Goal: Information Seeking & Learning: Find contact information

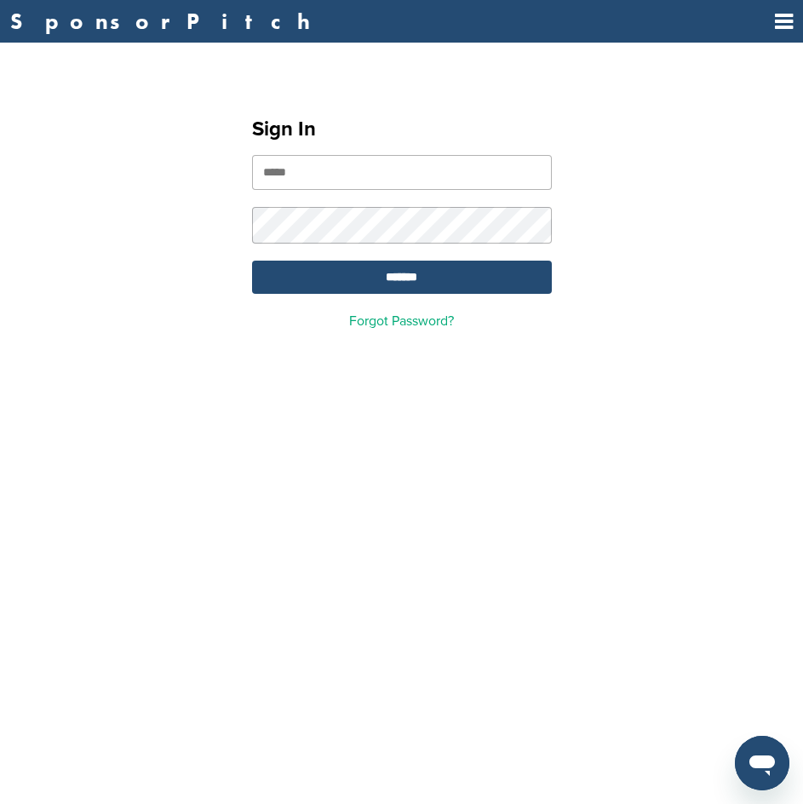
click at [325, 164] on input "email" at bounding box center [402, 172] width 300 height 35
type input "**********"
click at [348, 269] on input "*******" at bounding box center [402, 277] width 300 height 33
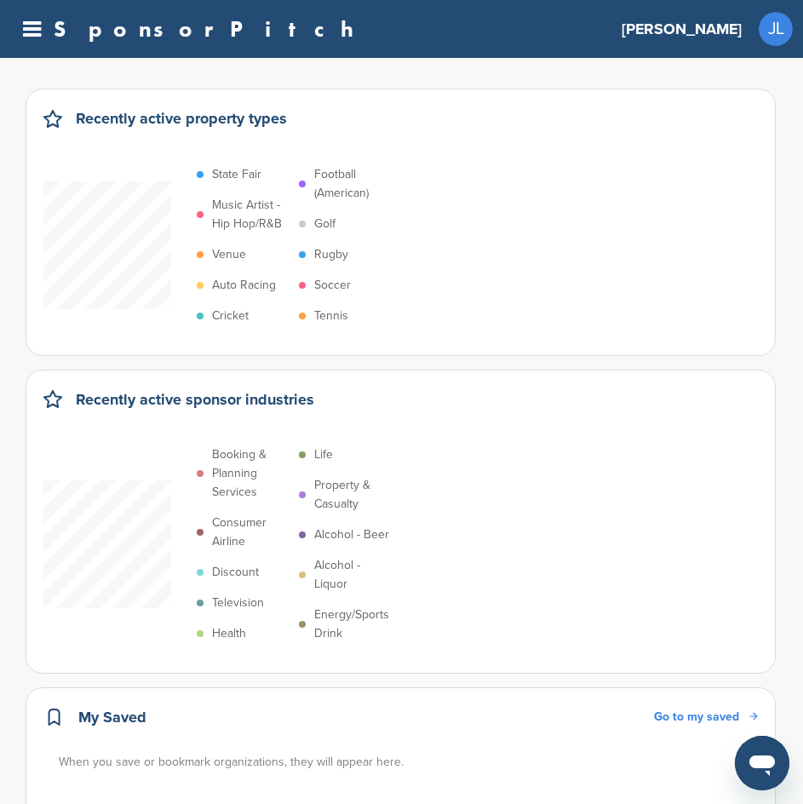
click at [26, 26] on icon at bounding box center [32, 29] width 18 height 21
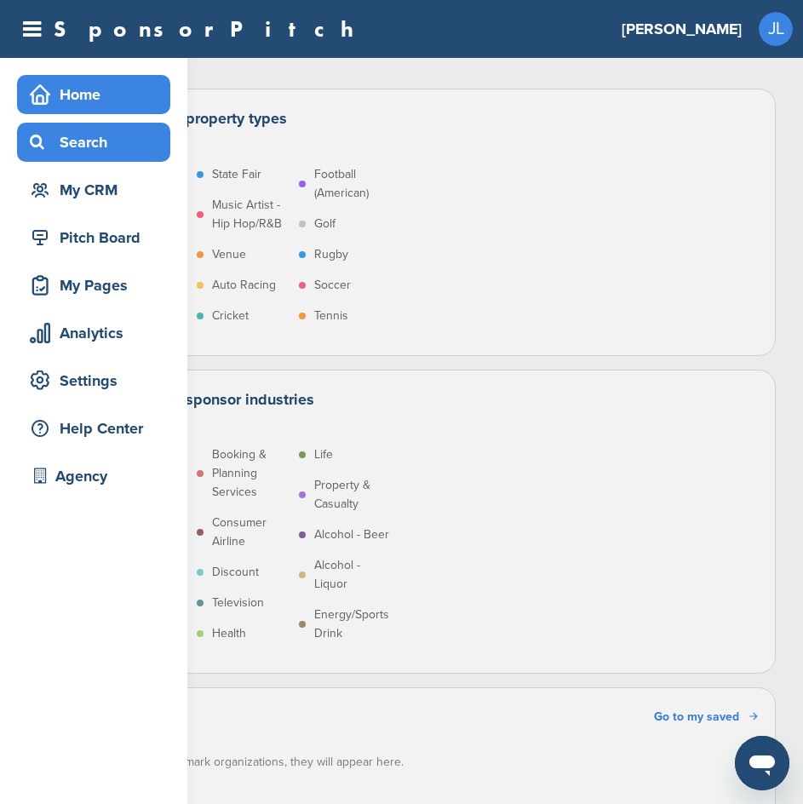
click at [57, 155] on div "Search" at bounding box center [98, 142] width 145 height 31
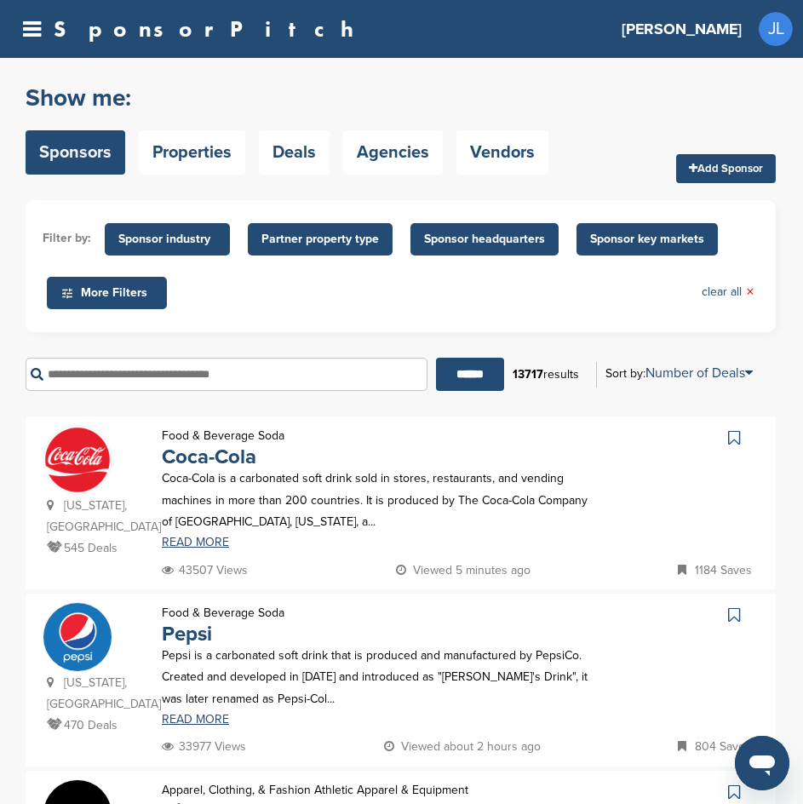
click at [153, 377] on input "text" at bounding box center [227, 374] width 402 height 33
click at [436, 358] on input "******" at bounding box center [470, 374] width 68 height 33
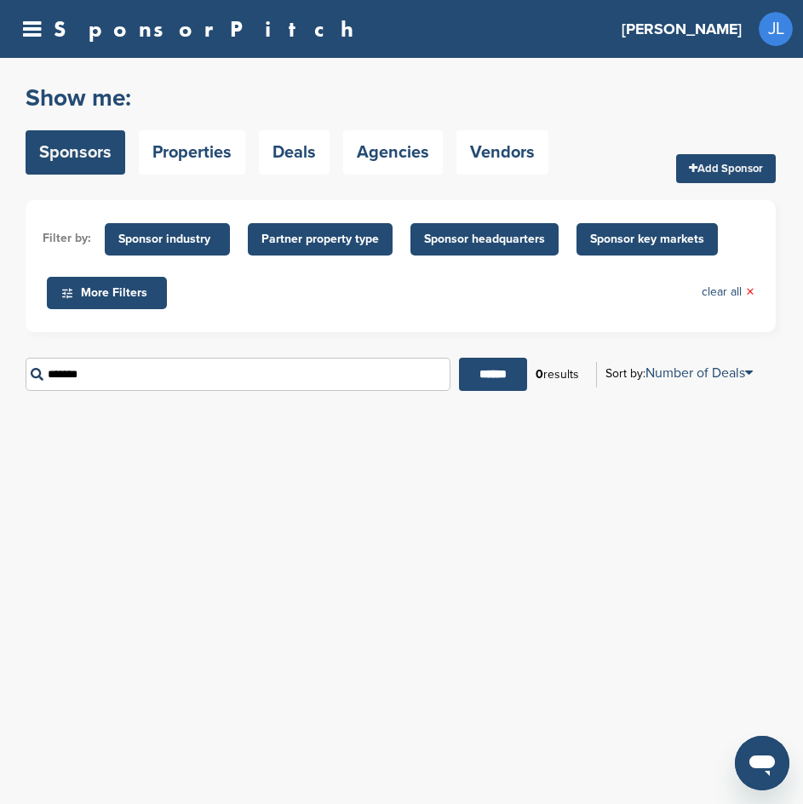
type input "******"
click at [459, 358] on input "******" at bounding box center [493, 374] width 68 height 33
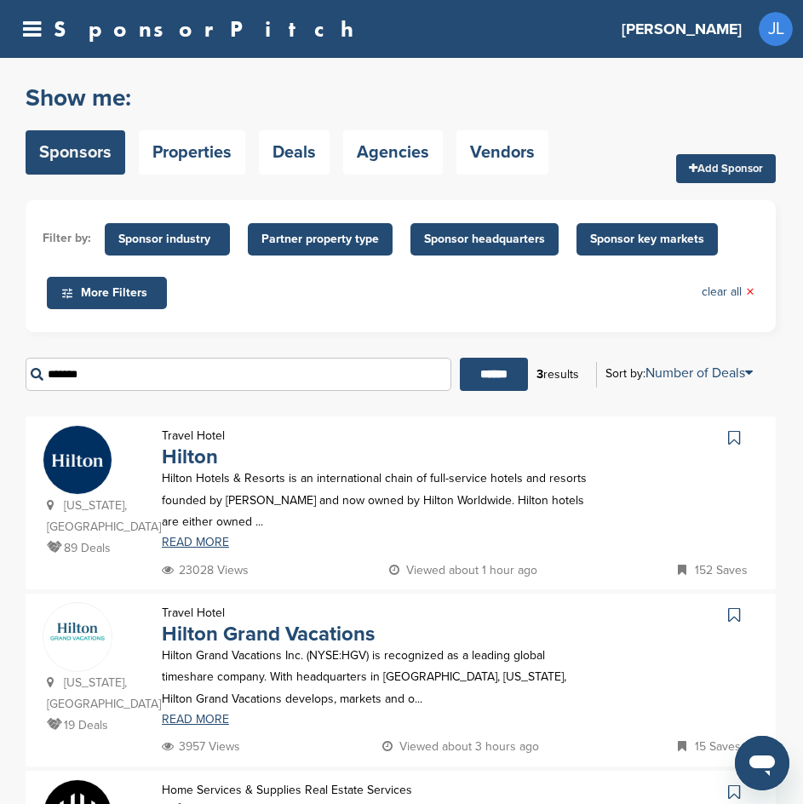
click at [553, 474] on p "Hilton Hotels & Resorts is an international chain of full-service hotels and re…" at bounding box center [375, 500] width 427 height 65
click at [192, 458] on link "Hilton" at bounding box center [190, 457] width 56 height 25
click at [184, 460] on link "Hilton" at bounding box center [190, 457] width 56 height 25
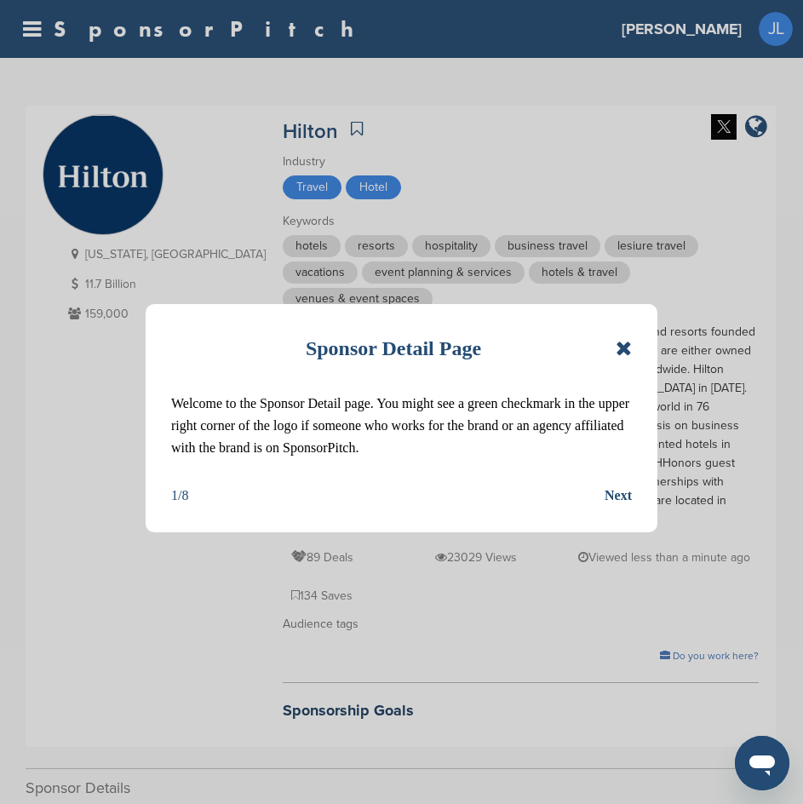
click at [622, 338] on icon at bounding box center [624, 348] width 16 height 20
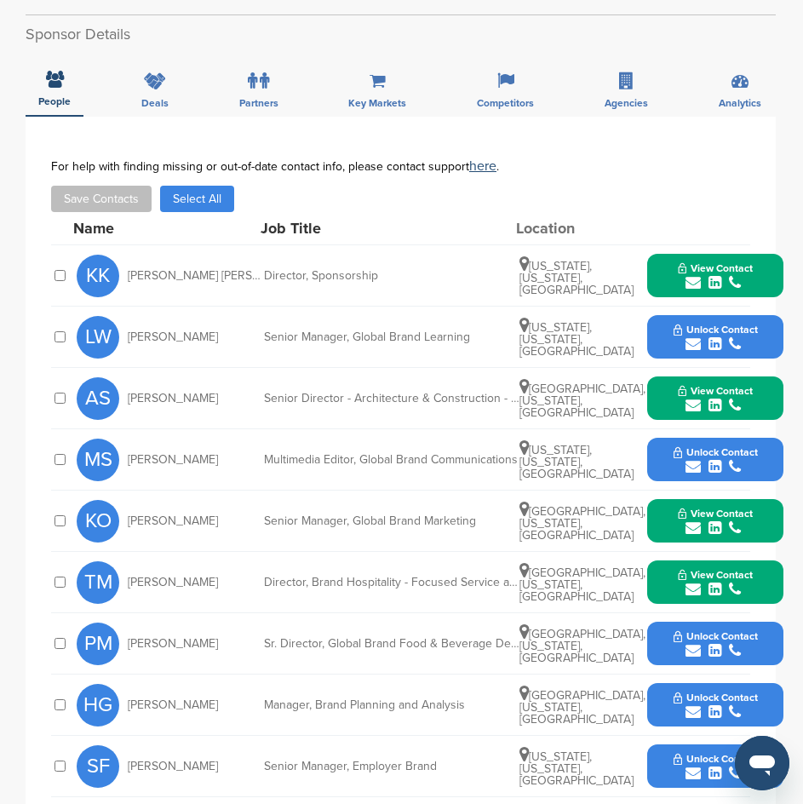
scroll to position [767, 0]
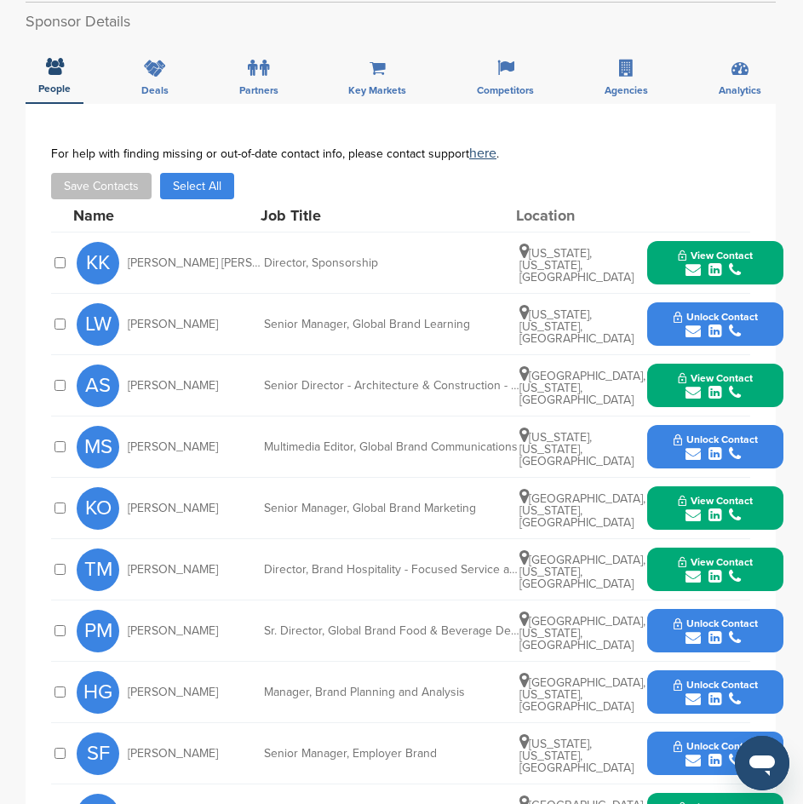
click at [678, 250] on span "View Contact" at bounding box center [715, 256] width 75 height 12
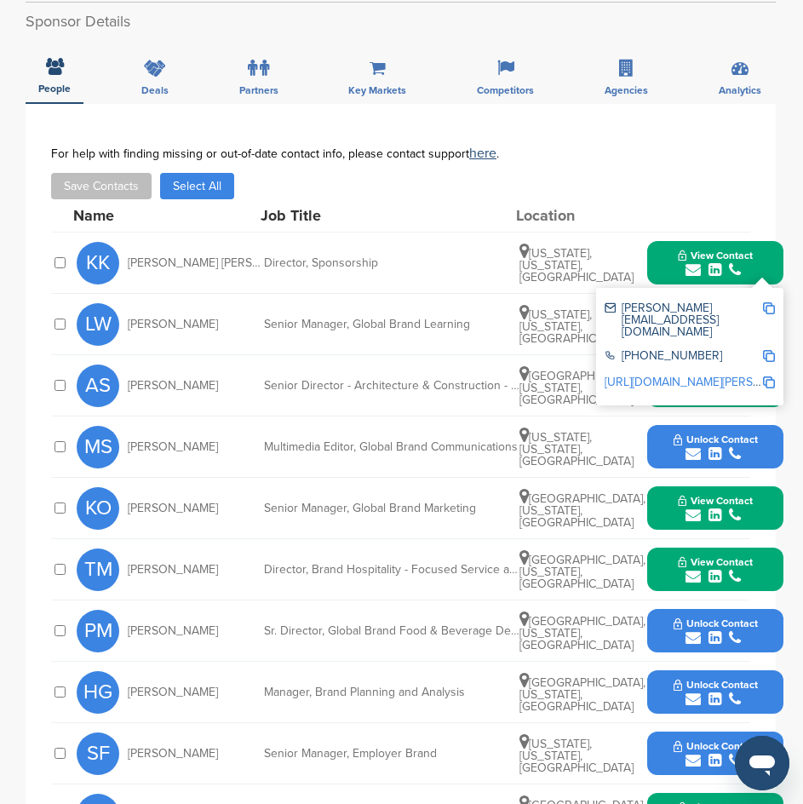
click at [653, 375] on link "http://www.linkedin.com/in/keisha-kelly-thompson-0b637a" at bounding box center [709, 382] width 208 height 14
click at [383, 199] on div "Name Job Title Location" at bounding box center [426, 215] width 707 height 32
click at [383, 767] on div "**********" at bounding box center [401, 503] width 751 height 798
click at [656, 241] on div "View Contact keisha.kellythompson@hilton.com 703-883-1000 http://www.linkedin.c…" at bounding box center [716, 262] width 136 height 43
click at [666, 238] on button "View Contact" at bounding box center [716, 263] width 116 height 51
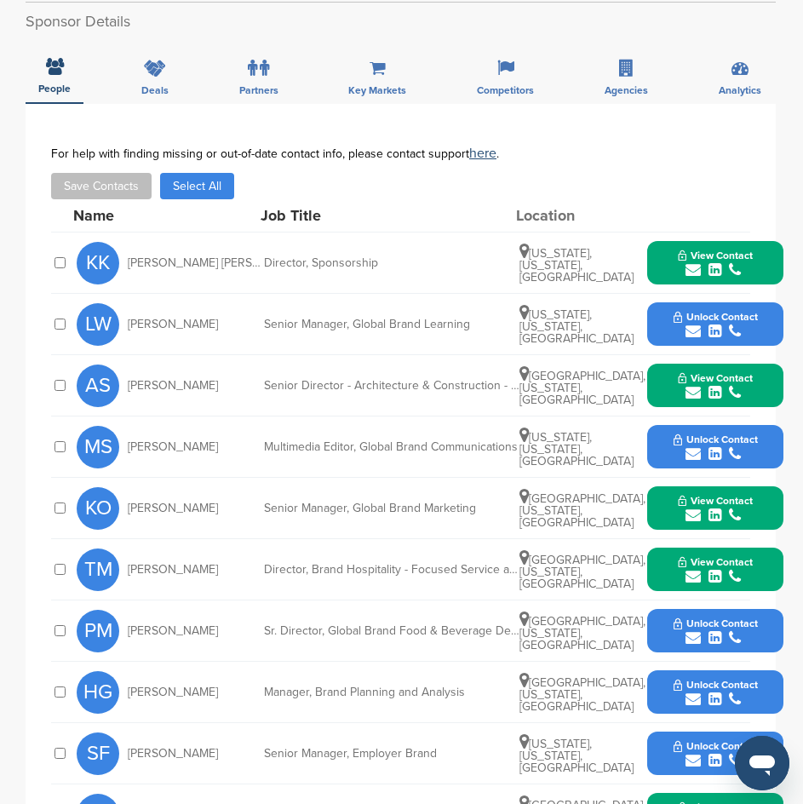
click at [665, 483] on button "View Contact" at bounding box center [716, 508] width 116 height 51
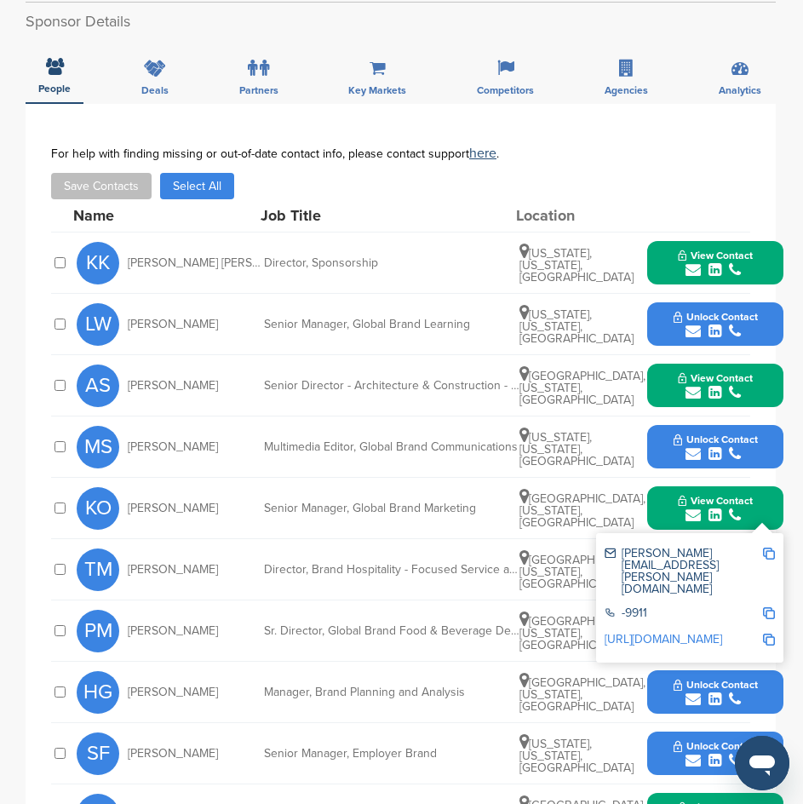
click at [666, 632] on link "[URL][DOMAIN_NAME]" at bounding box center [664, 639] width 118 height 14
click at [668, 483] on button "View Contact" at bounding box center [716, 508] width 116 height 51
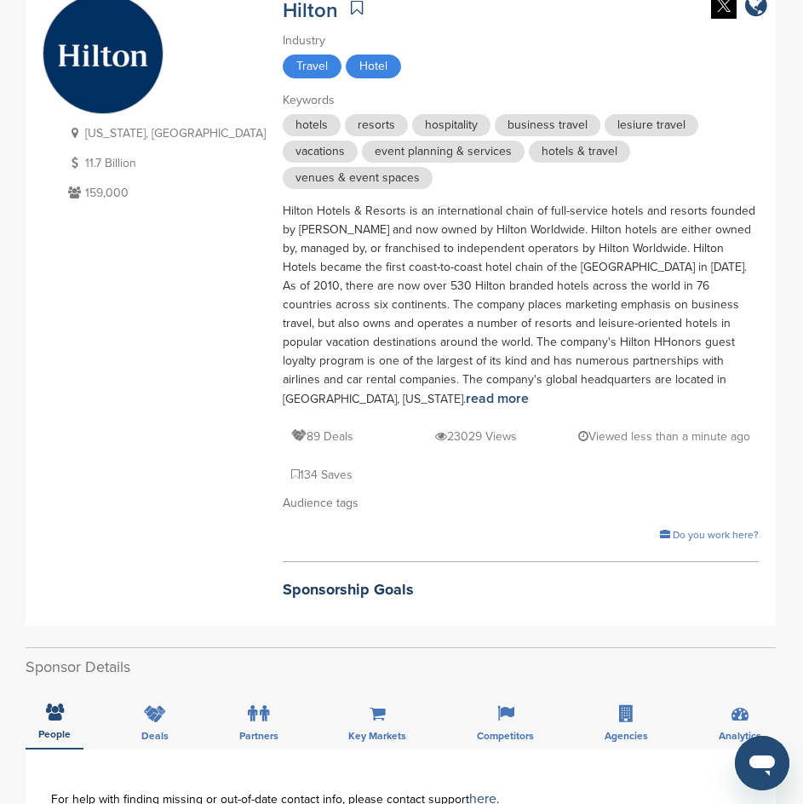
scroll to position [0, 0]
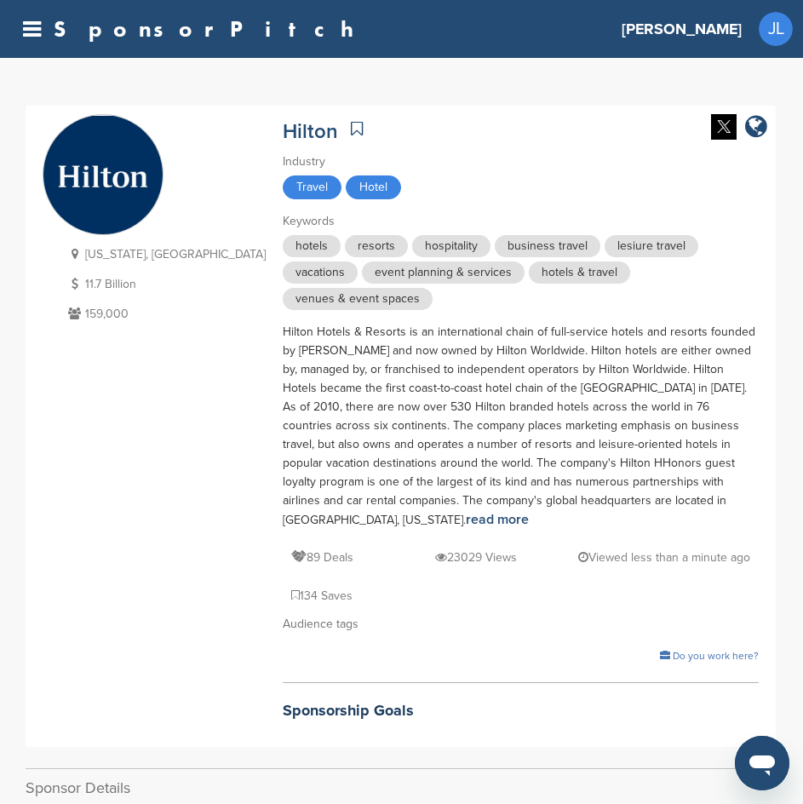
click at [33, 23] on icon at bounding box center [32, 29] width 18 height 21
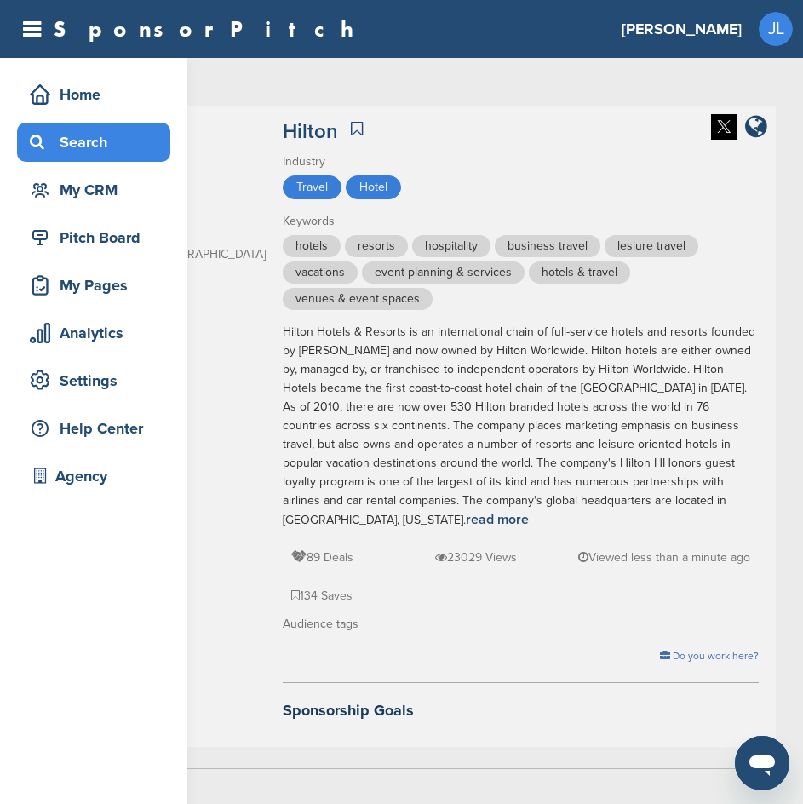
click at [60, 131] on div "Search" at bounding box center [98, 142] width 145 height 31
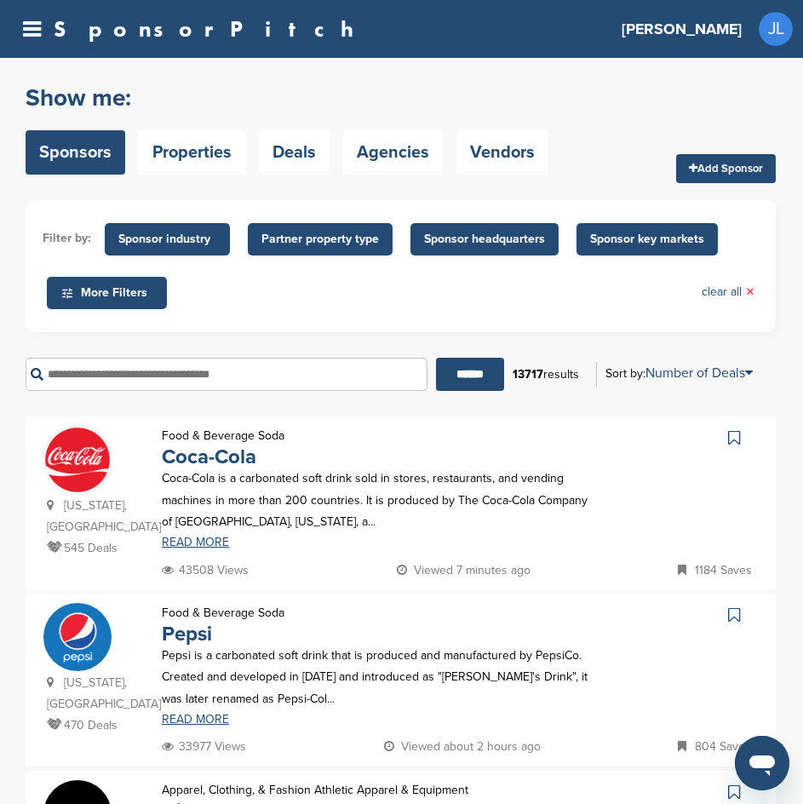
click at [135, 377] on input "text" at bounding box center [227, 374] width 402 height 33
type input "******"
click at [436, 358] on input "******" at bounding box center [470, 374] width 68 height 33
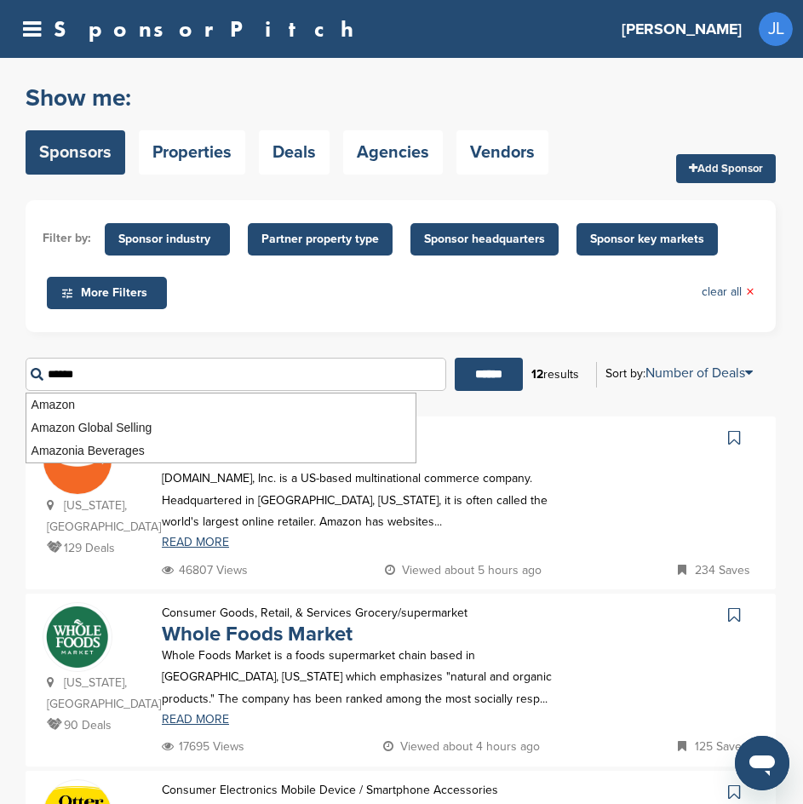
click at [144, 343] on form "Filter by: Sponsor industry Sponsor Industry × Apparel, Clothing, & Fashion Acc…" at bounding box center [401, 302] width 751 height 204
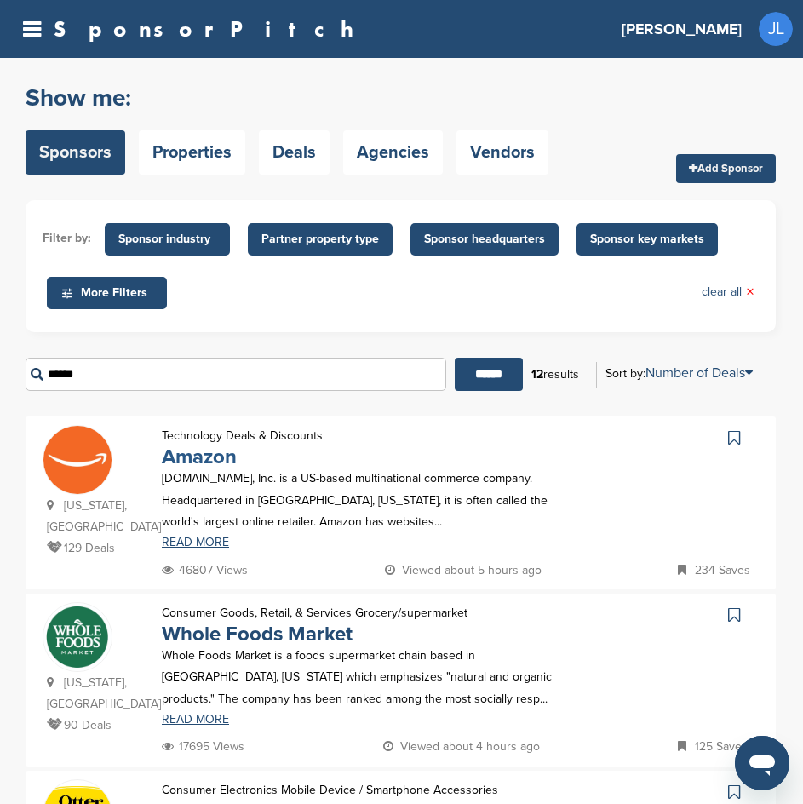
click at [207, 460] on link "Amazon" at bounding box center [199, 457] width 75 height 25
click at [182, 458] on link "Amazon" at bounding box center [199, 457] width 75 height 25
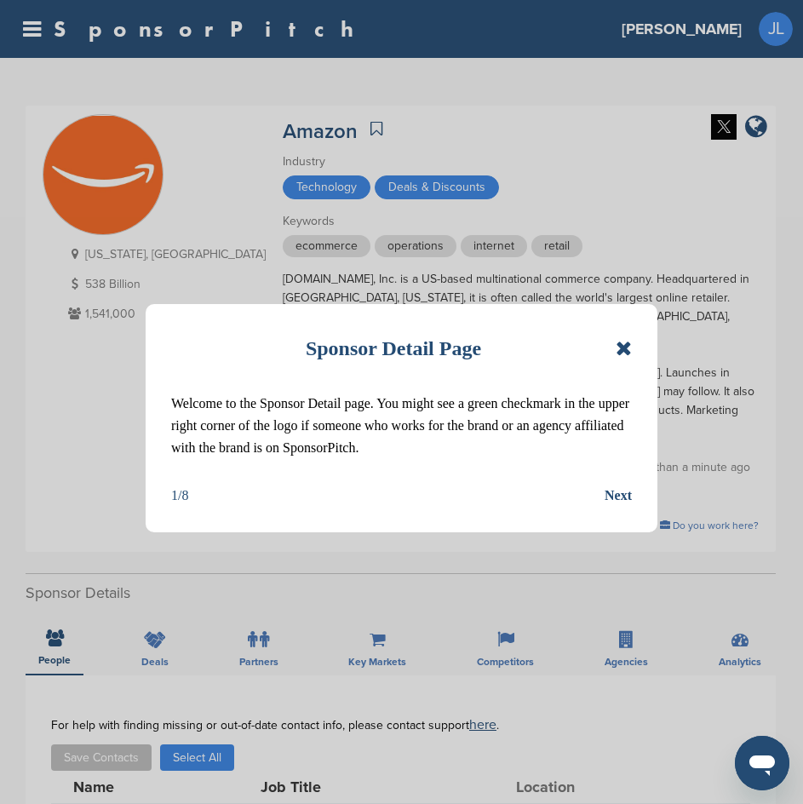
click at [621, 355] on icon at bounding box center [624, 348] width 16 height 20
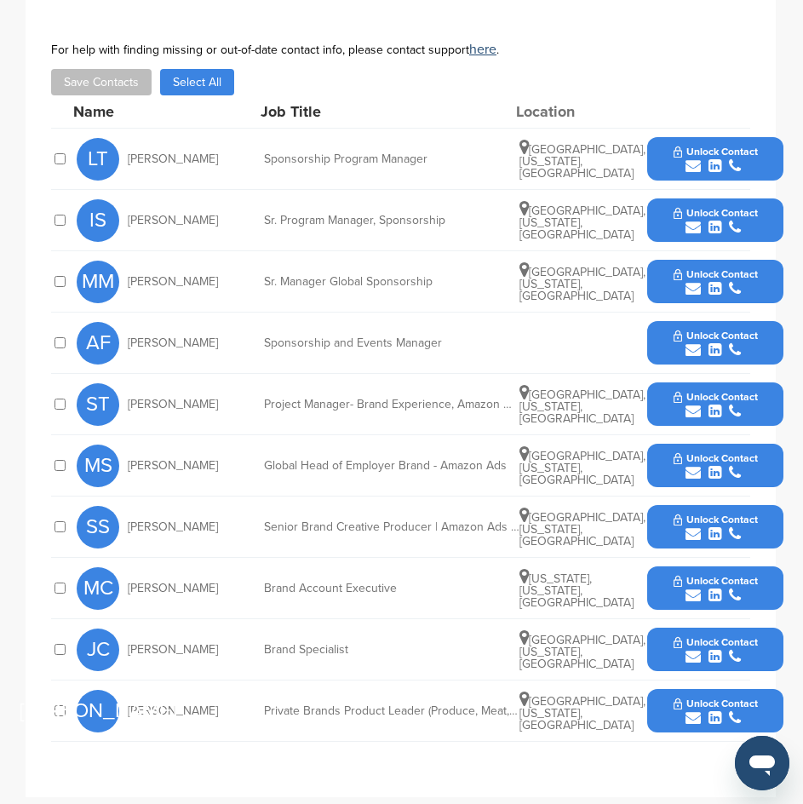
scroll to position [682, 0]
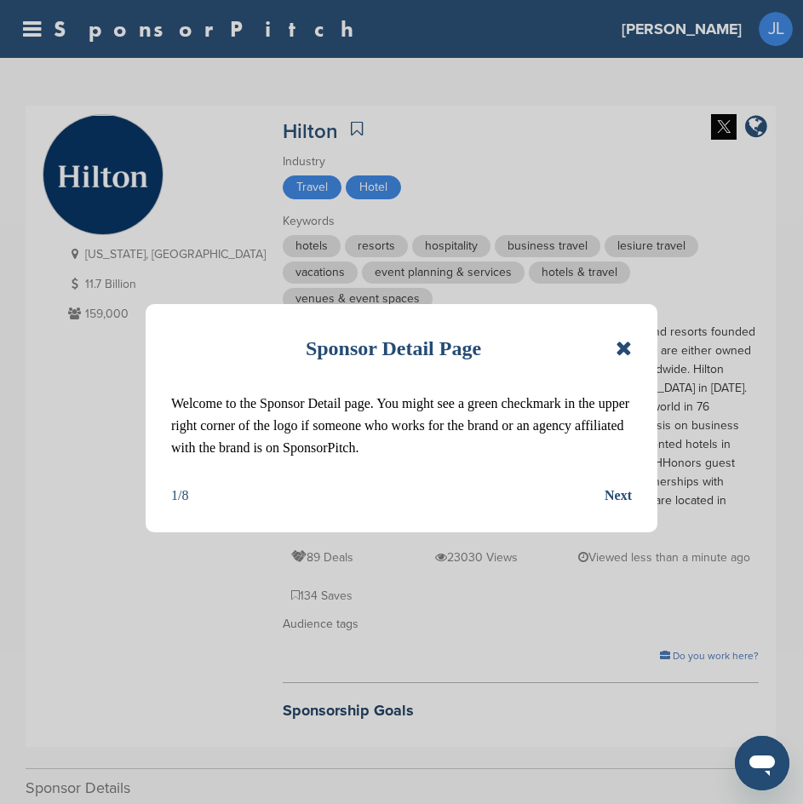
click at [626, 343] on icon at bounding box center [624, 348] width 16 height 20
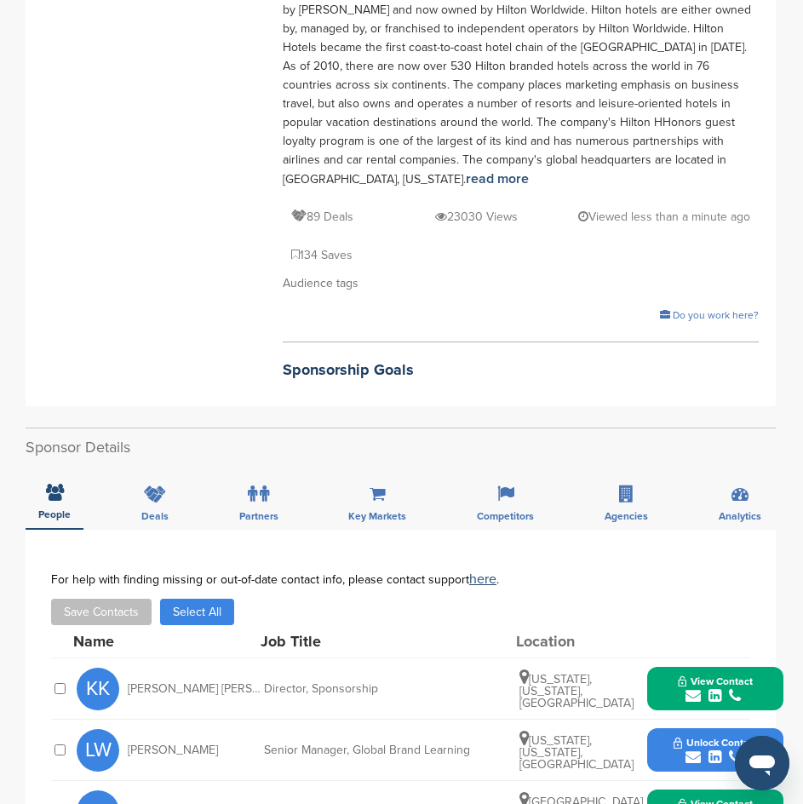
scroll to position [256, 0]
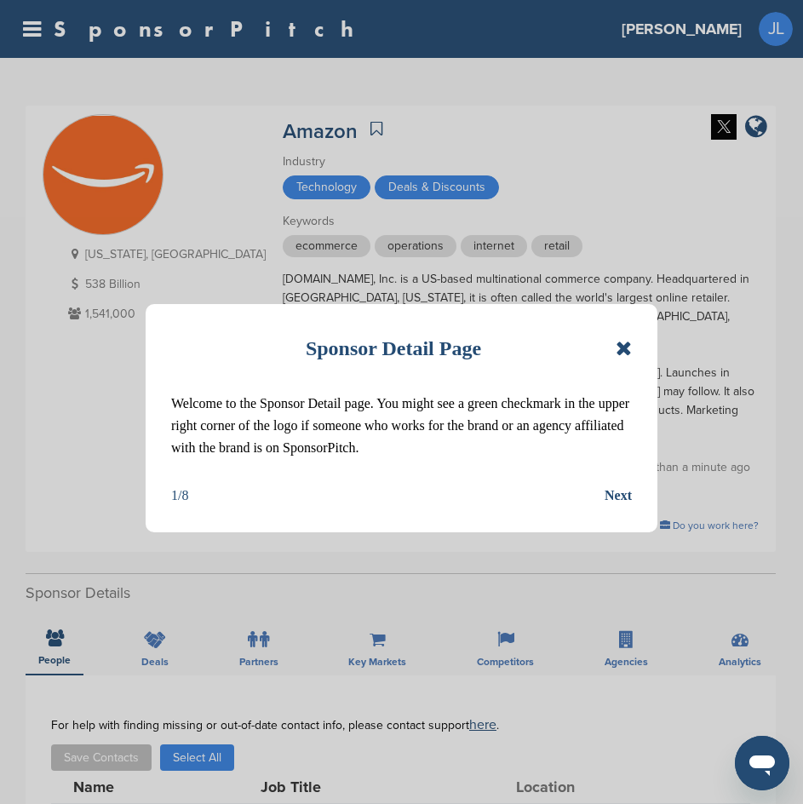
click at [626, 346] on icon at bounding box center [624, 348] width 16 height 20
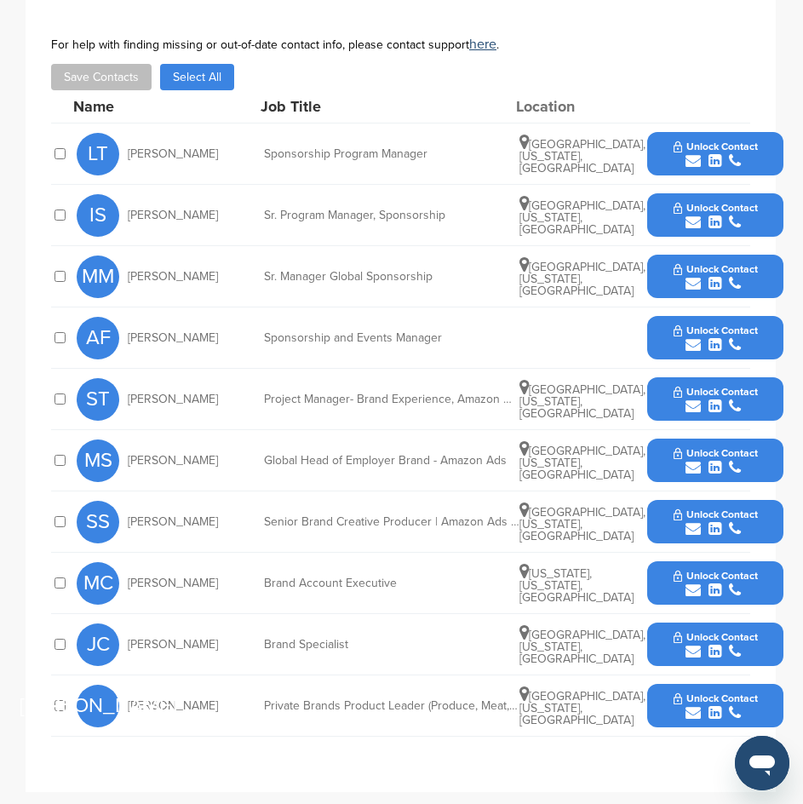
scroll to position [682, 0]
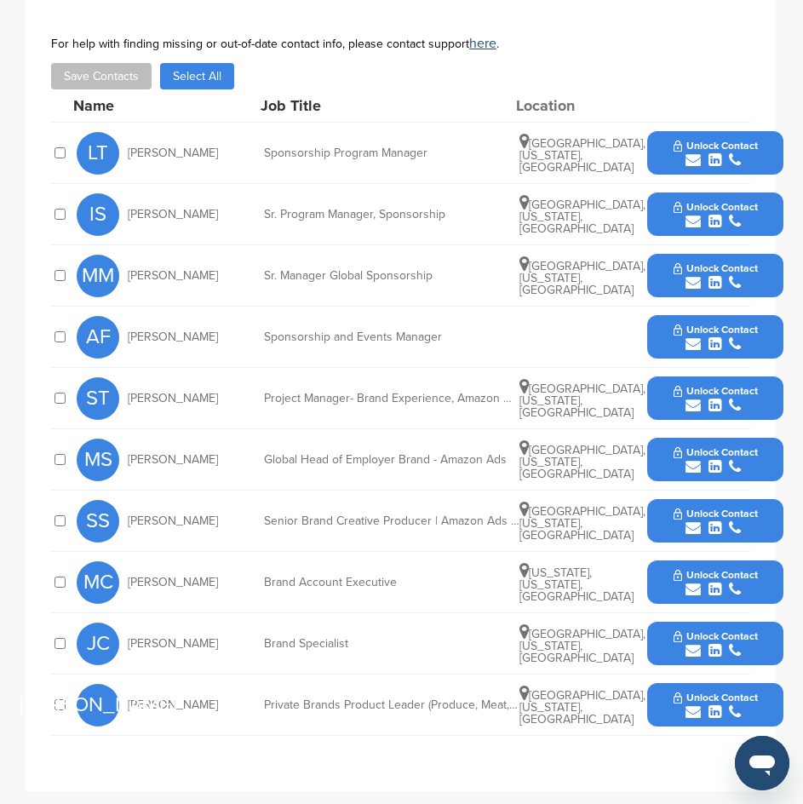
click at [654, 561] on div "Unlock Contact" at bounding box center [716, 582] width 136 height 43
click at [661, 557] on button "Unlock Contact" at bounding box center [716, 582] width 125 height 51
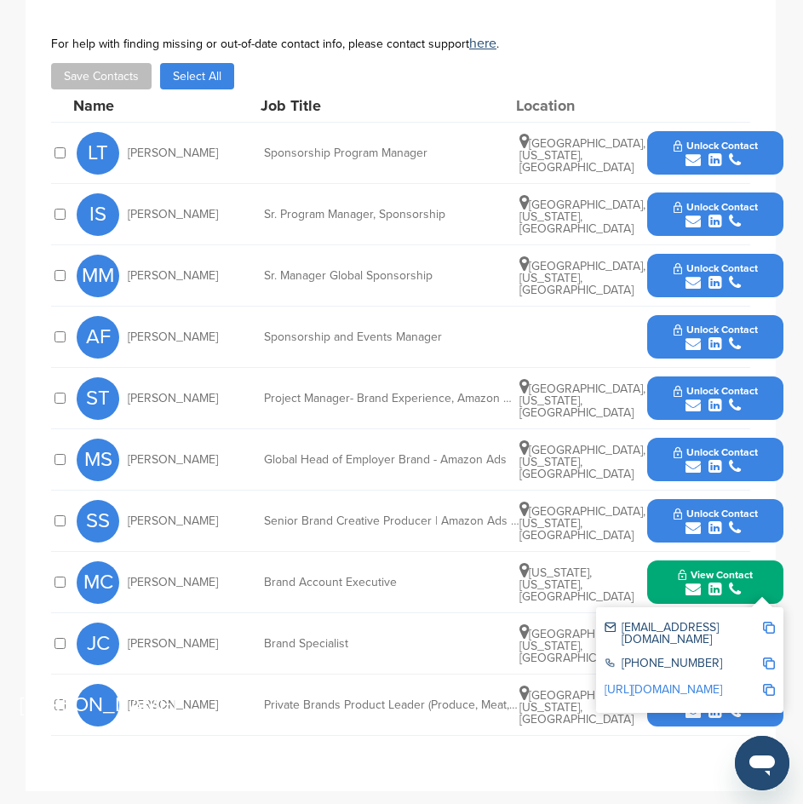
click at [650, 683] on link "http://www.linkedin.com/in/mackclair" at bounding box center [664, 690] width 118 height 14
click at [458, 653] on div "**********" at bounding box center [401, 393] width 700 height 712
click at [663, 557] on button "View Contact" at bounding box center [716, 582] width 116 height 51
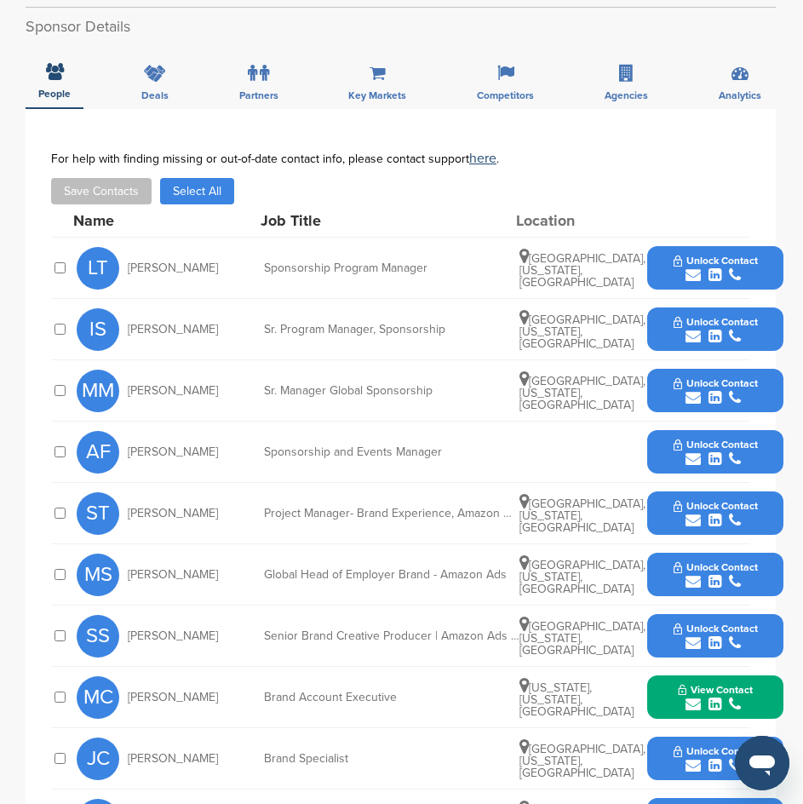
scroll to position [596, 0]
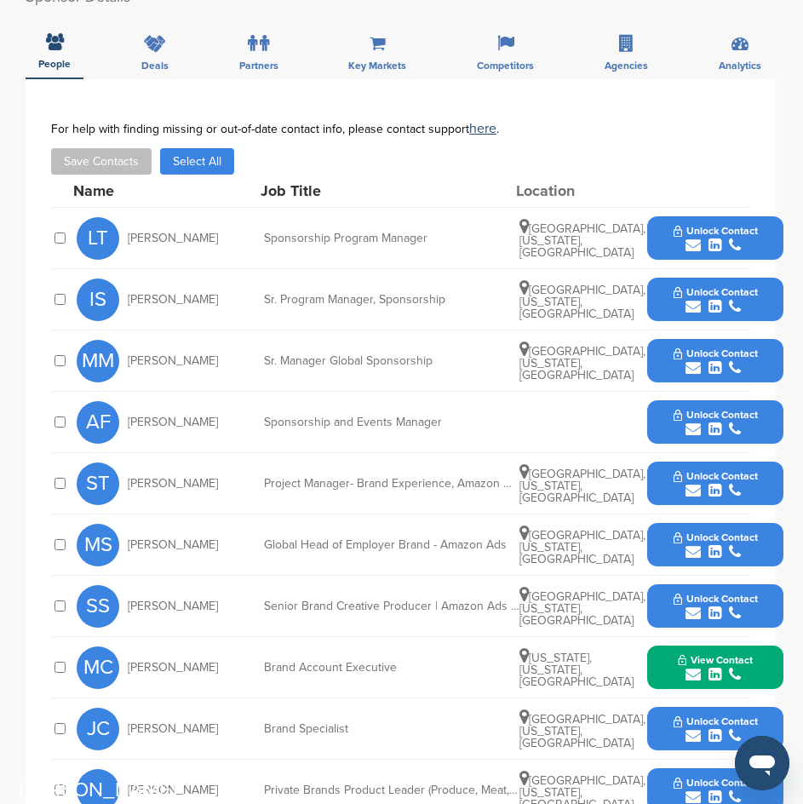
click at [651, 400] on div "Unlock Contact" at bounding box center [716, 421] width 136 height 43
click at [658, 397] on button "Unlock Contact" at bounding box center [716, 422] width 125 height 51
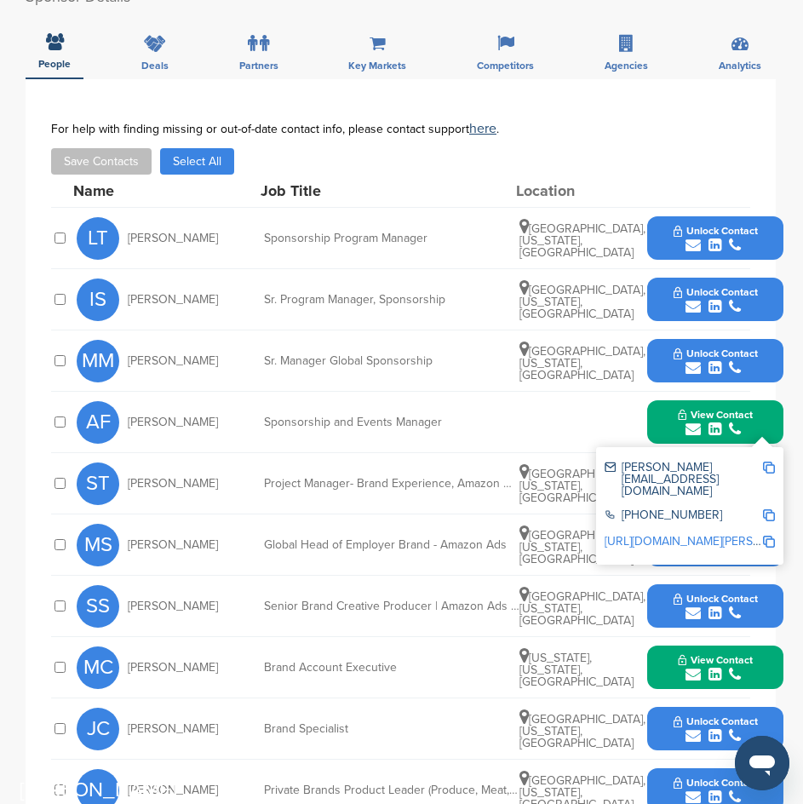
click at [677, 534] on link "https://www.linkedin.com/in/anna-ťapajnová-811aa9130" at bounding box center [709, 541] width 208 height 14
click at [444, 739] on div "**********" at bounding box center [401, 478] width 700 height 712
click at [665, 397] on button "View Contact" at bounding box center [716, 422] width 116 height 51
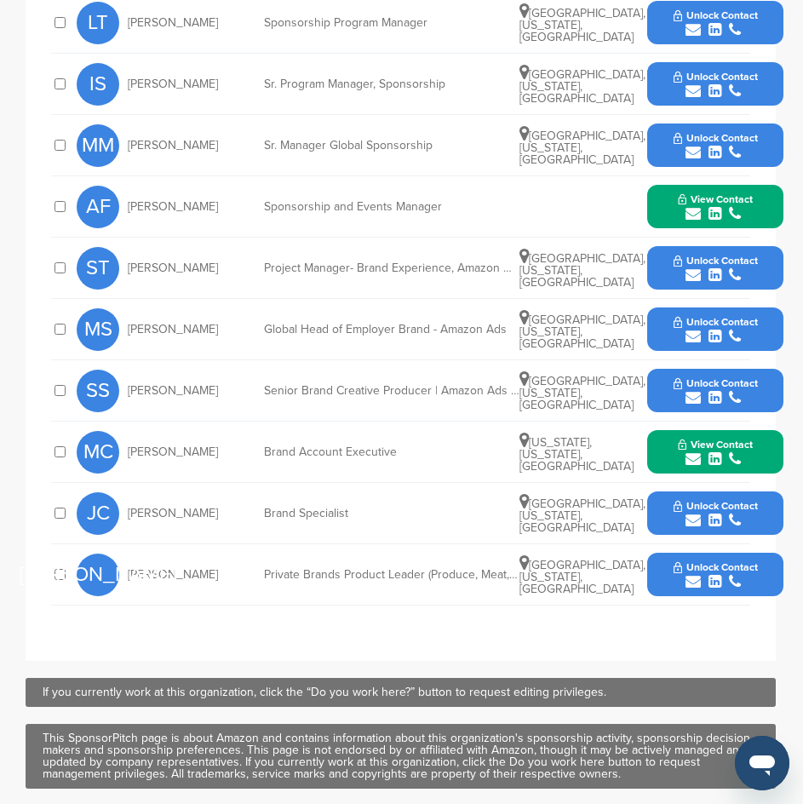
scroll to position [852, 0]
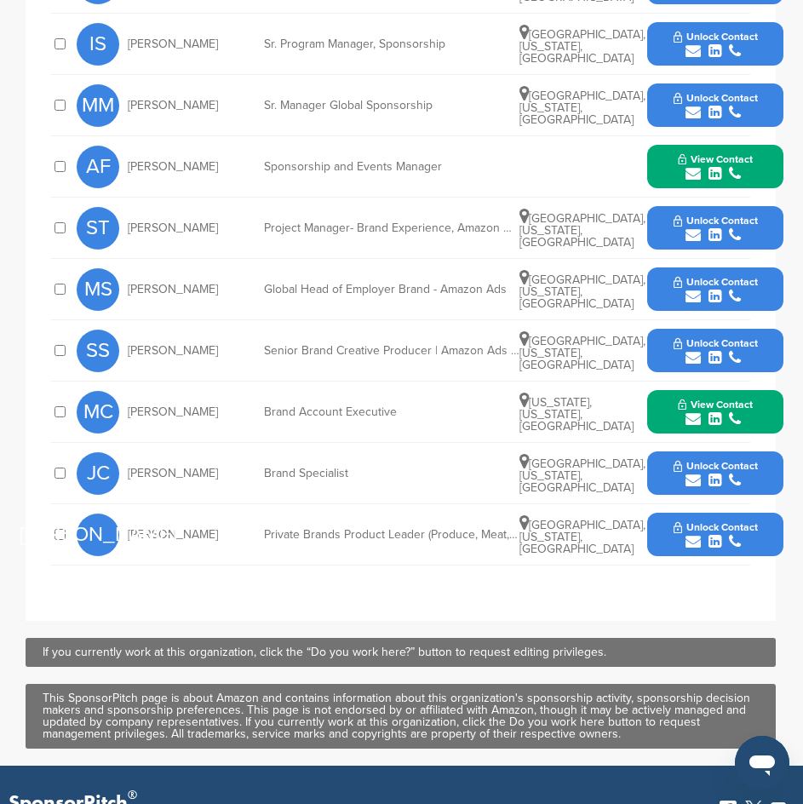
click at [659, 510] on button "Unlock Contact" at bounding box center [716, 535] width 125 height 51
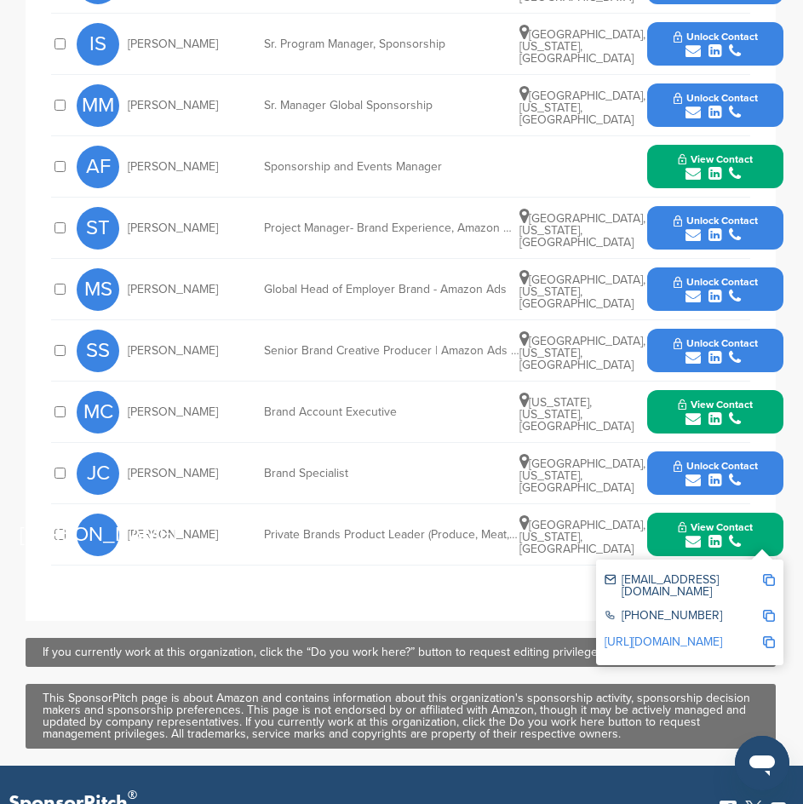
click at [625, 635] on link "http://www.linkedin.com/in/jessicastix" at bounding box center [664, 642] width 118 height 14
click at [661, 510] on button "View Contact" at bounding box center [716, 535] width 116 height 51
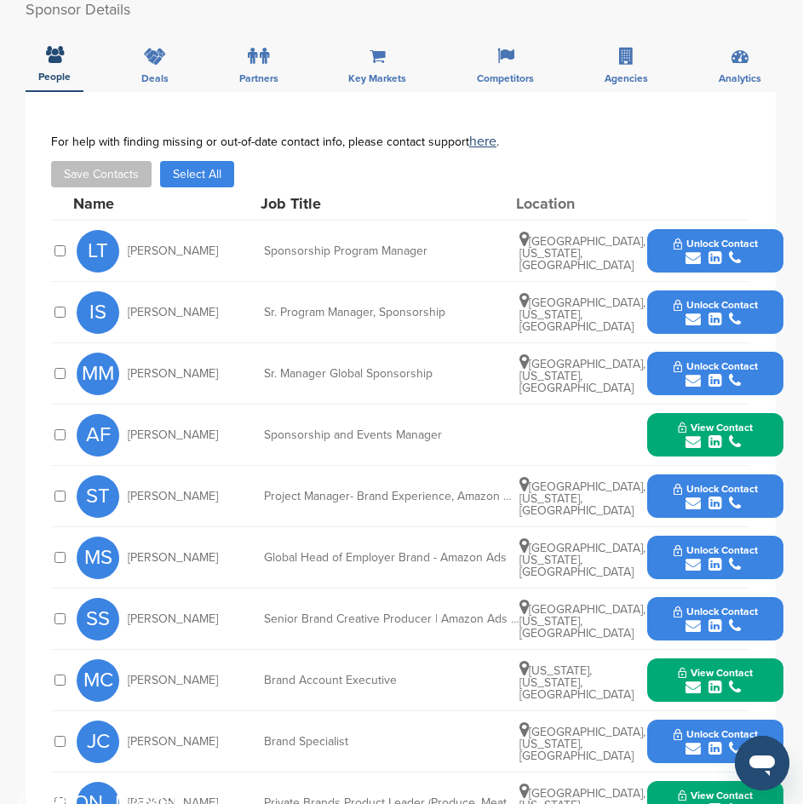
scroll to position [682, 0]
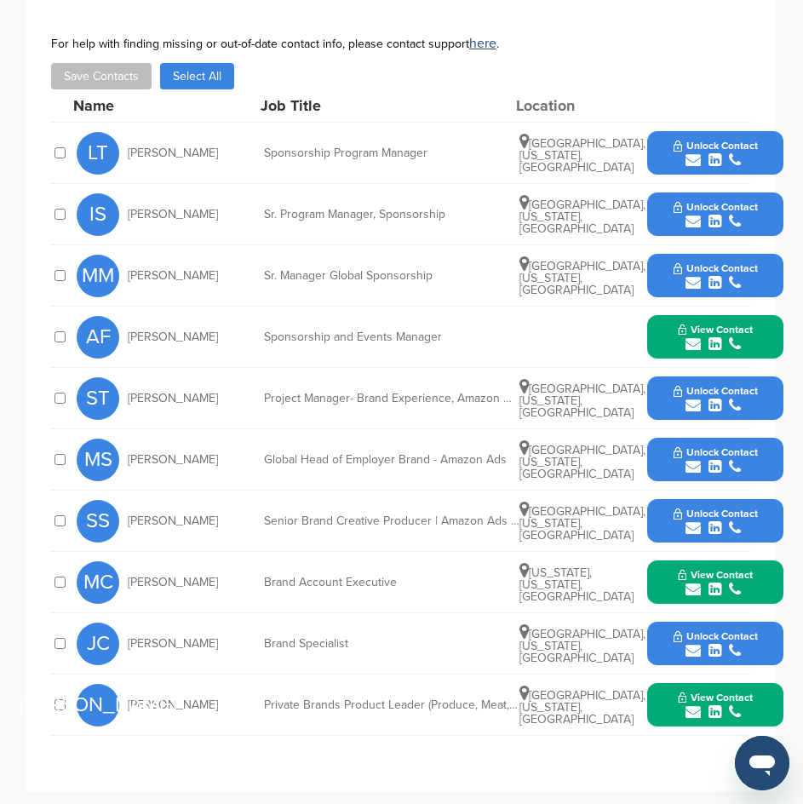
click at [657, 683] on div "View Contact jstix@amazon.com +1 206-266-1000 http://www.linkedin.com/in/jessic…" at bounding box center [716, 704] width 136 height 43
click at [664, 680] on button "View Contact" at bounding box center [716, 705] width 116 height 51
click at [671, 803] on link "http://www.linkedin.com/in/jessicastix" at bounding box center [664, 812] width 118 height 14
click at [654, 683] on div "View Contact jstix@amazon.com +1 206-266-1000 http://www.linkedin.com/in/jessic…" at bounding box center [716, 704] width 136 height 43
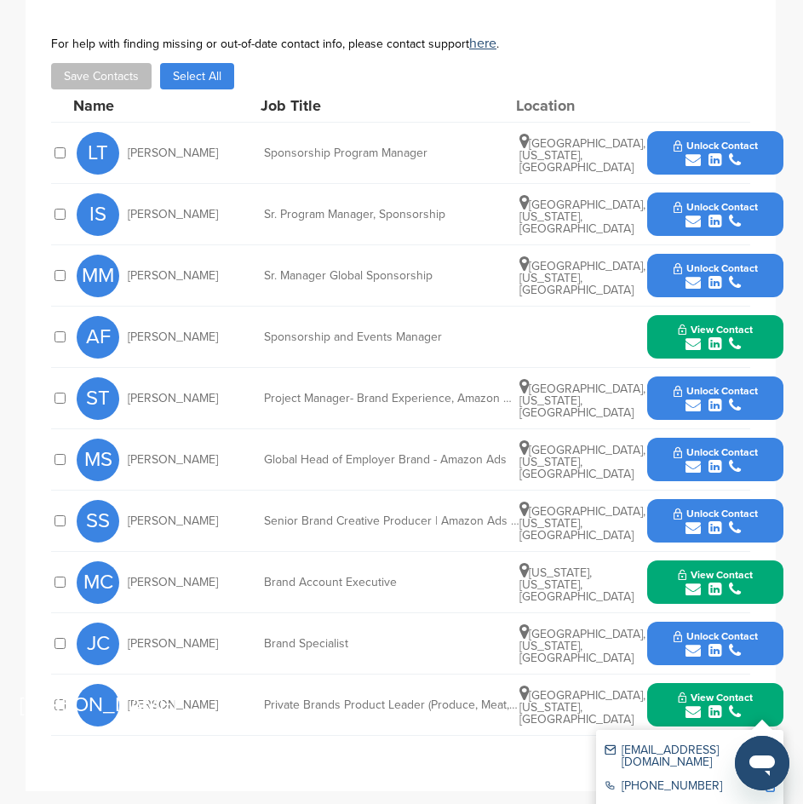
click at [659, 680] on button "View Contact" at bounding box center [716, 705] width 116 height 51
click at [655, 561] on div "View Contact macclair@amazon.com +1 206-266-1000 http://www.linkedin.com/in/mac…" at bounding box center [716, 582] width 136 height 43
click at [656, 561] on div "View Contact macclair@amazon.com +1 206-266-1000 http://www.linkedin.com/in/mac…" at bounding box center [716, 582] width 136 height 43
click at [664, 557] on button "View Contact" at bounding box center [716, 582] width 116 height 51
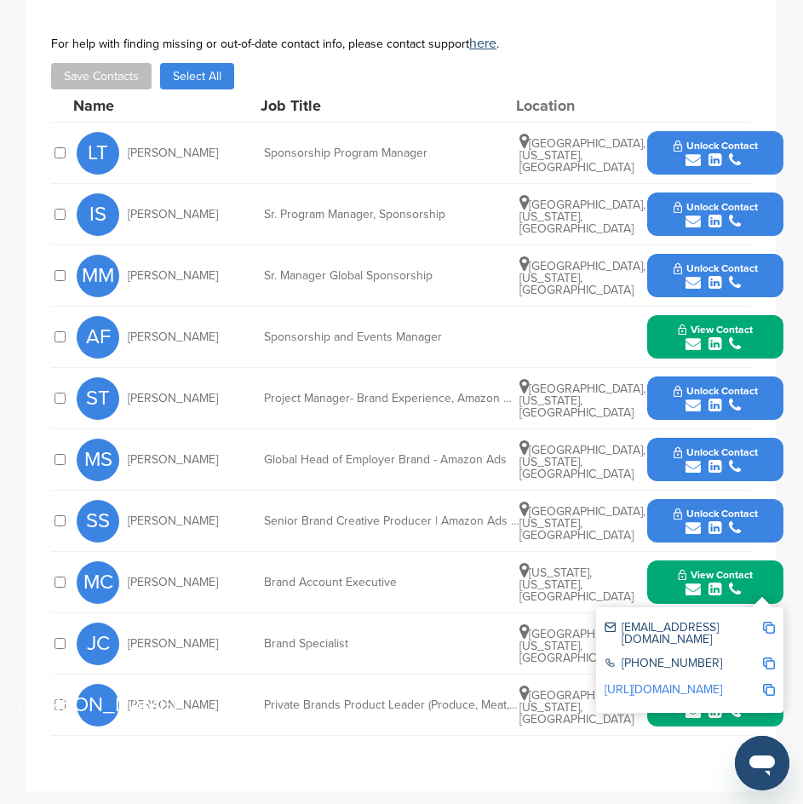
click at [642, 683] on link "http://www.linkedin.com/in/mackclair" at bounding box center [664, 690] width 118 height 14
click at [663, 557] on button "View Contact" at bounding box center [716, 582] width 116 height 51
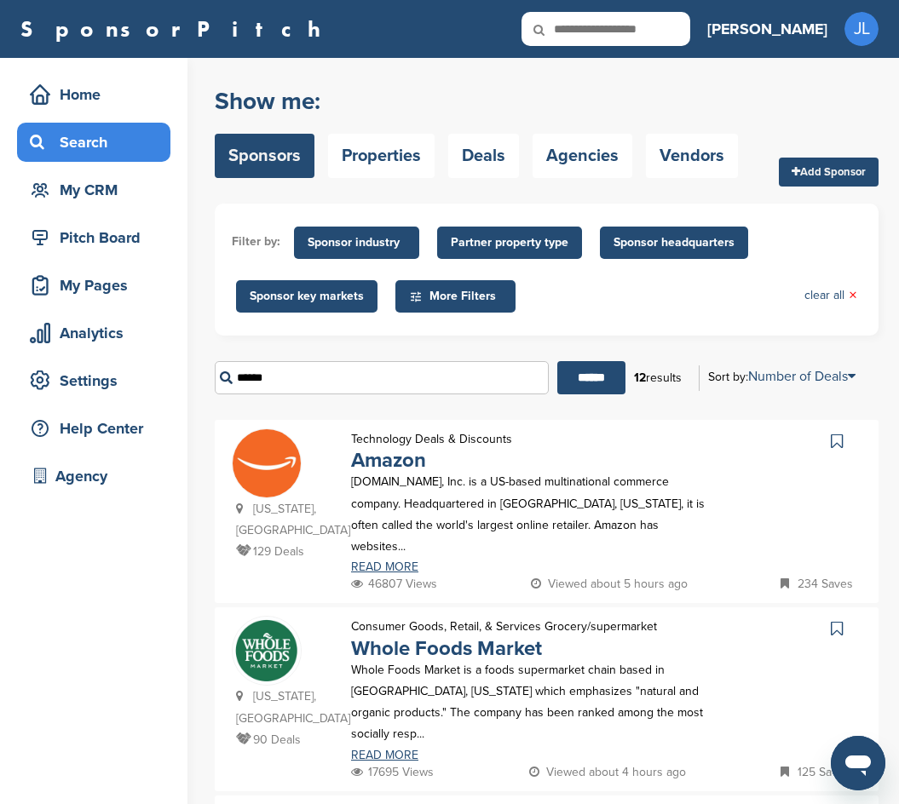
drag, startPoint x: 277, startPoint y: 377, endPoint x: 229, endPoint y: 375, distance: 47.7
click at [229, 375] on input "******" at bounding box center [382, 377] width 334 height 33
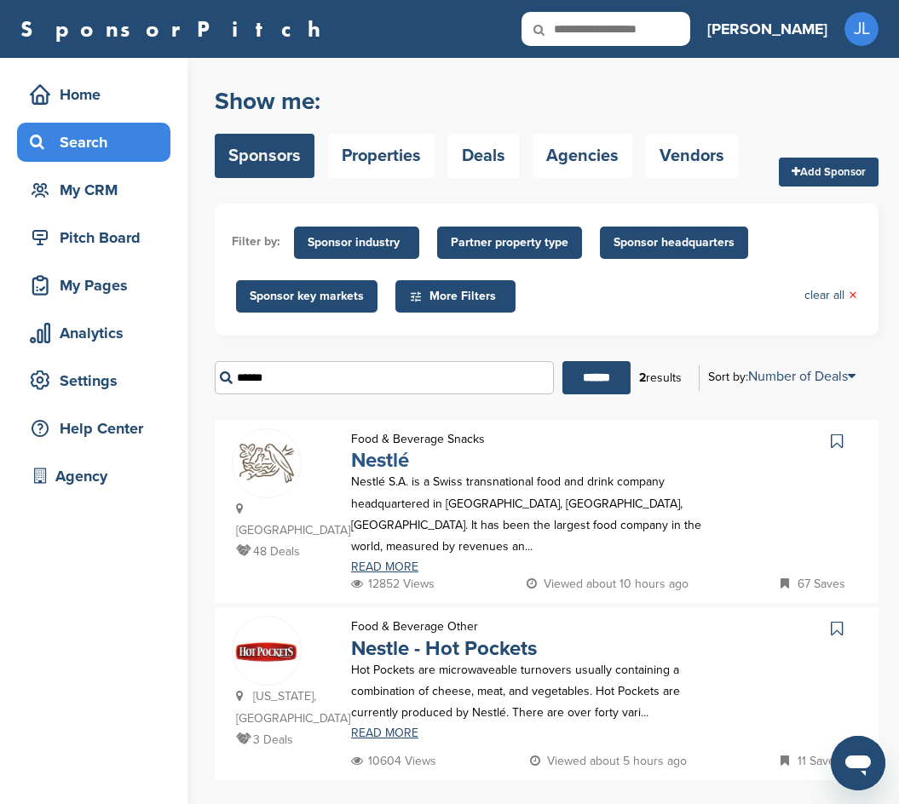
type input "******"
click at [365, 464] on link "Nestlé" at bounding box center [380, 460] width 58 height 25
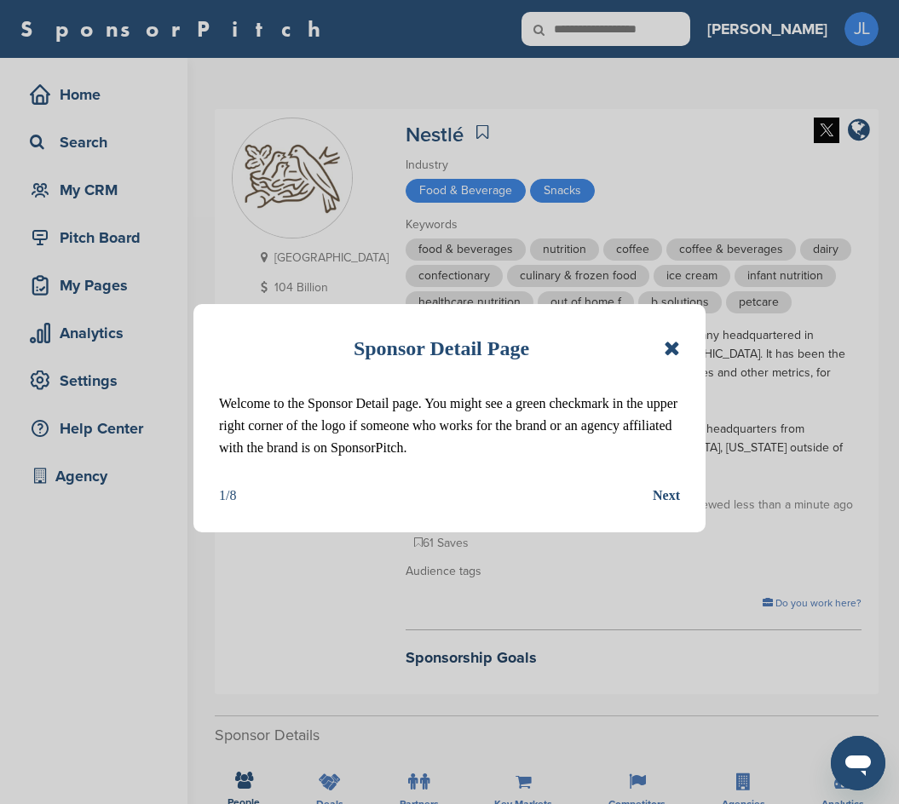
click at [671, 348] on icon at bounding box center [672, 348] width 16 height 20
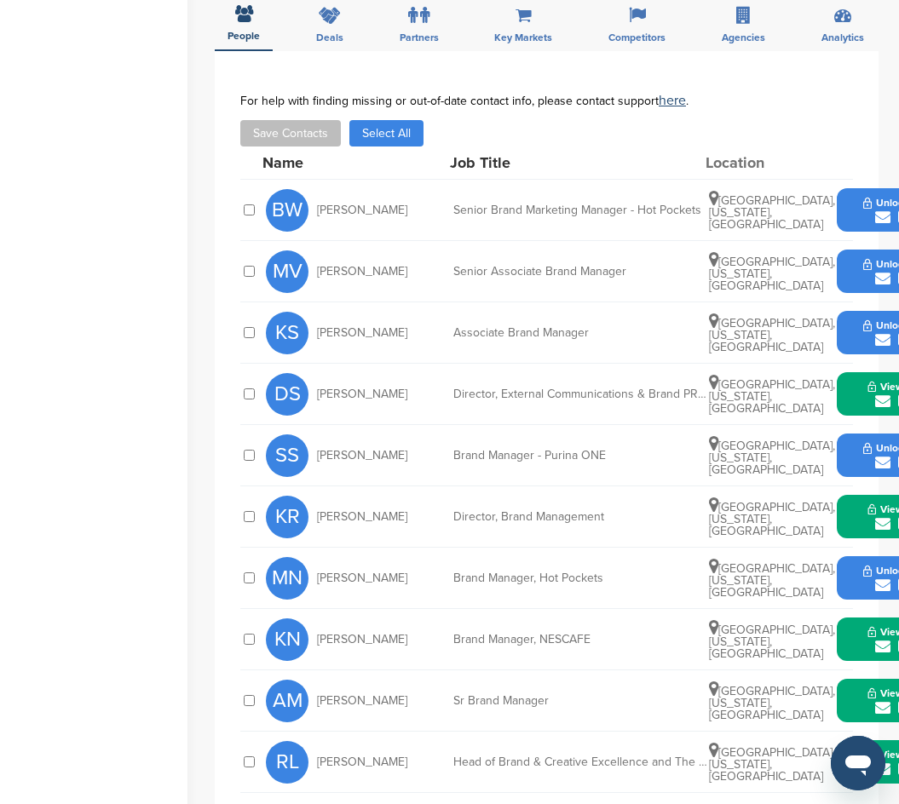
scroll to position [852, 0]
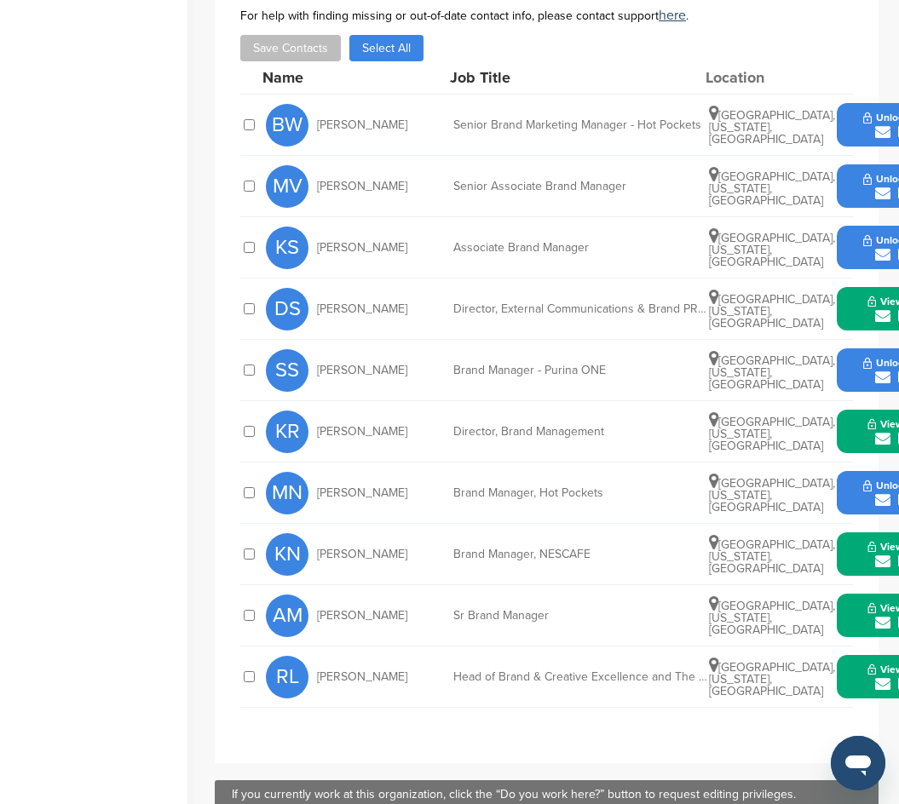
click at [847, 652] on button "View Contact" at bounding box center [905, 677] width 116 height 51
click at [804, 789] on link "[URL][DOMAIN_NAME][PERSON_NAME]" at bounding box center [898, 796] width 208 height 14
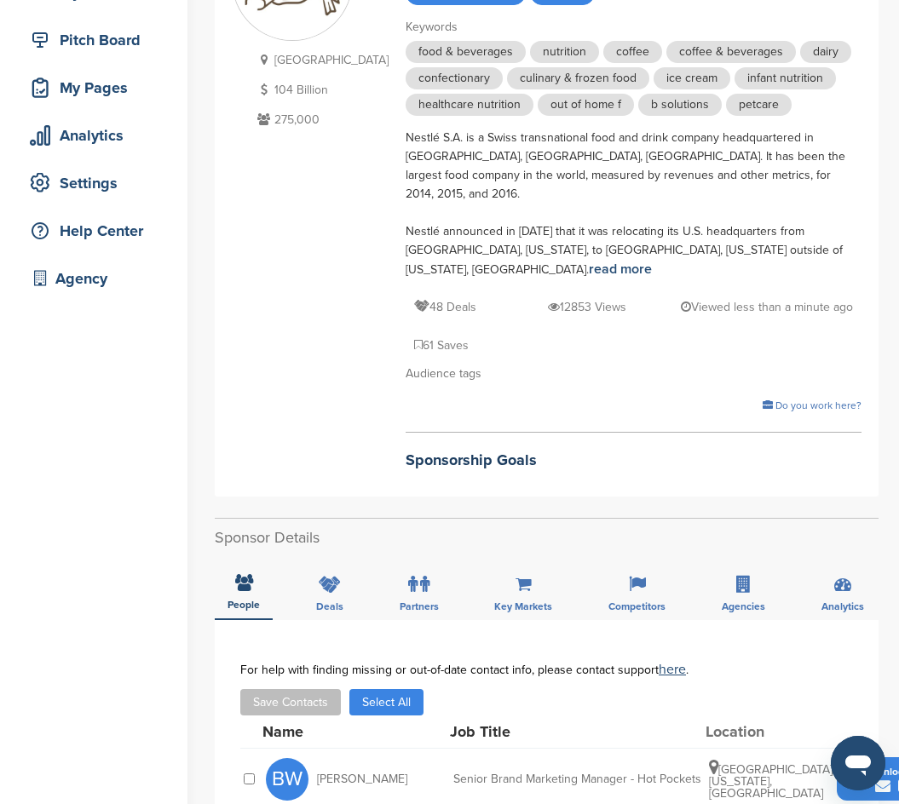
scroll to position [0, 0]
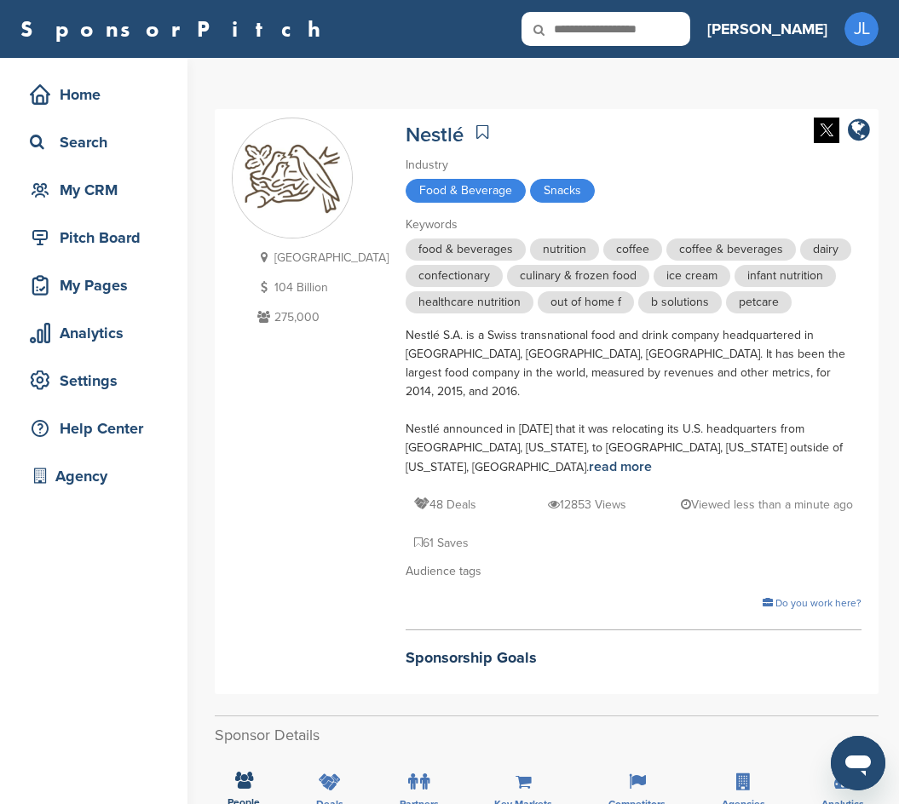
click at [652, 30] on input "text" at bounding box center [605, 29] width 169 height 34
type input "**********"
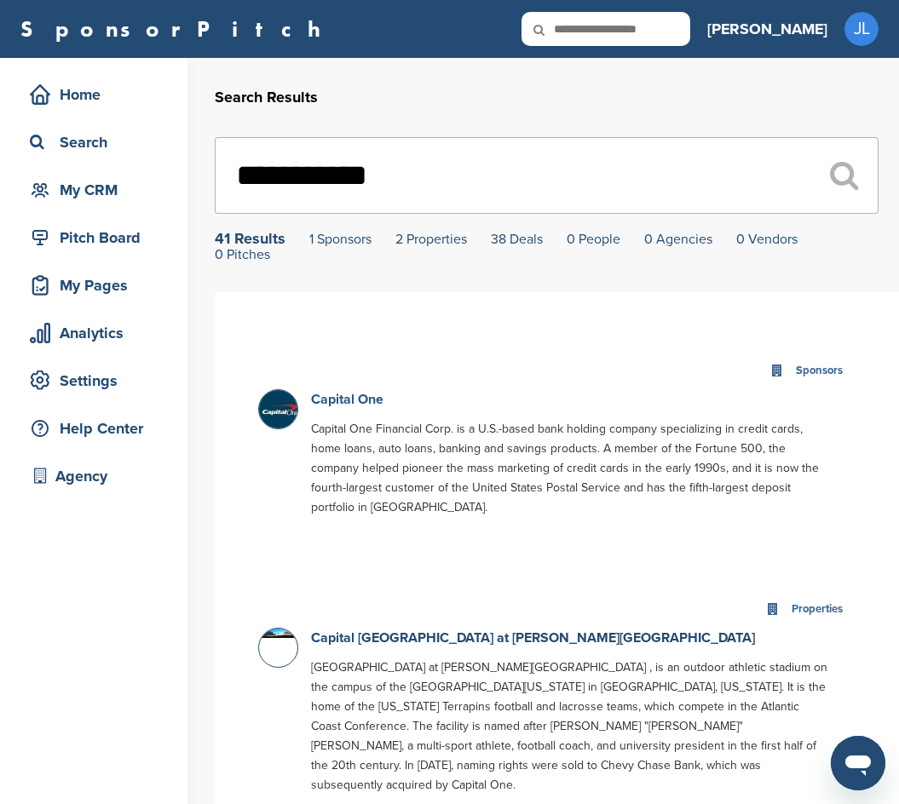
click at [349, 402] on link "Capital One" at bounding box center [347, 399] width 72 height 17
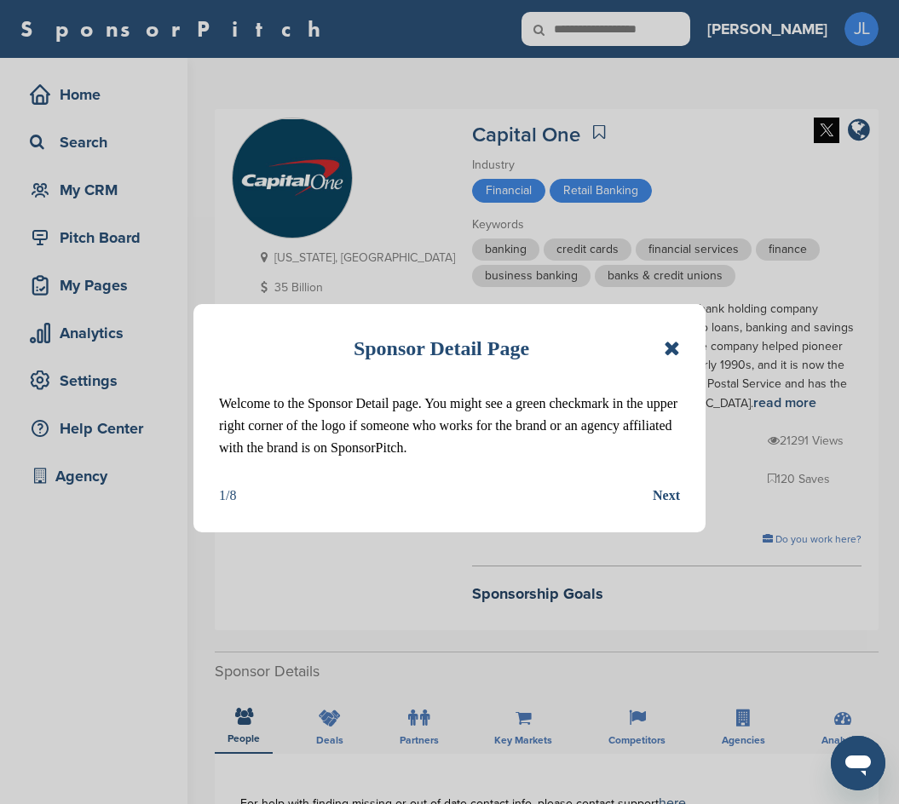
click at [668, 343] on icon at bounding box center [672, 348] width 16 height 20
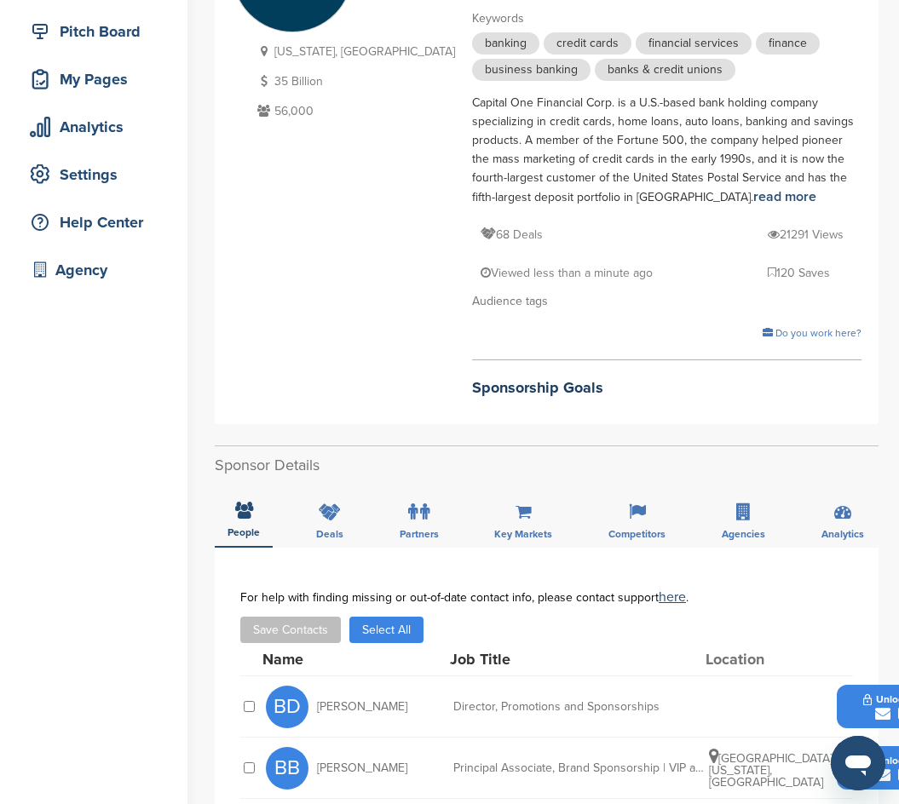
scroll to position [256, 0]
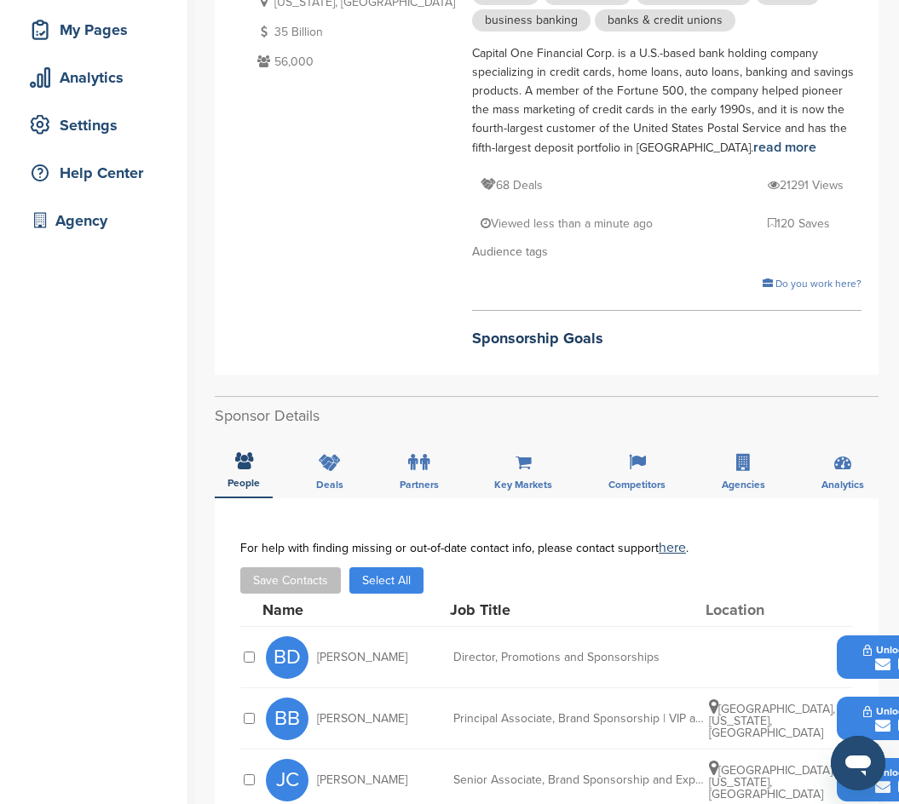
click at [667, 340] on div "Virginia, USA 35 Billion 56,000 Capital One Industry Financial Retail Banking K…" at bounding box center [547, 114] width 630 height 504
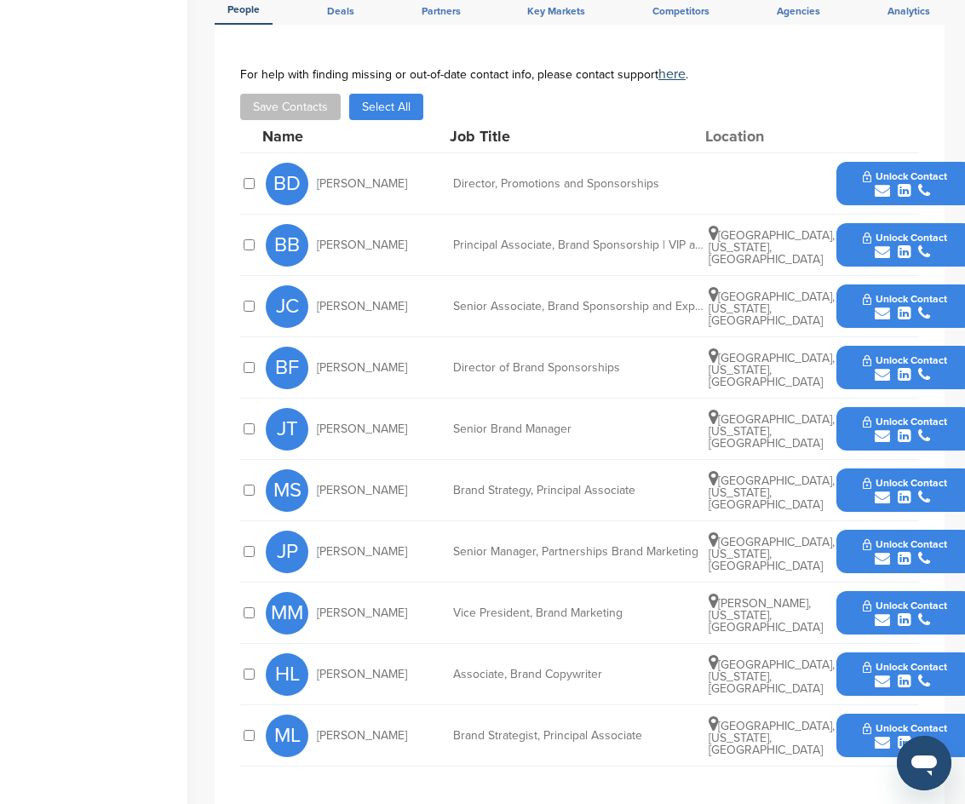
scroll to position [682, 0]
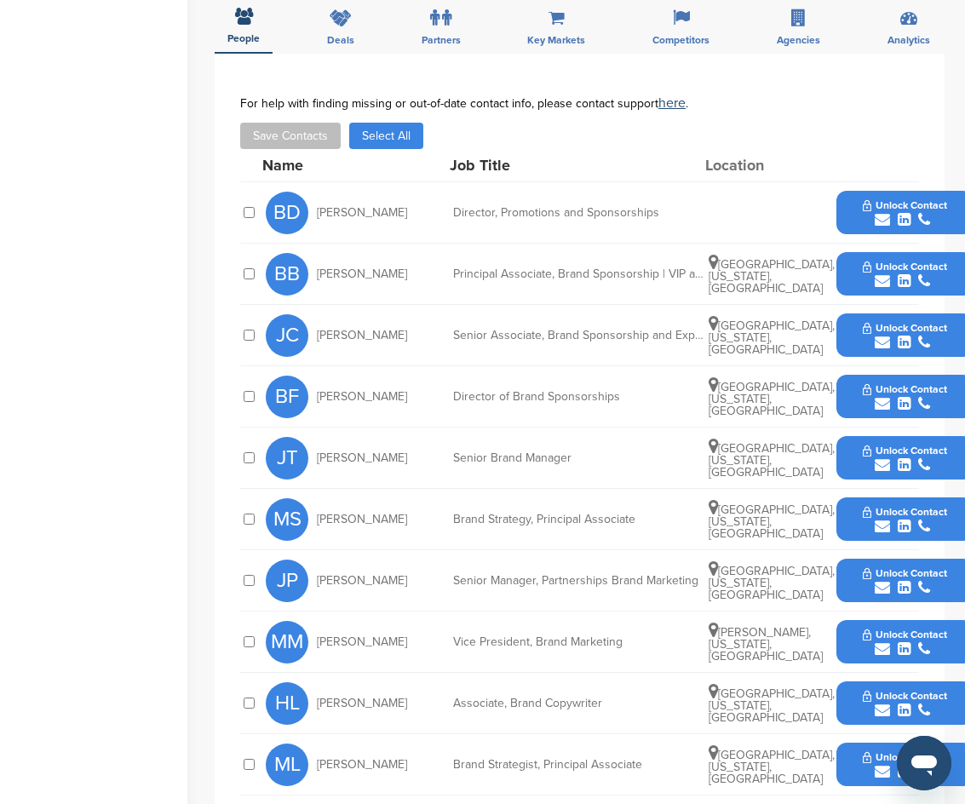
click at [844, 617] on button "Unlock Contact" at bounding box center [905, 642] width 125 height 51
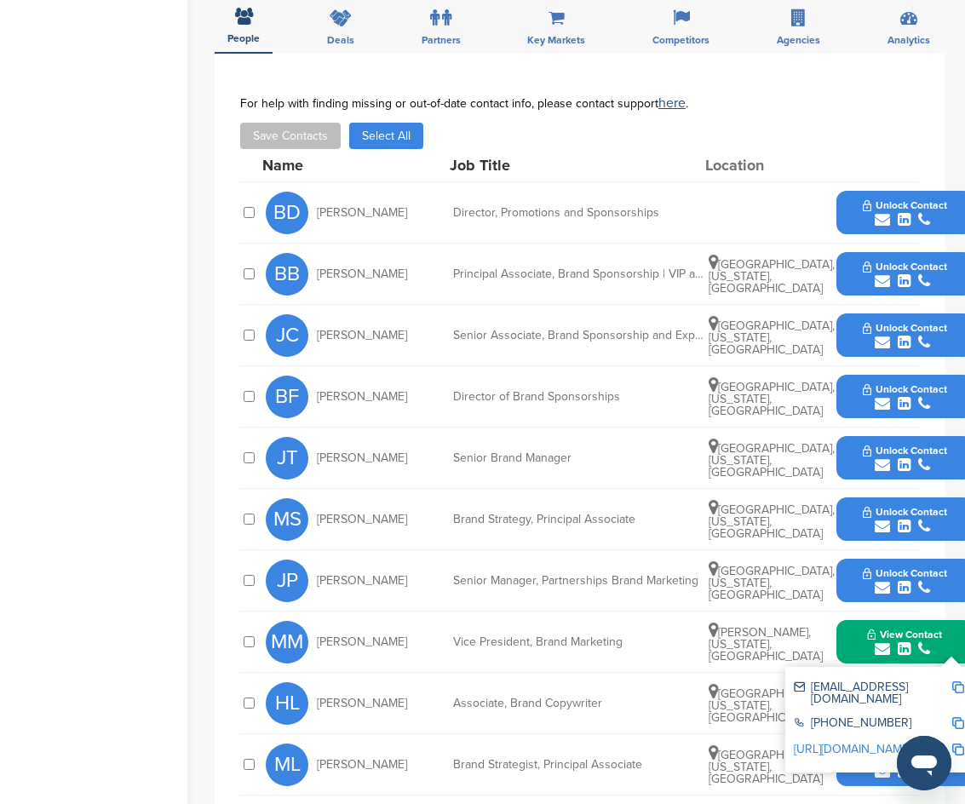
click at [898, 682] on img at bounding box center [959, 688] width 12 height 12
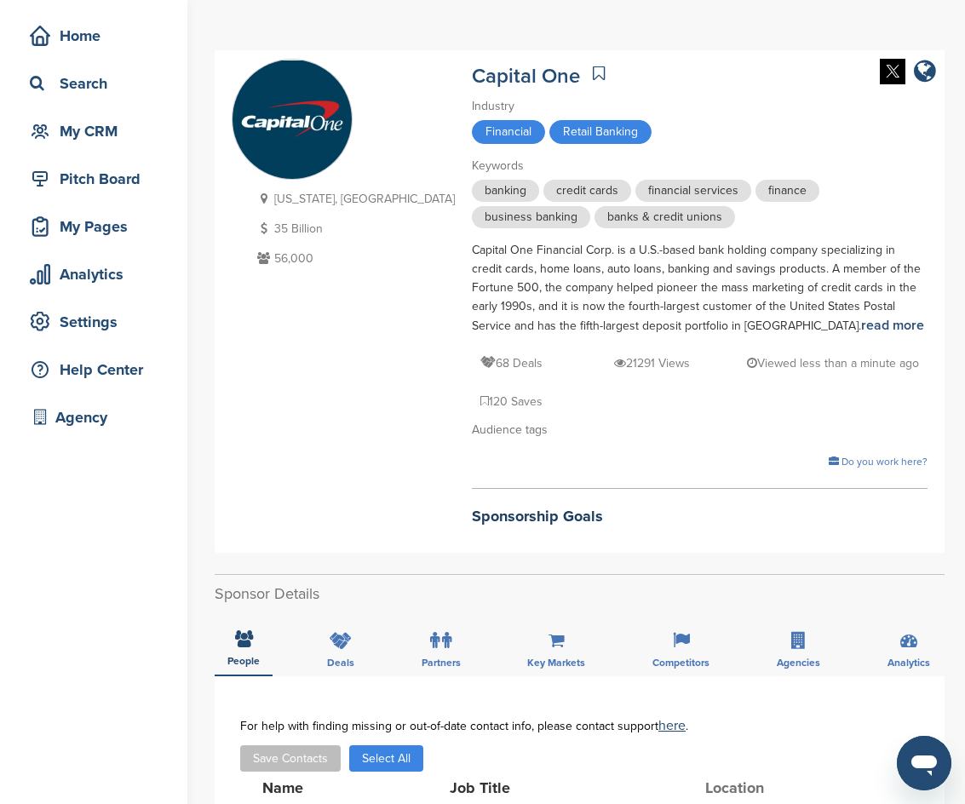
scroll to position [0, 0]
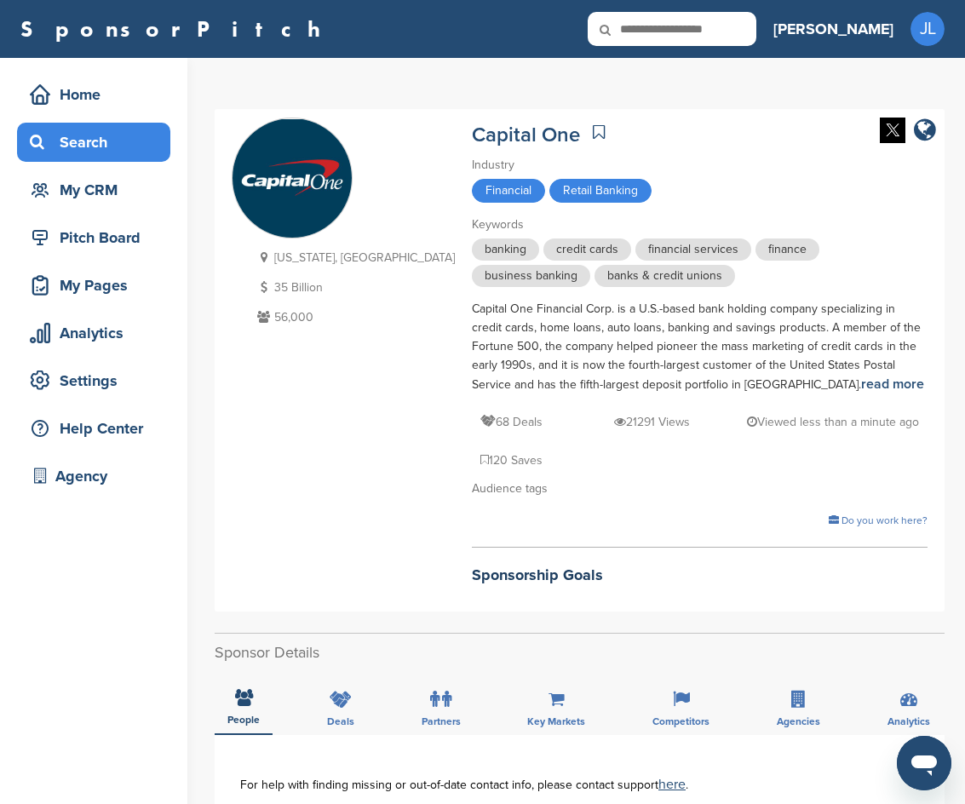
click at [129, 147] on div "Search" at bounding box center [98, 142] width 145 height 31
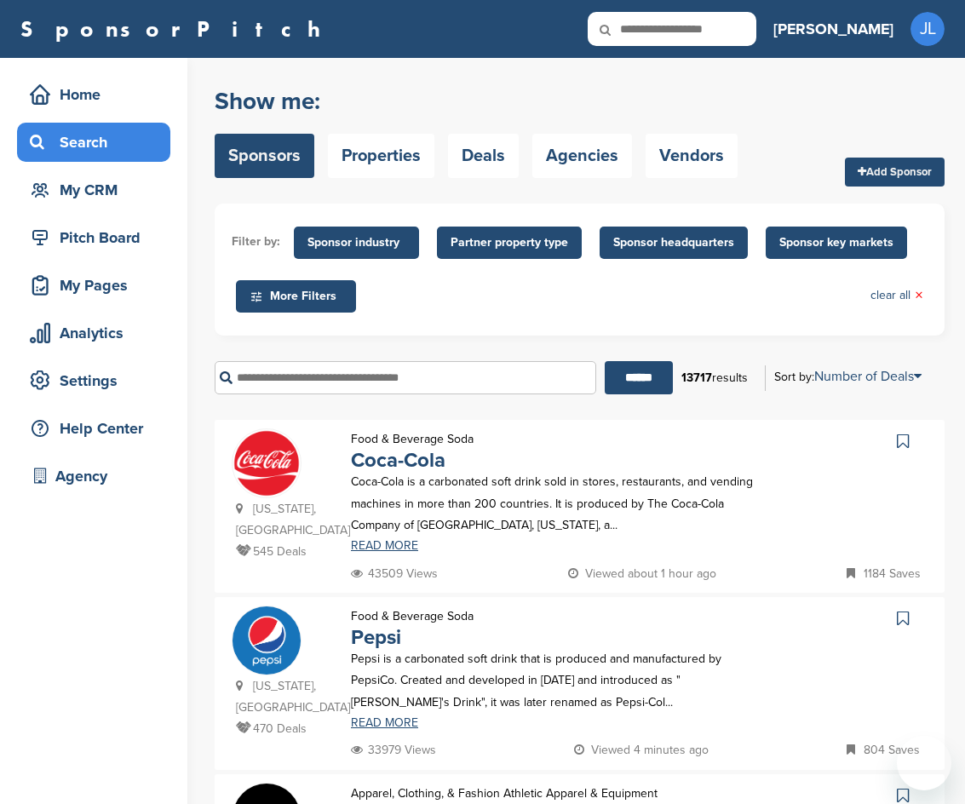
click at [331, 381] on input "text" at bounding box center [406, 377] width 382 height 33
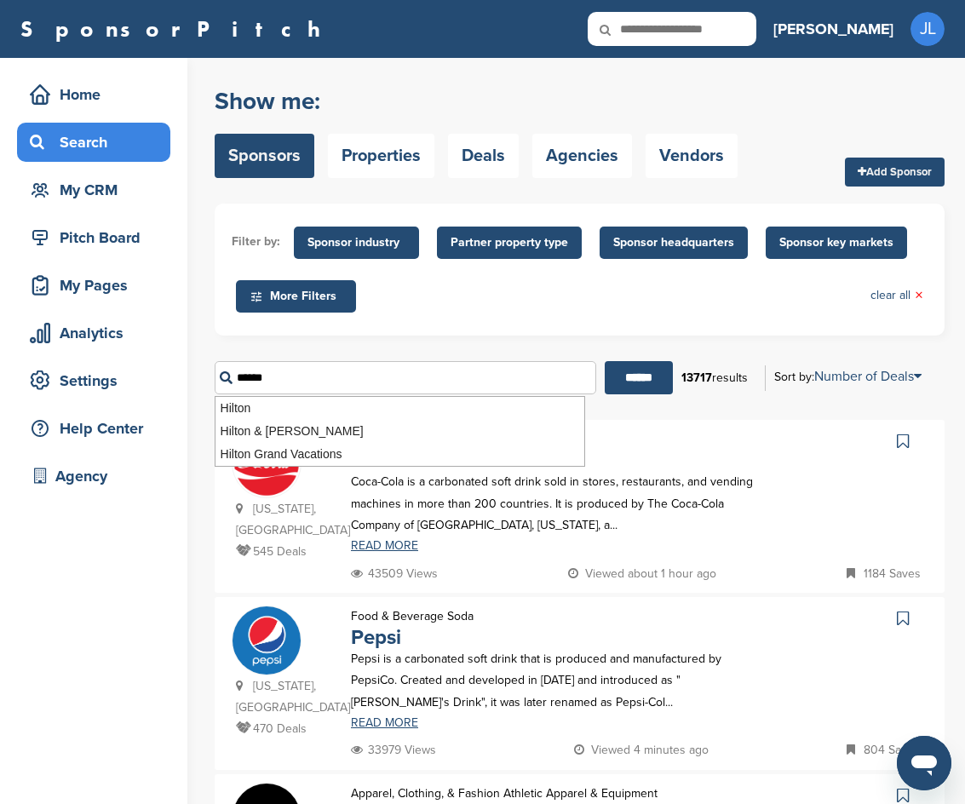
type input "******"
click at [605, 361] on input "******" at bounding box center [639, 377] width 68 height 33
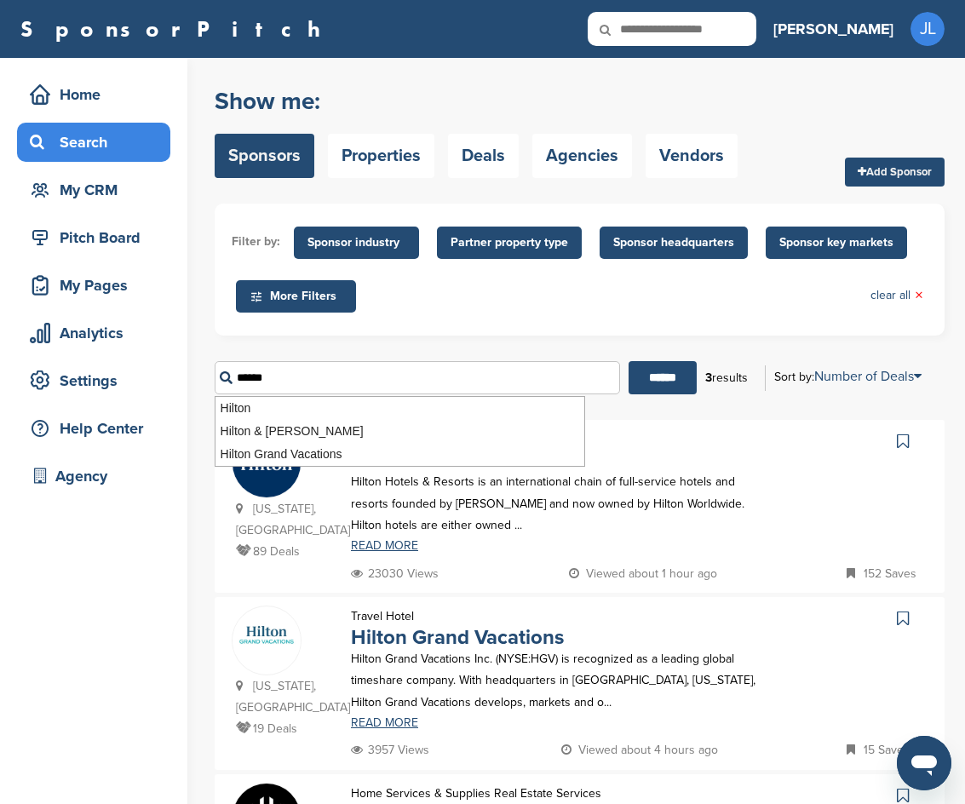
click at [440, 503] on p "Hilton Hotels & Resorts is an international chain of full-service hotels and re…" at bounding box center [557, 503] width 412 height 65
click at [397, 464] on link "Hilton" at bounding box center [379, 460] width 56 height 25
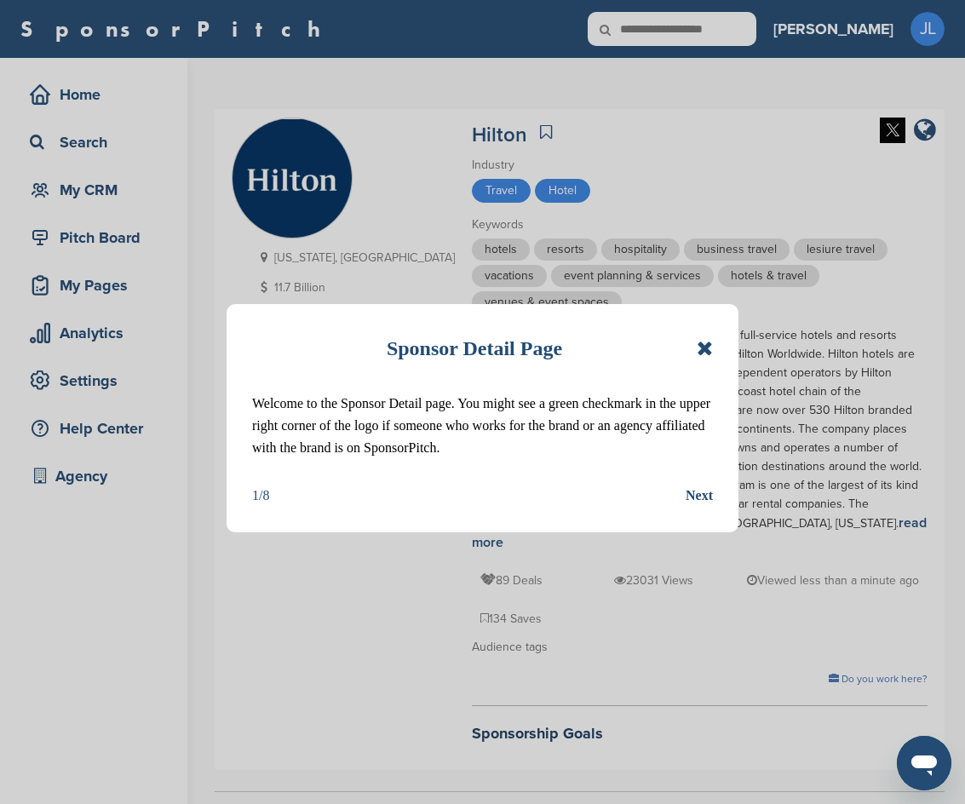
click at [697, 348] on icon at bounding box center [705, 348] width 16 height 20
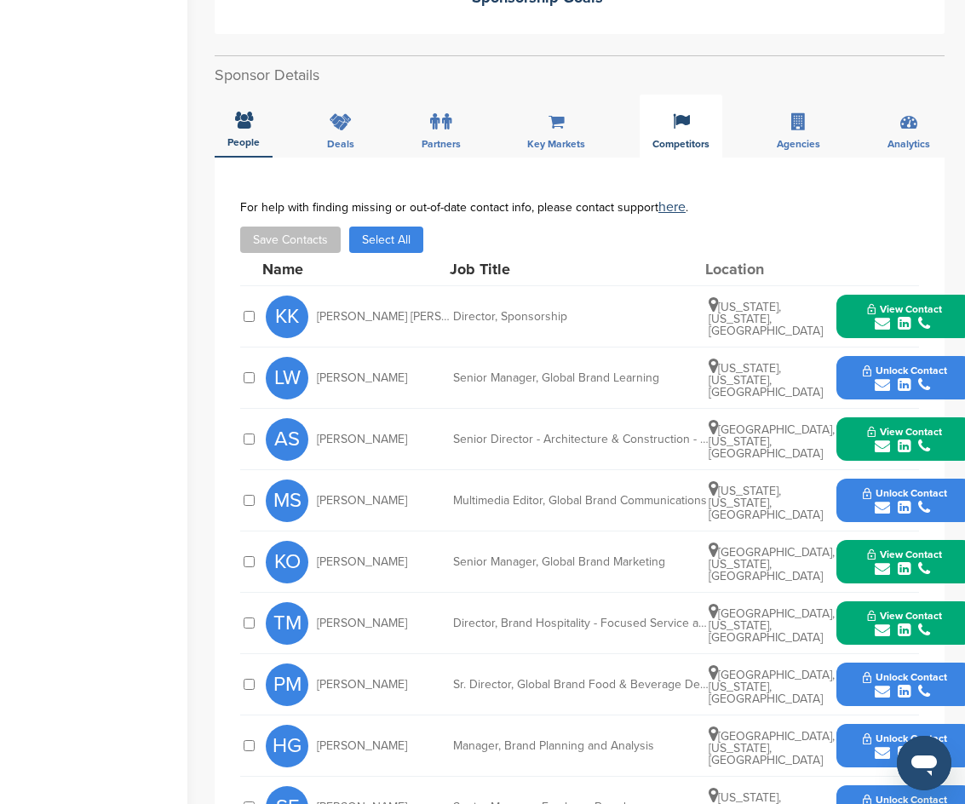
scroll to position [767, 0]
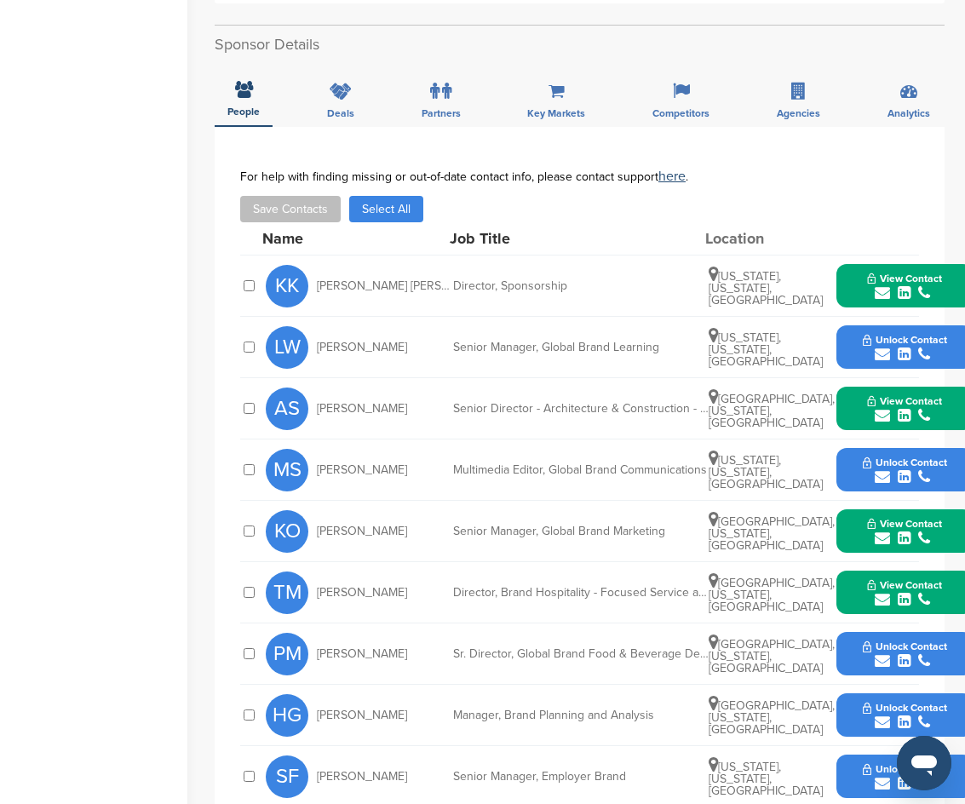
click at [855, 261] on button "View Contact" at bounding box center [905, 286] width 116 height 51
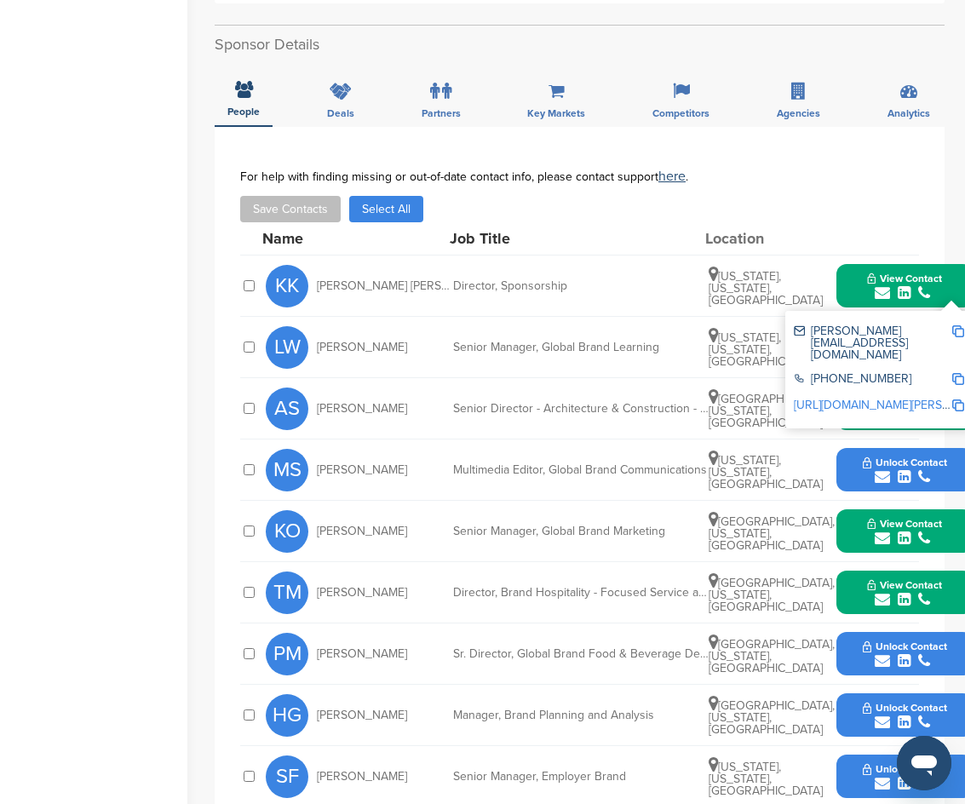
click at [846, 398] on link "http://www.linkedin.com/in/keisha-kelly-thompson-0b637a" at bounding box center [898, 405] width 208 height 14
click at [536, 196] on div "Save Contacts Select All" at bounding box center [579, 209] width 679 height 26
click at [960, 325] on img at bounding box center [959, 331] width 12 height 12
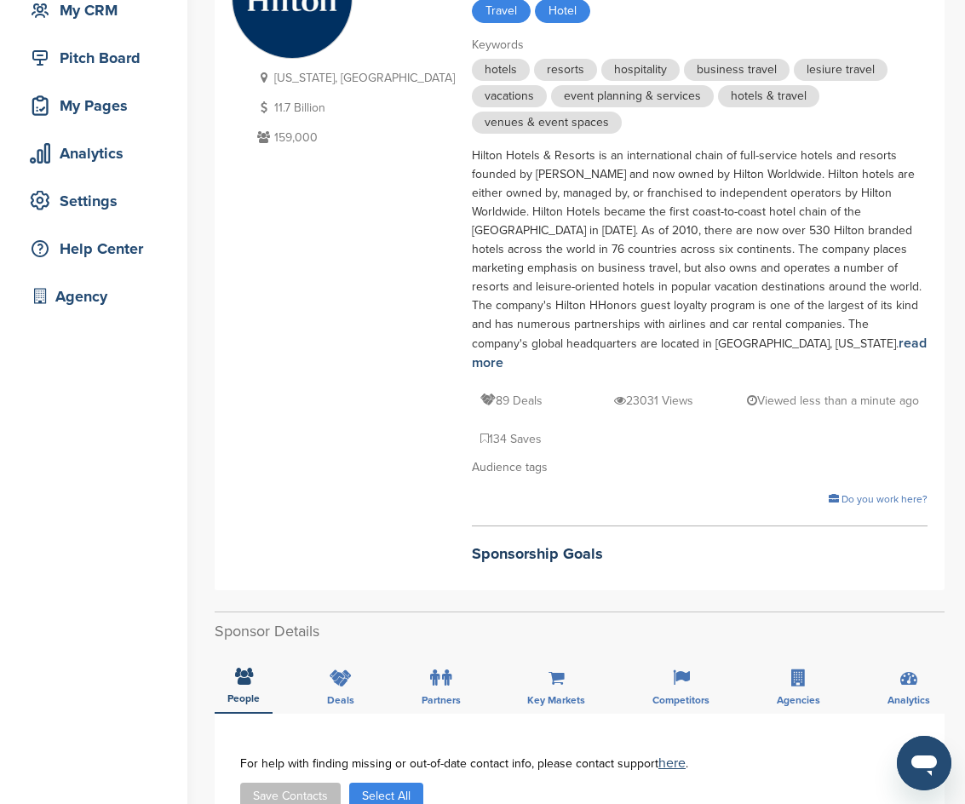
scroll to position [0, 0]
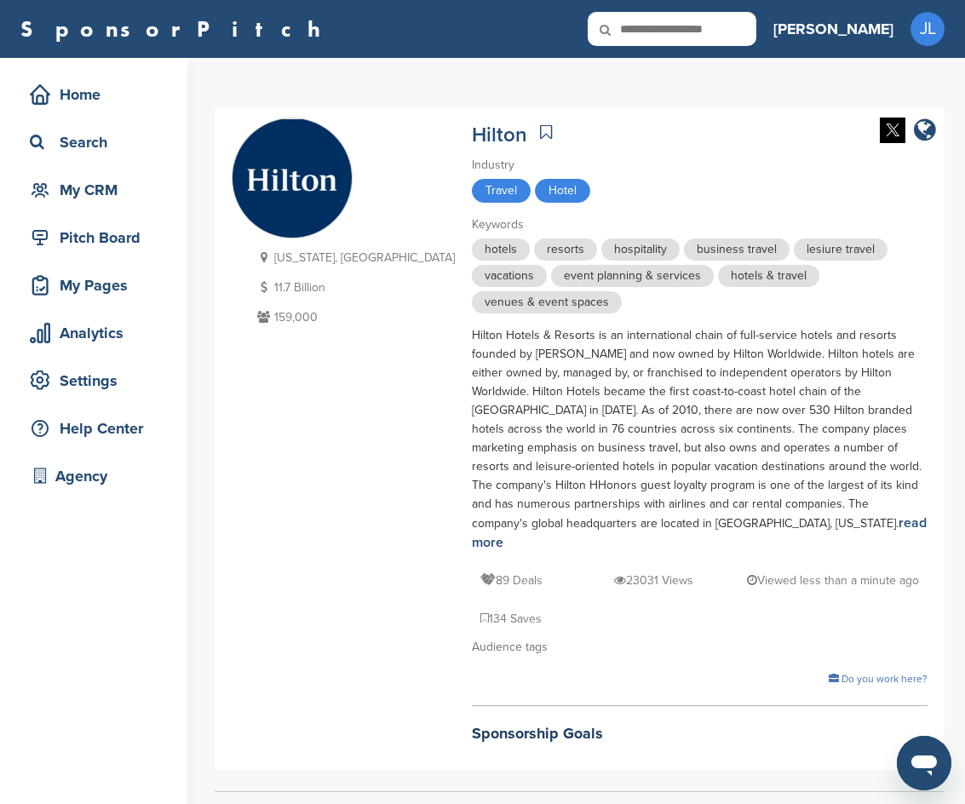
click at [646, 32] on icon at bounding box center [617, 30] width 58 height 36
click at [646, 36] on icon at bounding box center [617, 30] width 58 height 36
click at [717, 32] on input "text" at bounding box center [672, 29] width 169 height 34
type input "**********"
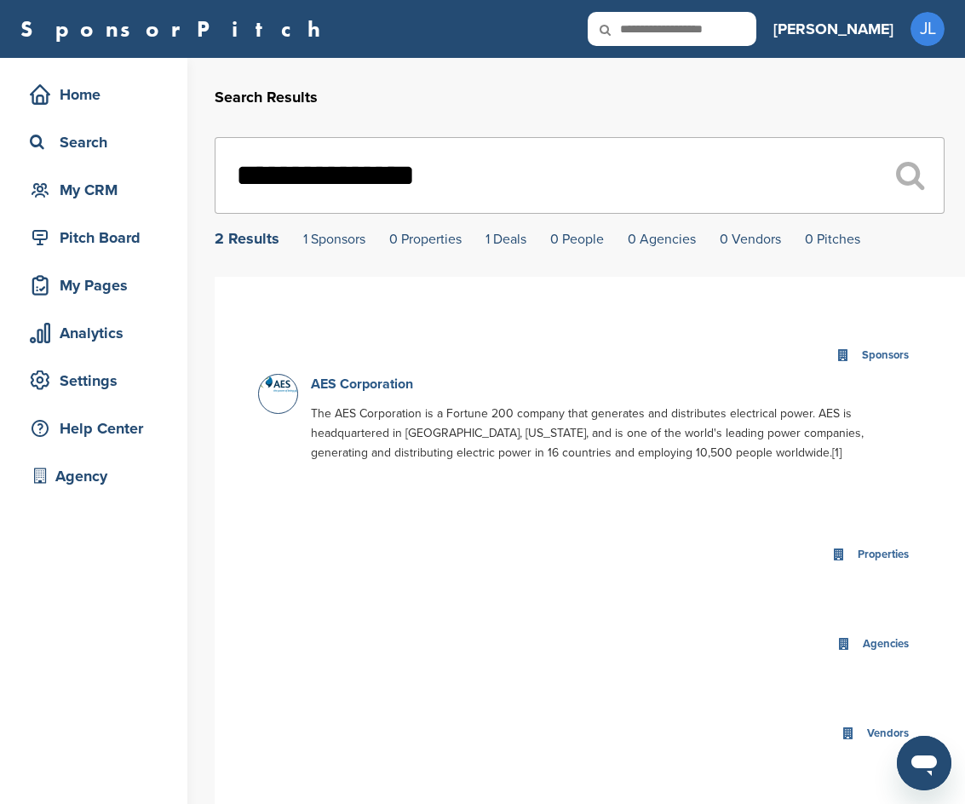
click at [383, 390] on link "AES Corporation" at bounding box center [362, 384] width 102 height 17
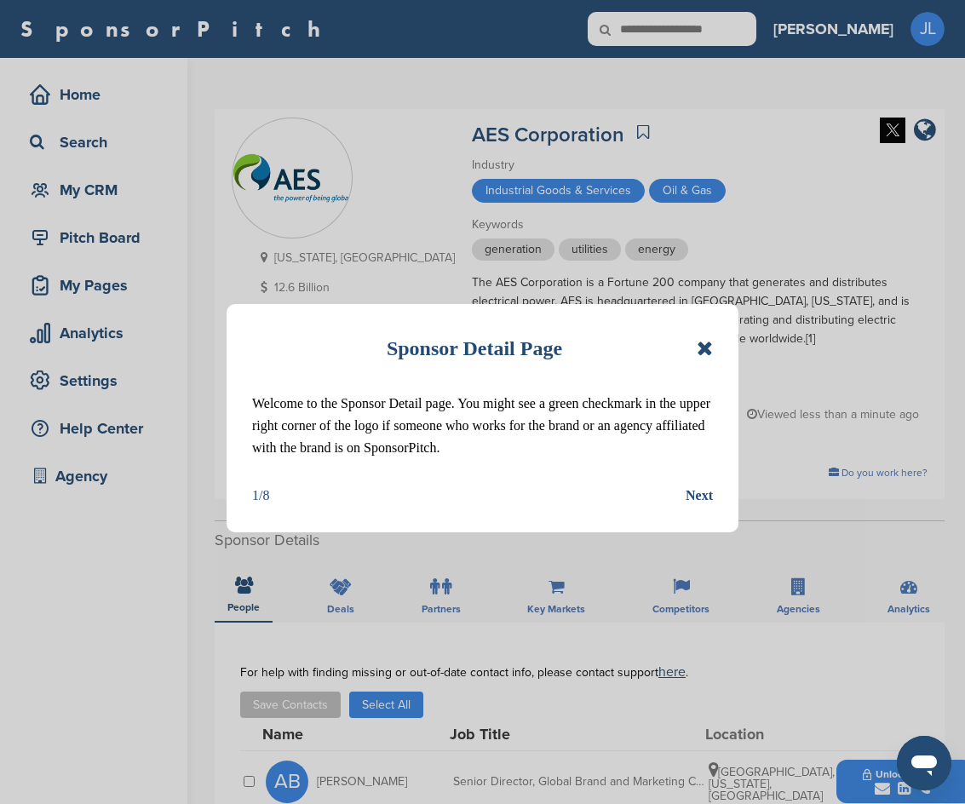
click at [712, 344] on icon at bounding box center [705, 348] width 16 height 20
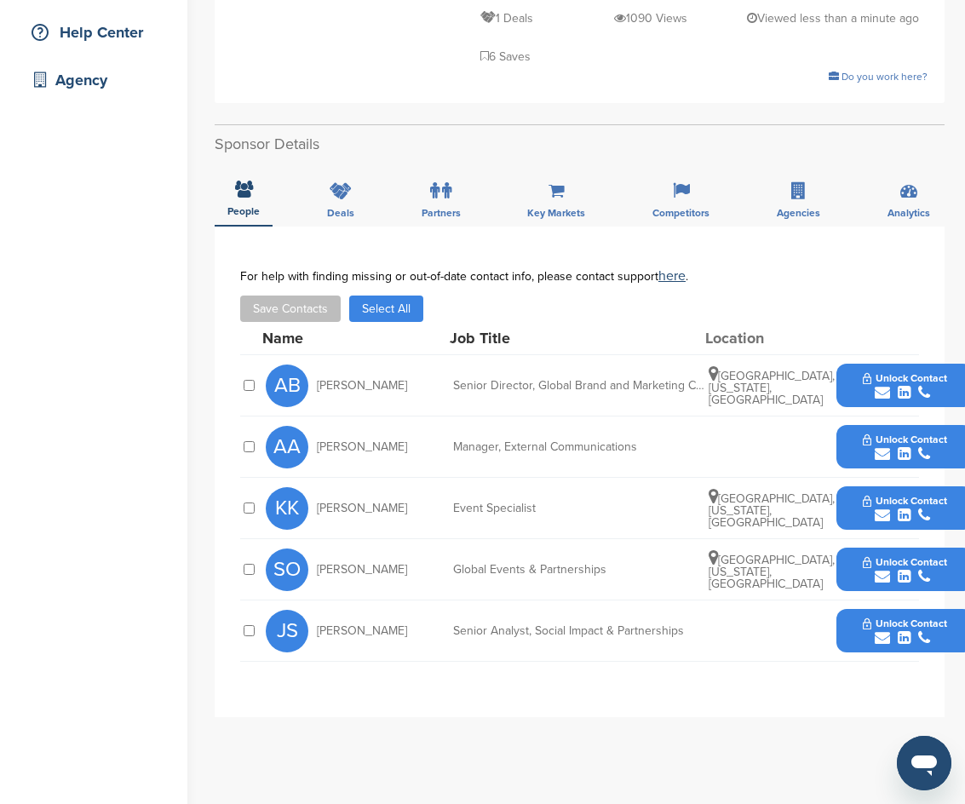
scroll to position [426, 0]
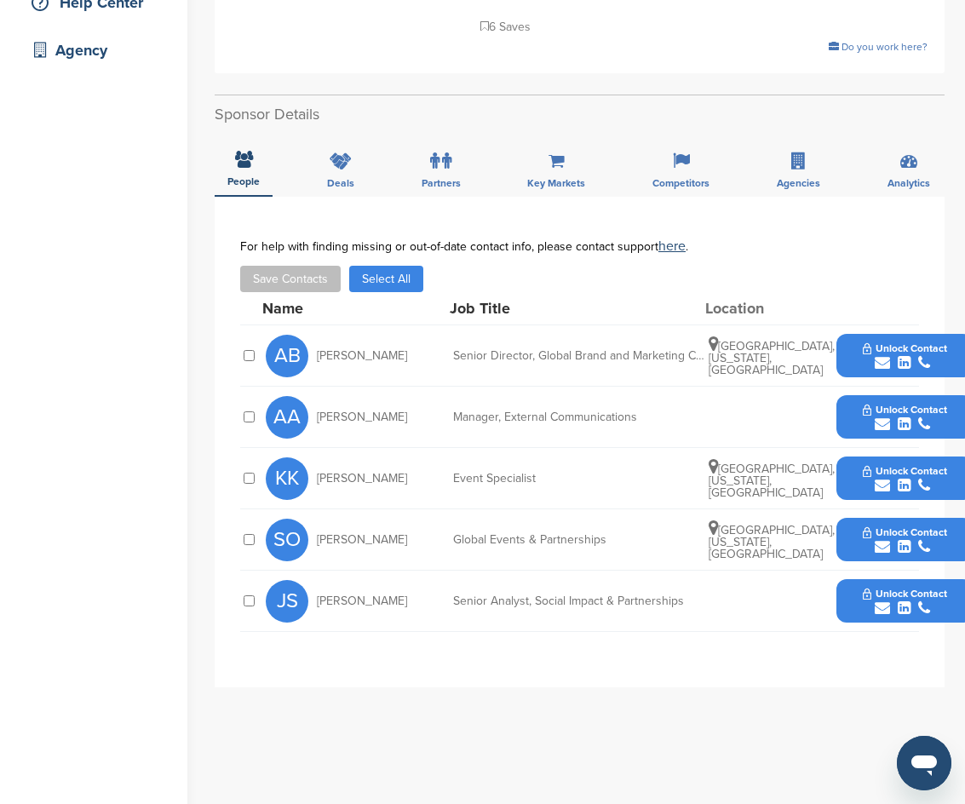
click at [847, 576] on button "Unlock Contact" at bounding box center [905, 601] width 125 height 51
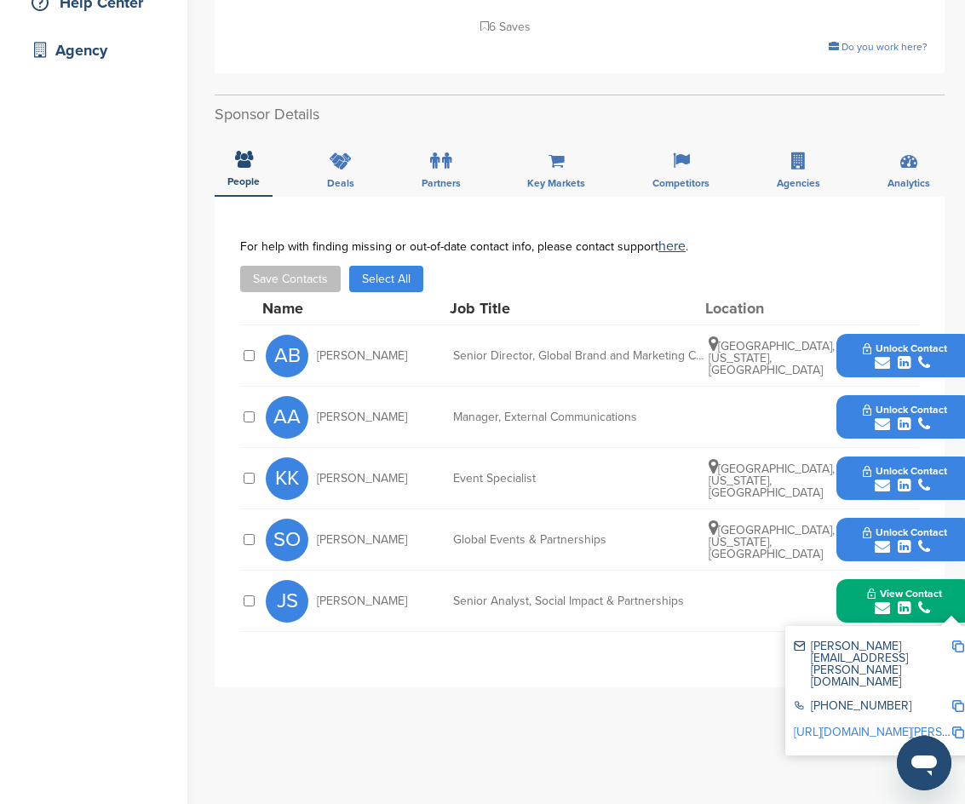
click at [862, 725] on link "http://www.linkedin.com/in/jennifer-szawaluk" at bounding box center [898, 732] width 208 height 14
drag, startPoint x: 961, startPoint y: 588, endPoint x: 858, endPoint y: 595, distance: 103.3
click at [961, 641] on img at bounding box center [959, 647] width 12 height 12
click at [548, 617] on div "**********" at bounding box center [580, 442] width 730 height 491
click at [847, 576] on button "View Contact" at bounding box center [905, 601] width 116 height 51
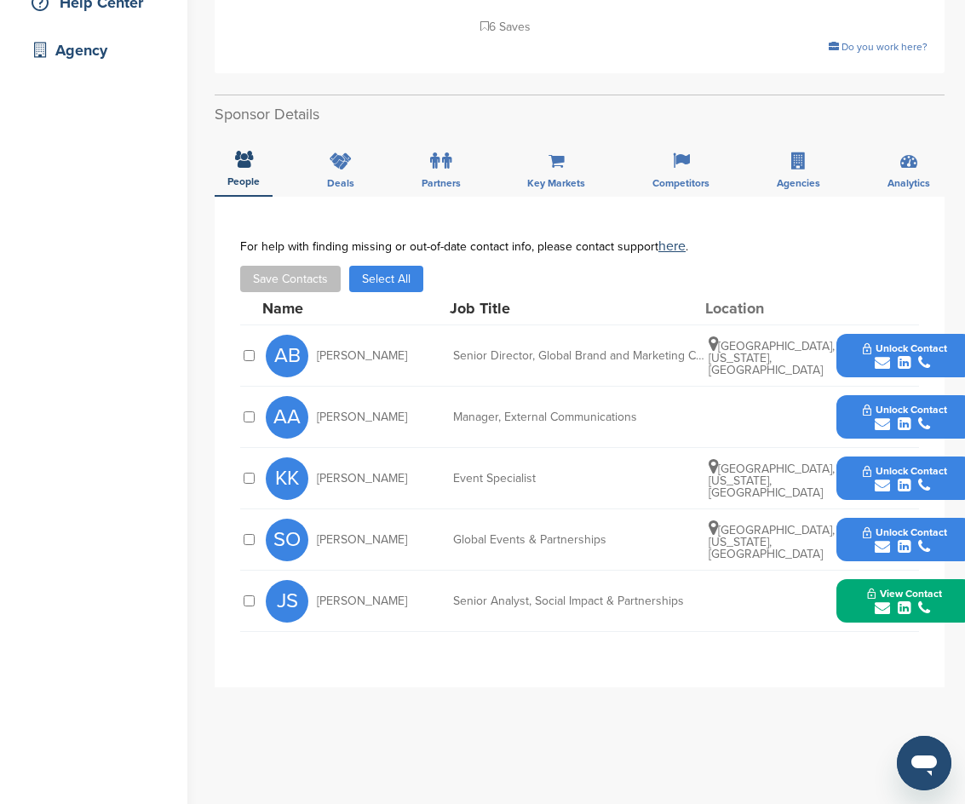
click at [847, 331] on button "Unlock Contact" at bounding box center [905, 356] width 125 height 51
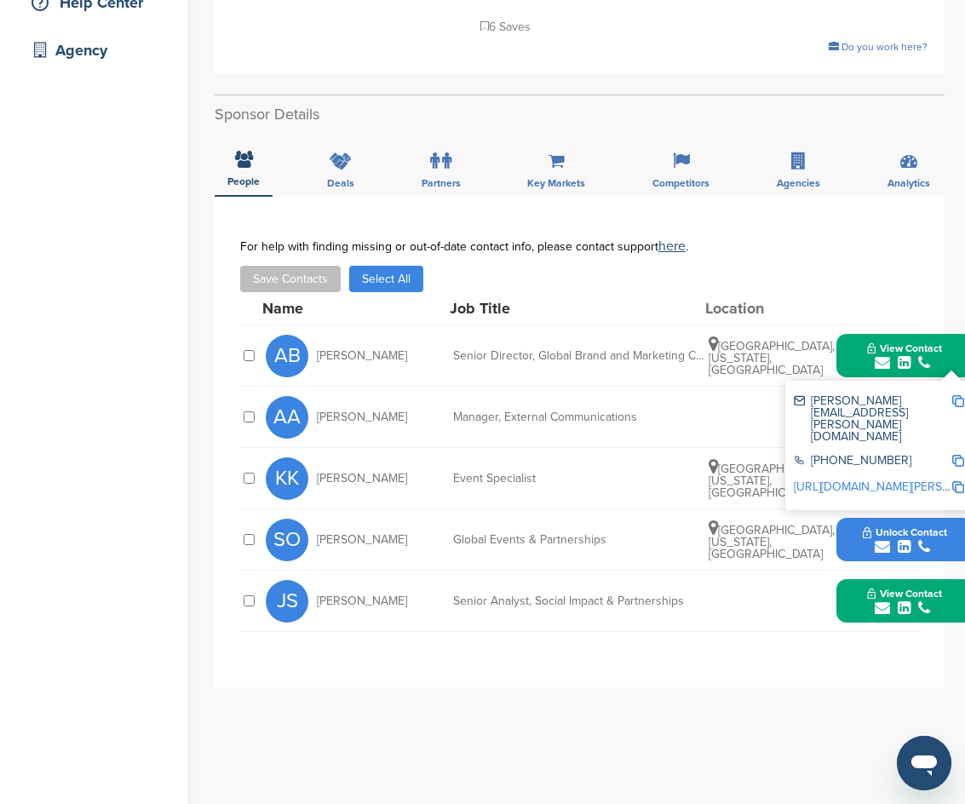
click at [861, 480] on link "http://www.linkedin.com/in/adrienne-behmke-b6869940" at bounding box center [898, 487] width 208 height 14
click at [961, 395] on img at bounding box center [959, 401] width 12 height 12
click at [861, 331] on button "View Contact" at bounding box center [905, 356] width 116 height 51
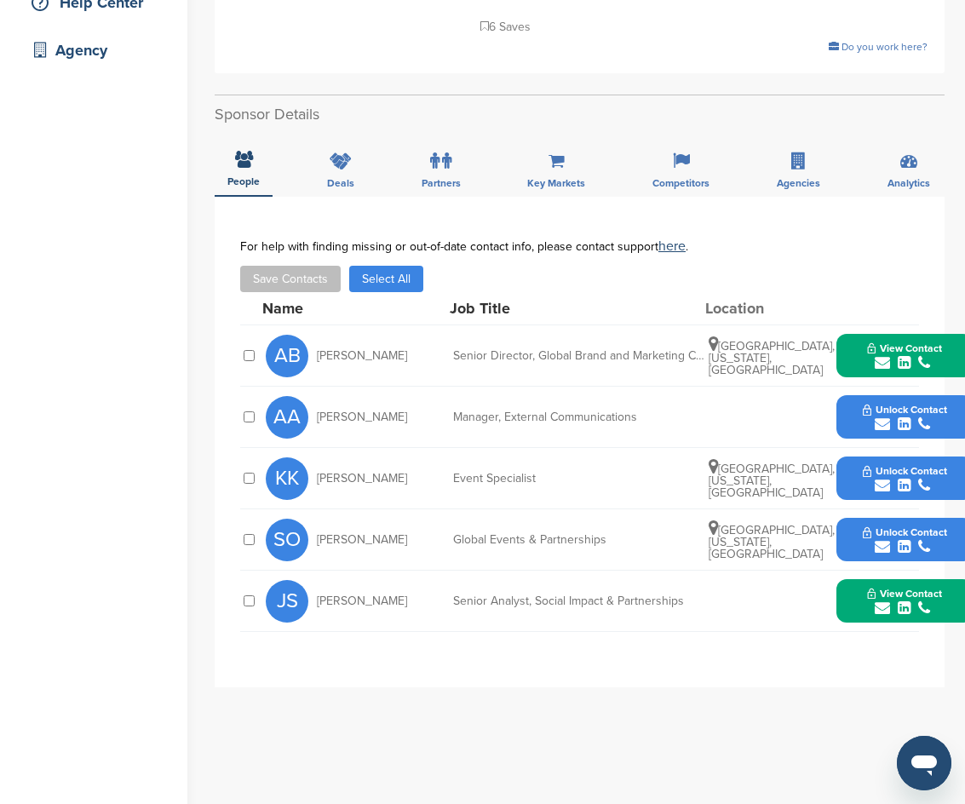
scroll to position [0, 0]
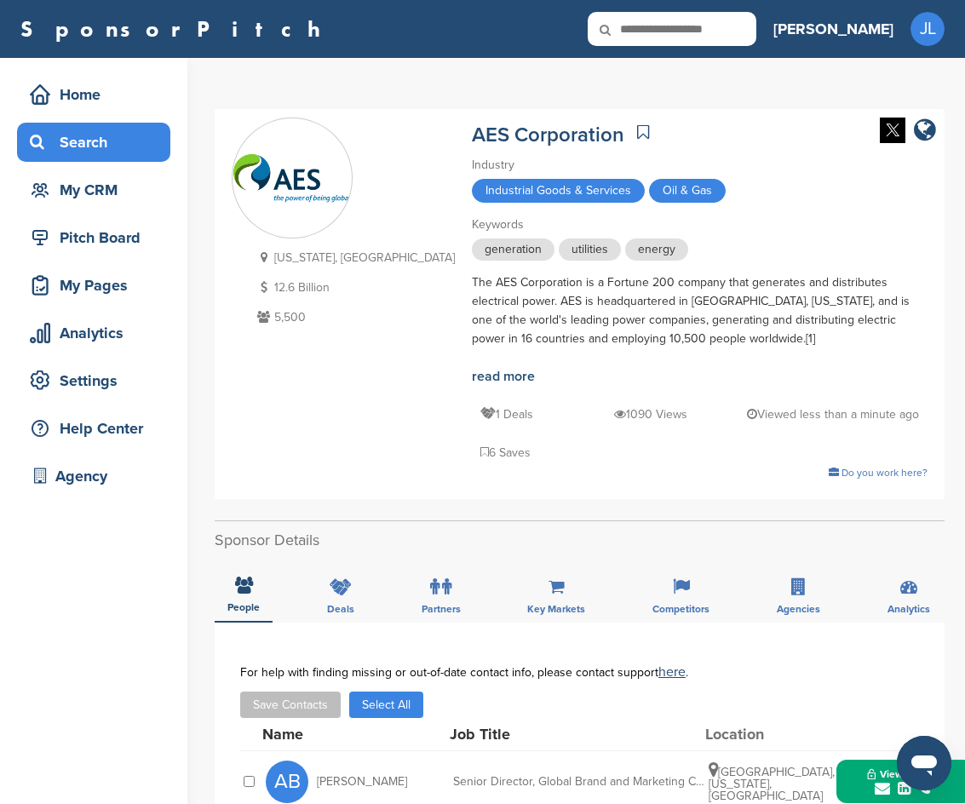
click at [51, 160] on div "Search" at bounding box center [93, 142] width 153 height 39
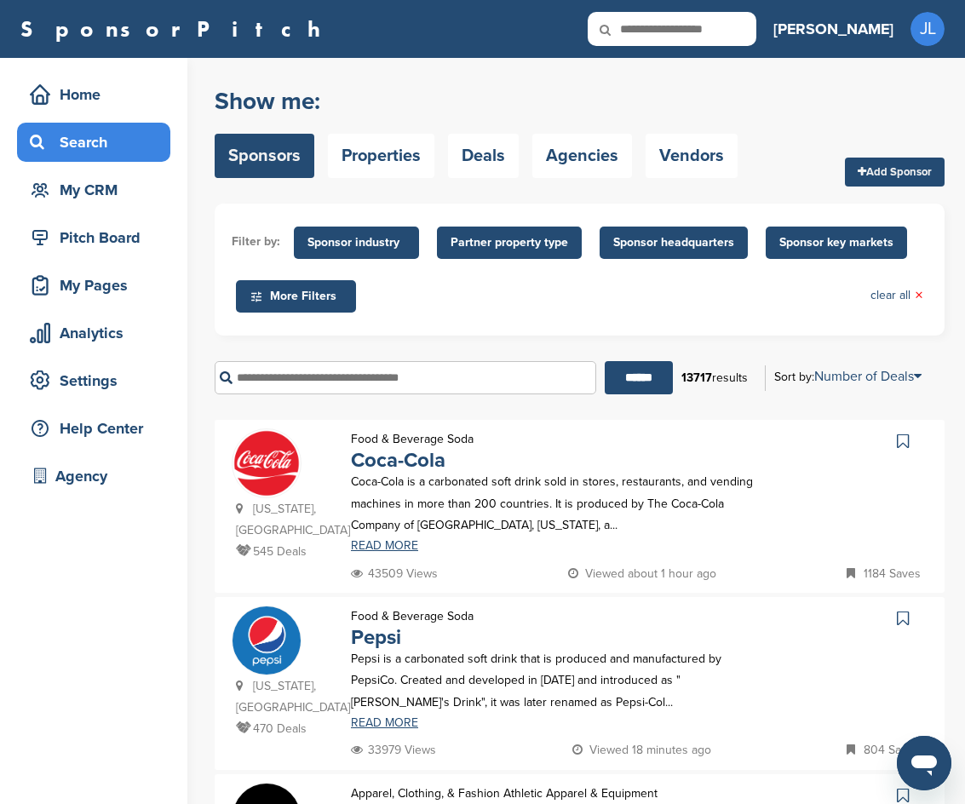
click at [329, 369] on input "text" at bounding box center [406, 377] width 382 height 33
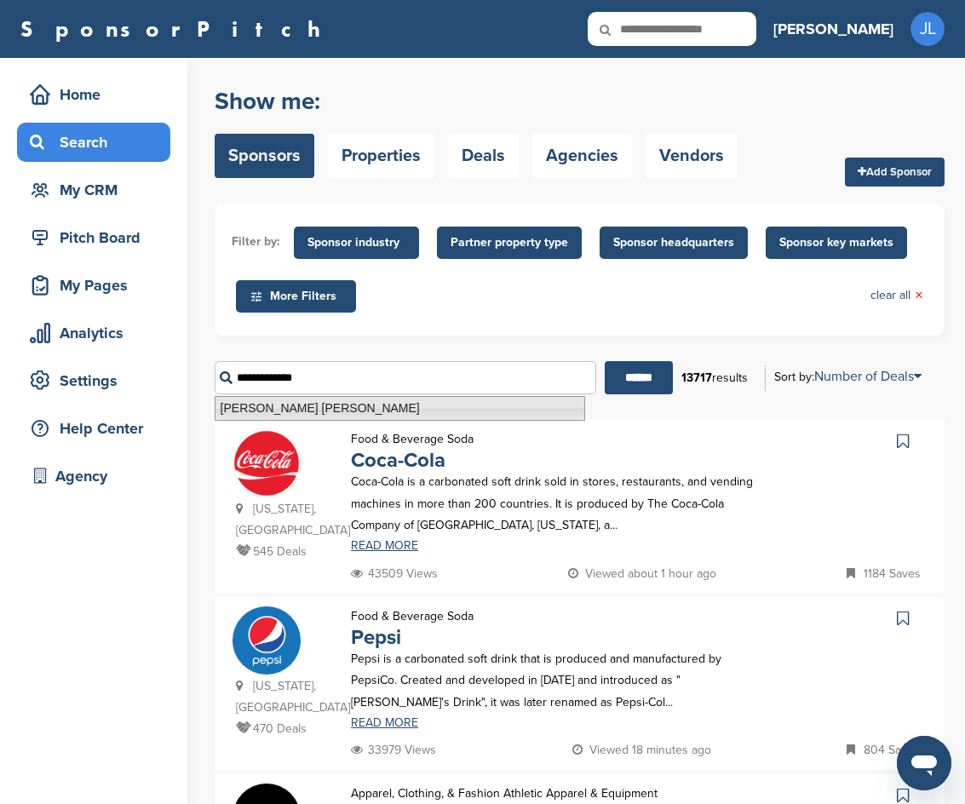
click at [272, 401] on li "Rosetta Stone" at bounding box center [400, 408] width 371 height 25
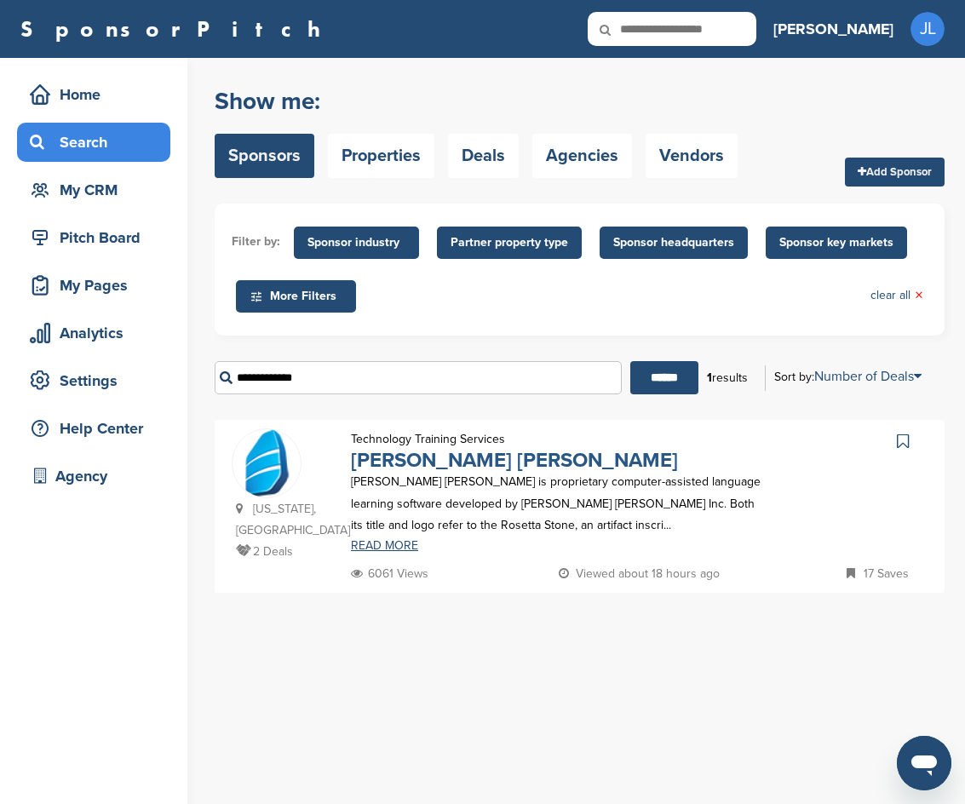
click at [458, 457] on link "Rosetta Stone" at bounding box center [514, 460] width 327 height 25
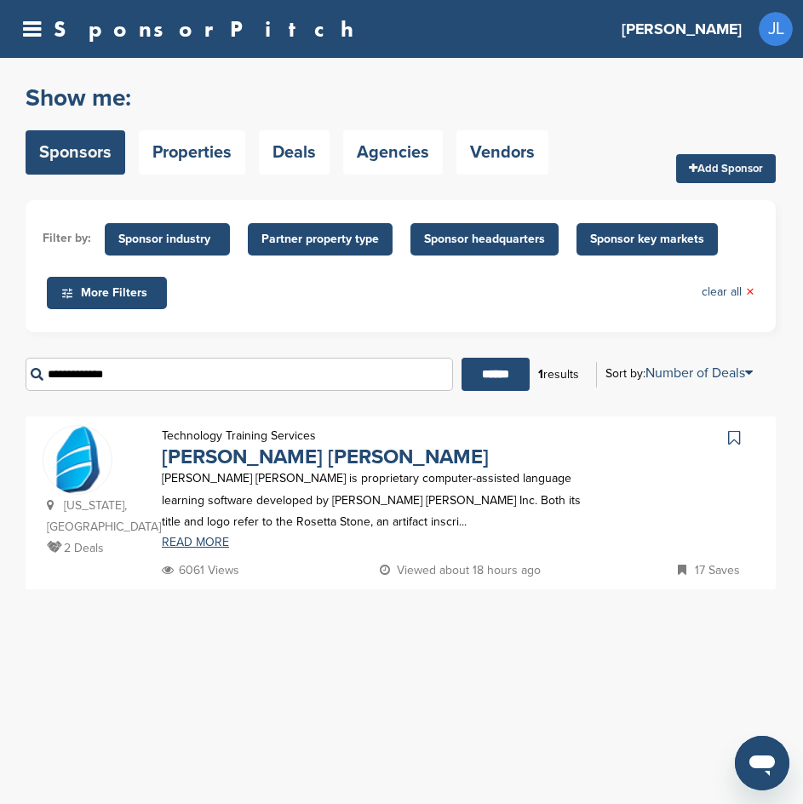
click at [233, 391] on input "**********" at bounding box center [240, 374] width 428 height 33
type input "*"
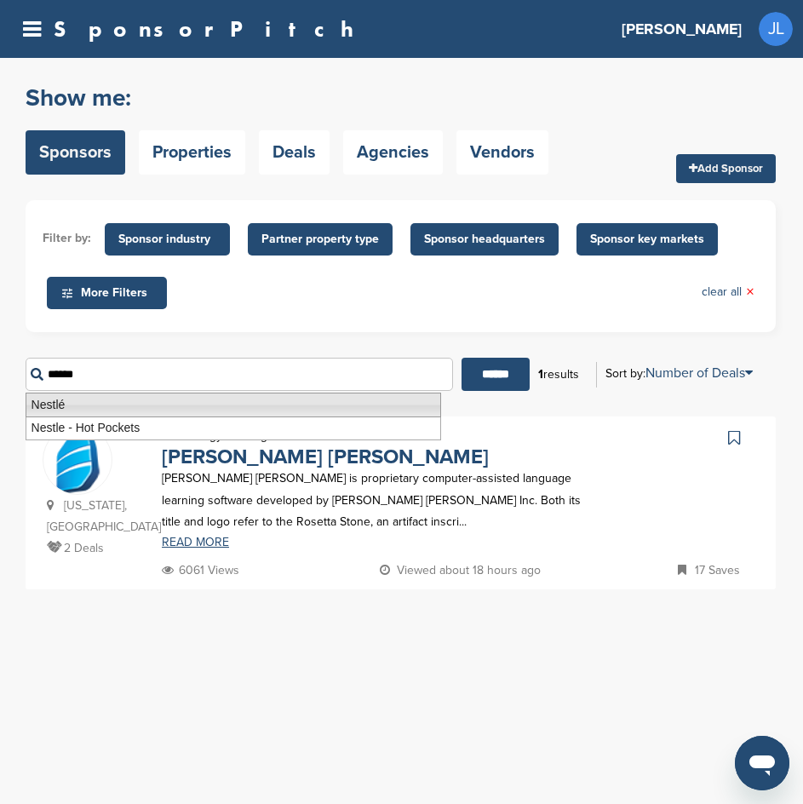
click at [223, 409] on li "Nestlé" at bounding box center [234, 405] width 416 height 25
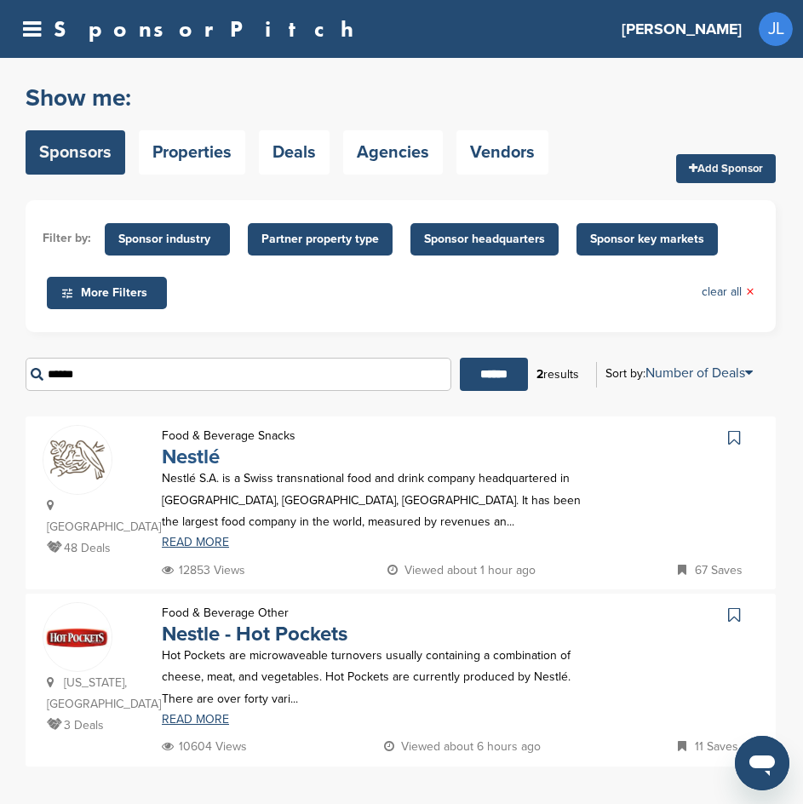
type input "******"
click at [211, 463] on link "Nestlé" at bounding box center [191, 457] width 58 height 25
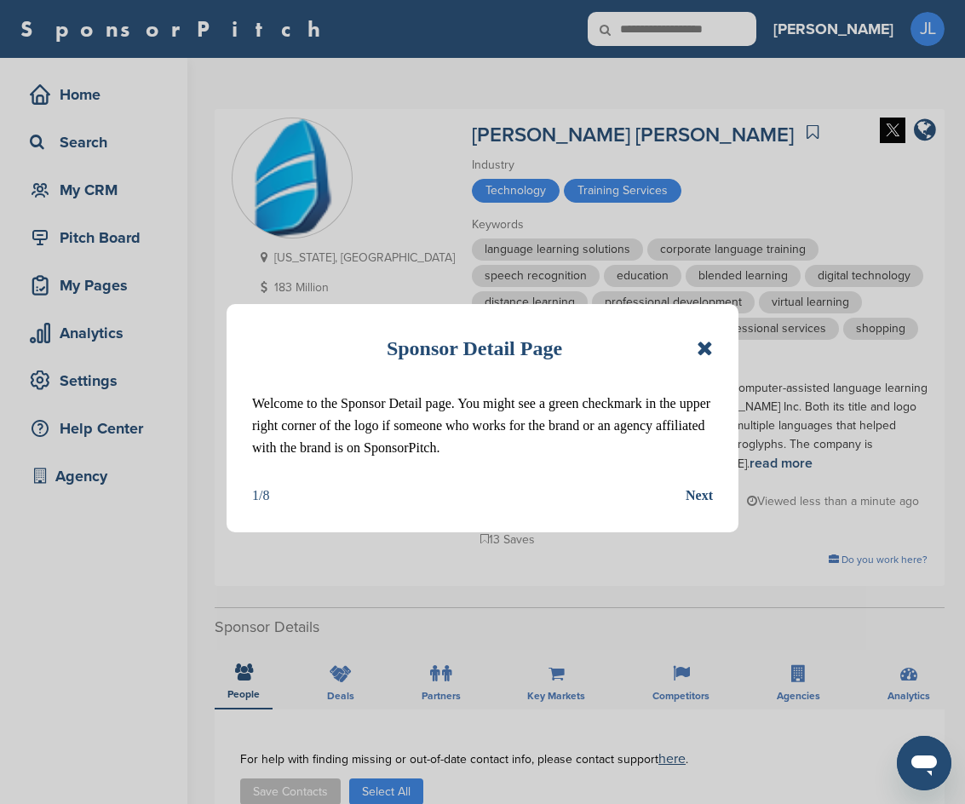
click at [706, 347] on icon at bounding box center [705, 348] width 16 height 20
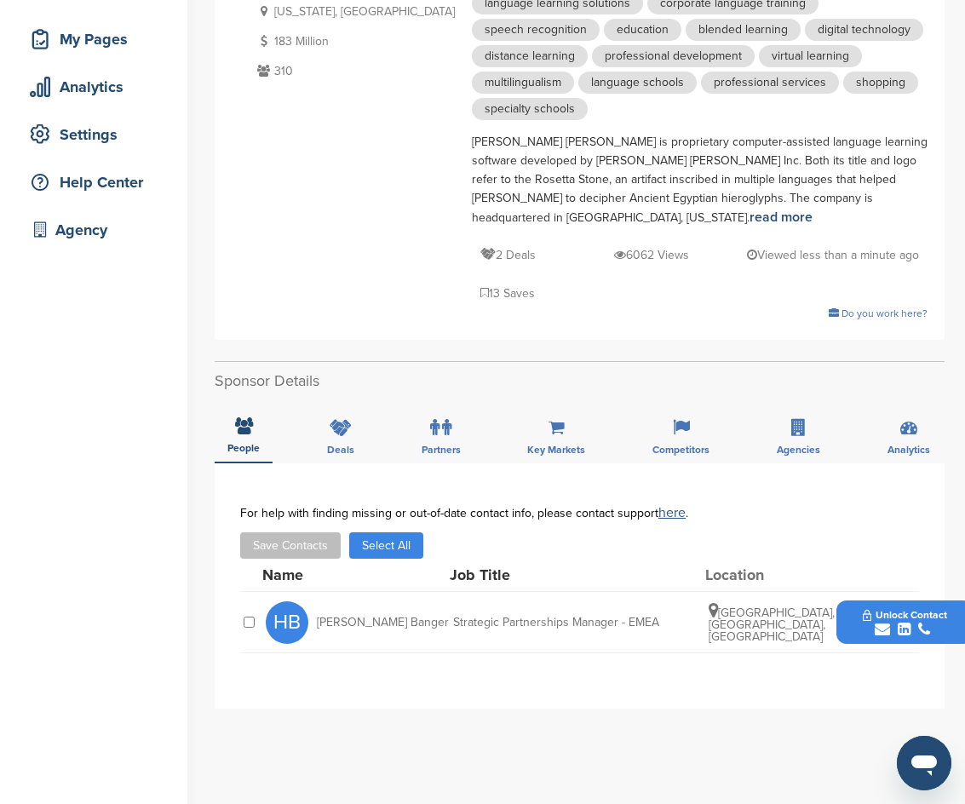
scroll to position [341, 0]
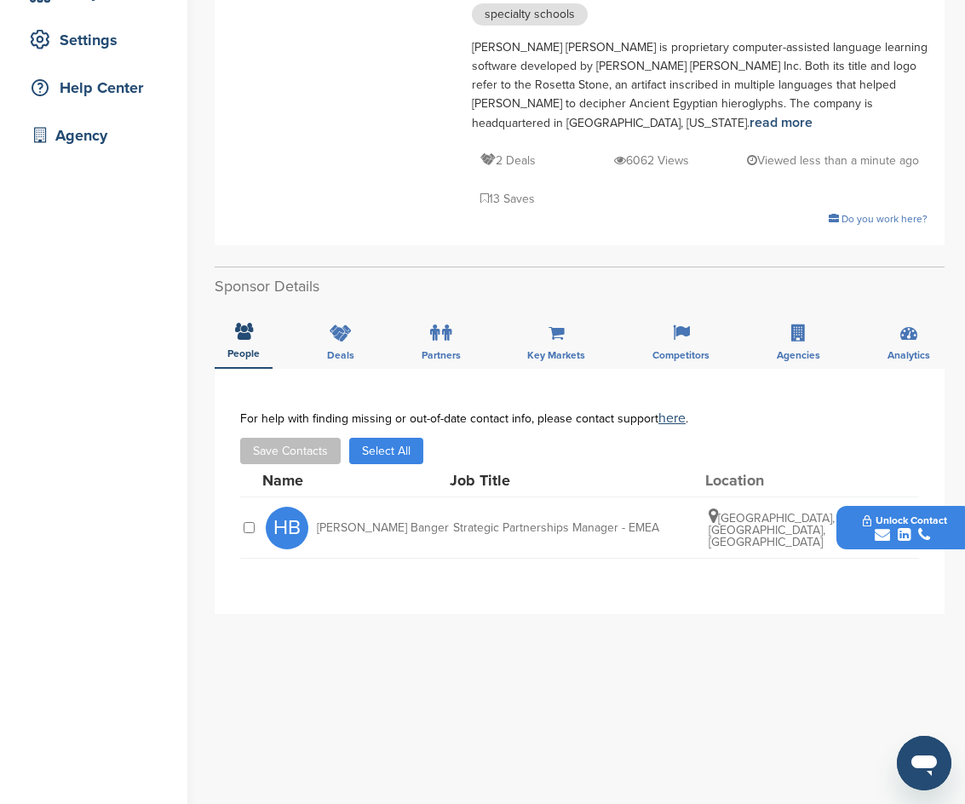
click at [844, 503] on button "Unlock Contact" at bounding box center [905, 528] width 125 height 51
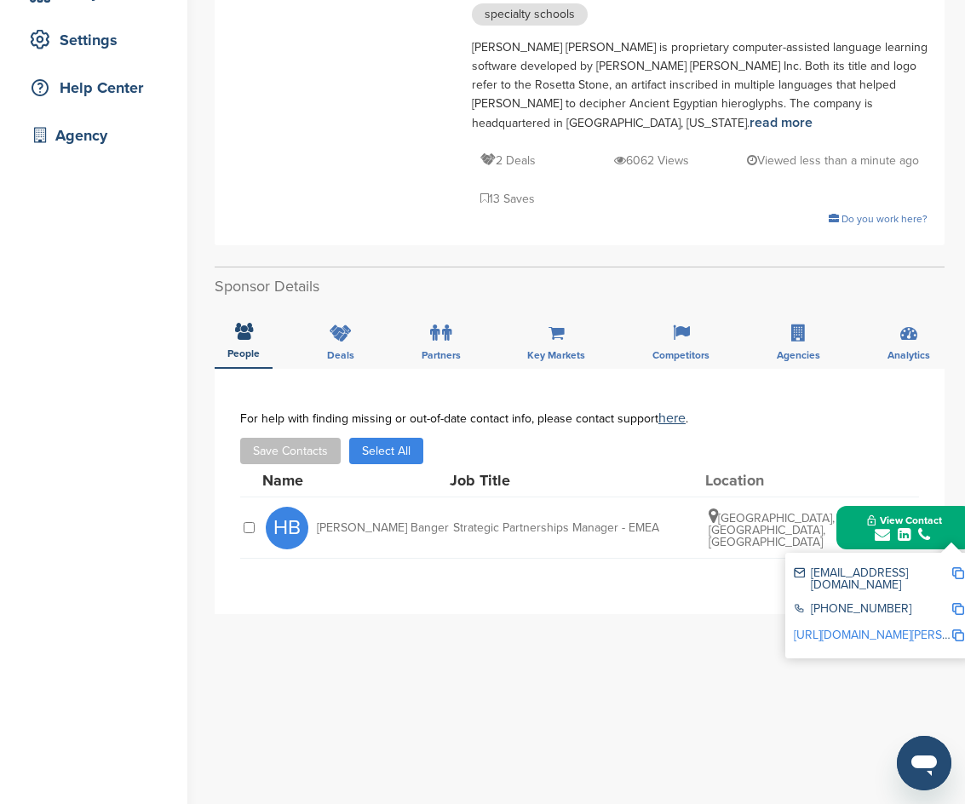
click at [853, 624] on div "http://www.linkedin.com/in/harpreet-banger-56b52919" at bounding box center [879, 637] width 170 height 26
click at [852, 628] on link "http://www.linkedin.com/in/harpreet-banger-56b52919" at bounding box center [898, 635] width 208 height 14
click at [962, 567] on img at bounding box center [959, 573] width 12 height 12
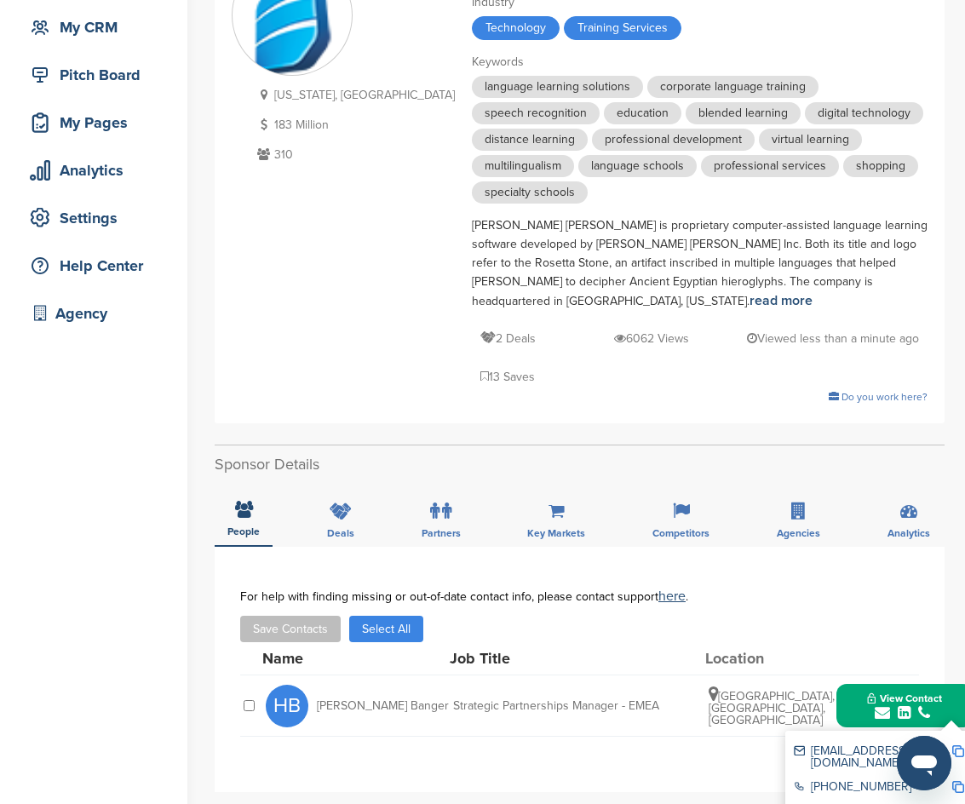
scroll to position [0, 0]
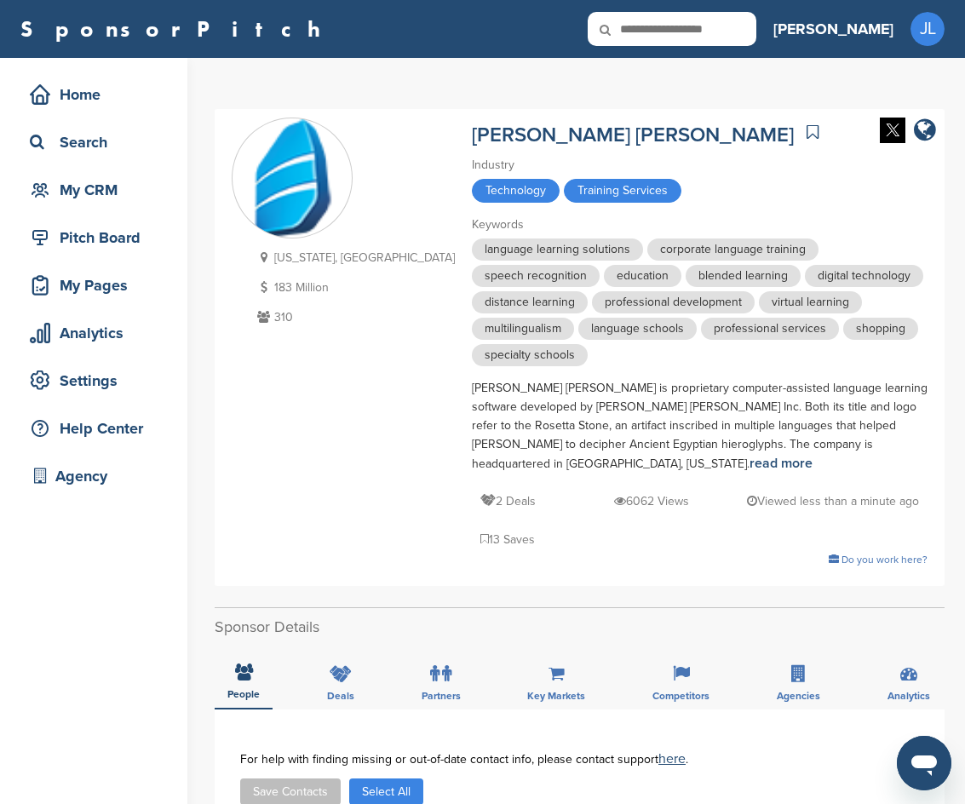
click at [646, 24] on icon at bounding box center [617, 30] width 58 height 36
click at [717, 30] on input "text" at bounding box center [672, 29] width 169 height 34
type input "********"
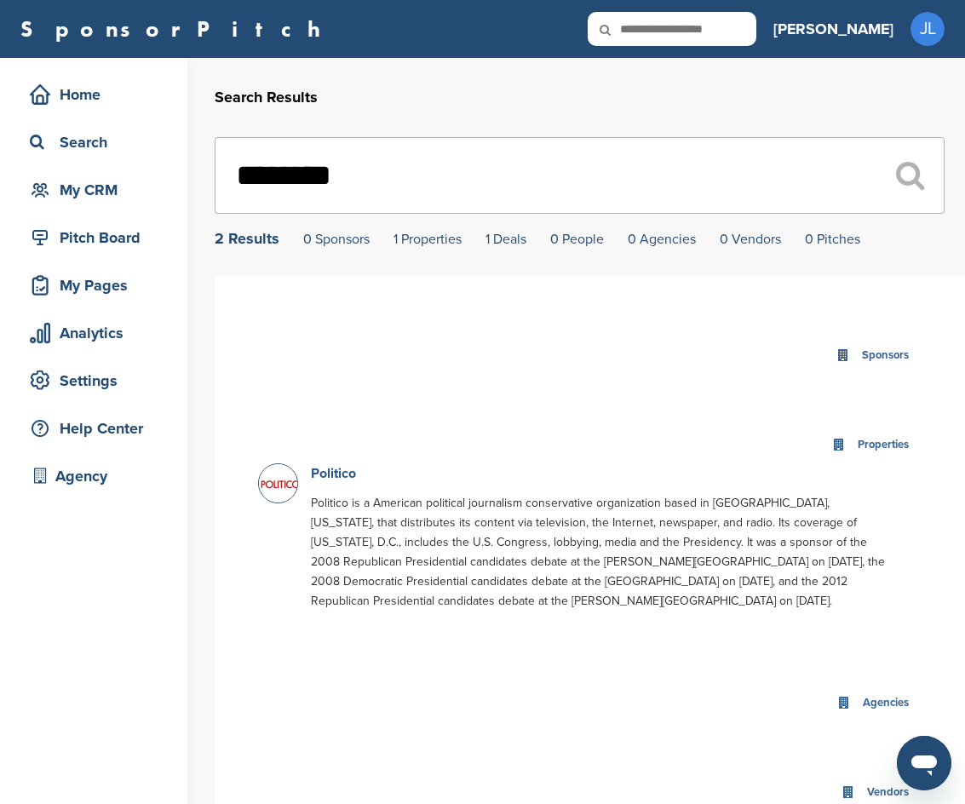
click at [335, 470] on link "Politico" at bounding box center [333, 473] width 45 height 17
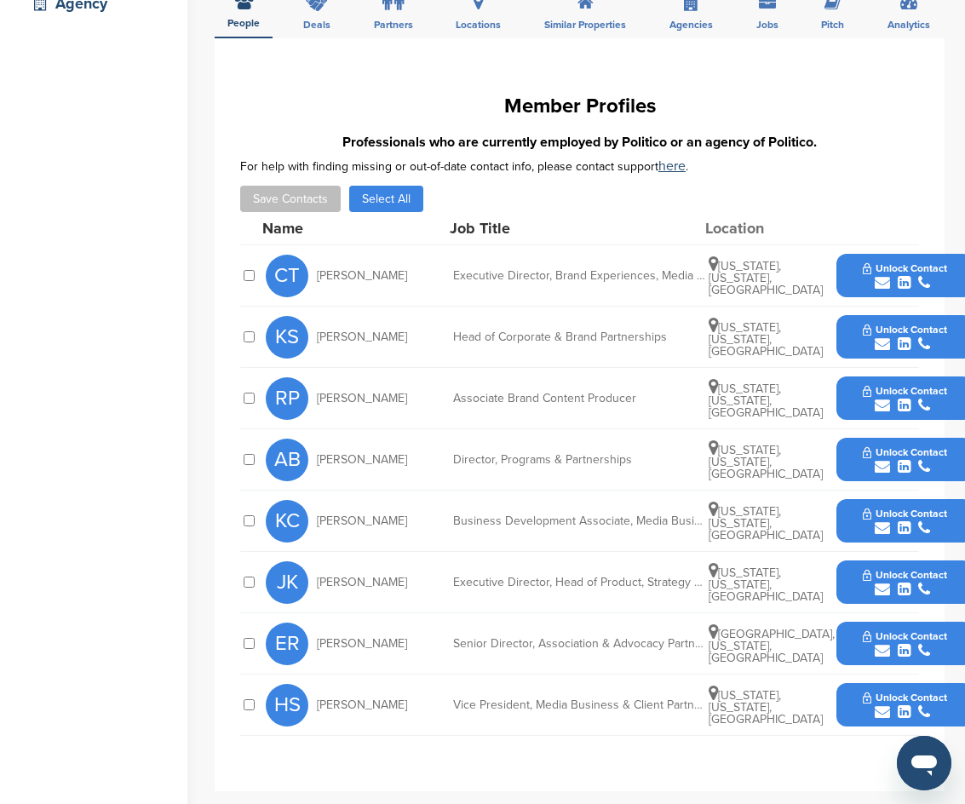
scroll to position [511, 0]
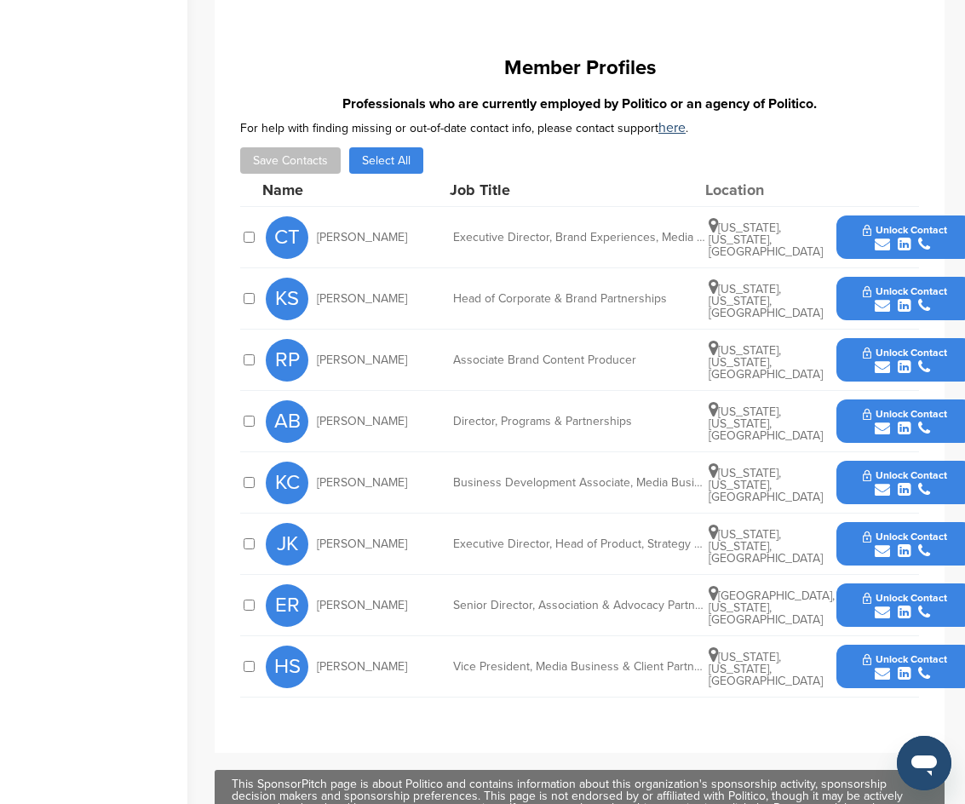
click at [839, 671] on div "Unlock Contact" at bounding box center [905, 666] width 136 height 43
click at [849, 676] on button "Unlock Contact" at bounding box center [905, 667] width 125 height 51
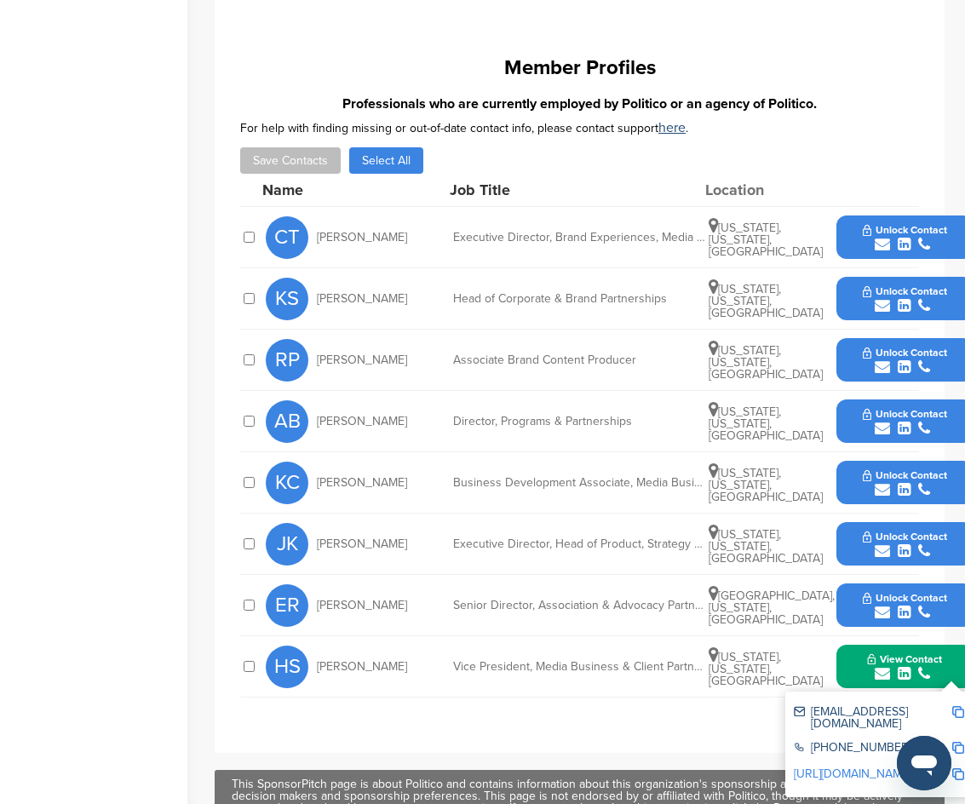
click at [959, 708] on img at bounding box center [959, 712] width 12 height 12
click at [856, 667] on button "View Contact" at bounding box center [905, 667] width 116 height 51
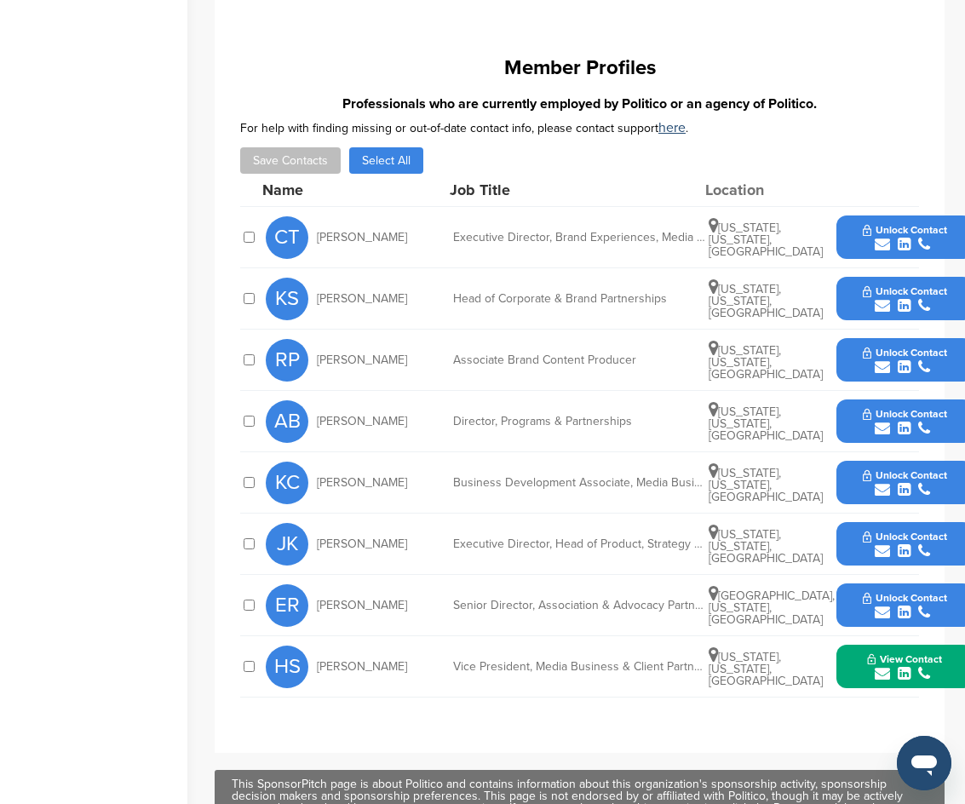
click at [850, 424] on button "Unlock Contact" at bounding box center [905, 421] width 125 height 51
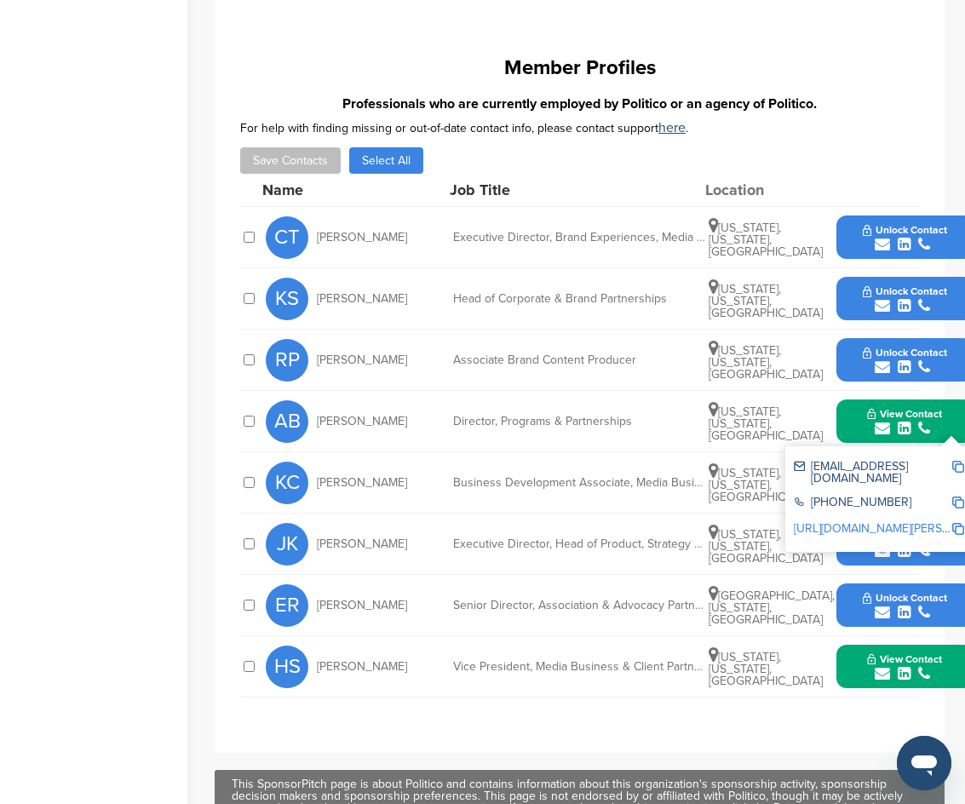
click at [955, 466] on img at bounding box center [959, 467] width 12 height 12
click at [854, 432] on button "View Contact" at bounding box center [905, 421] width 116 height 51
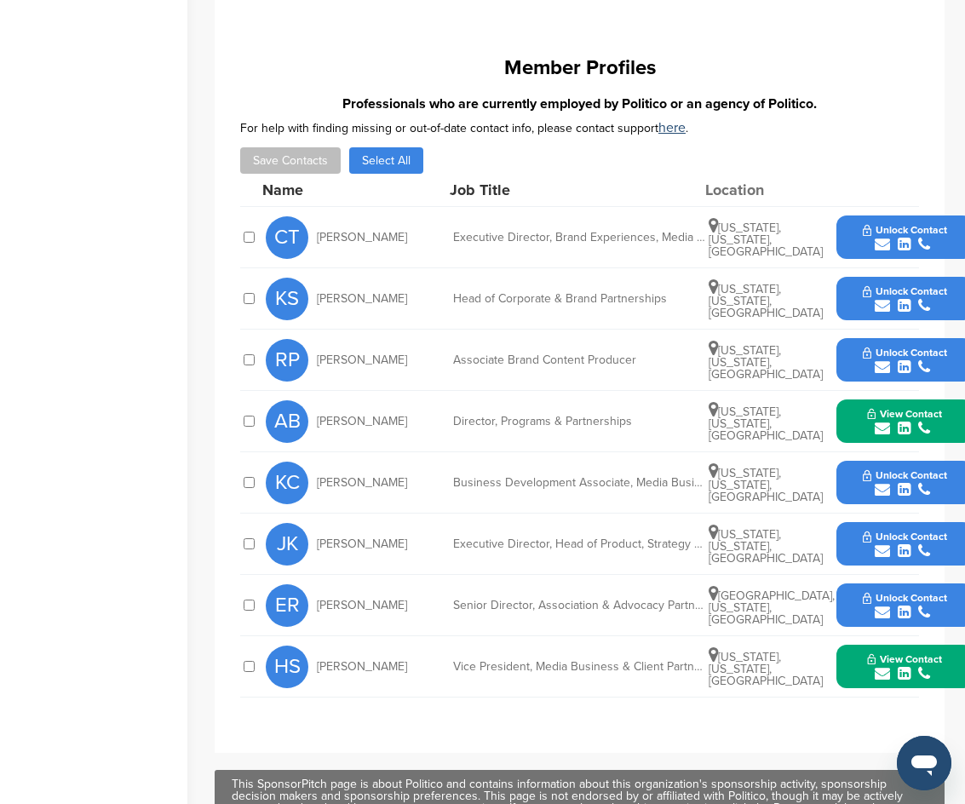
click at [852, 308] on button "Unlock Contact" at bounding box center [905, 299] width 125 height 51
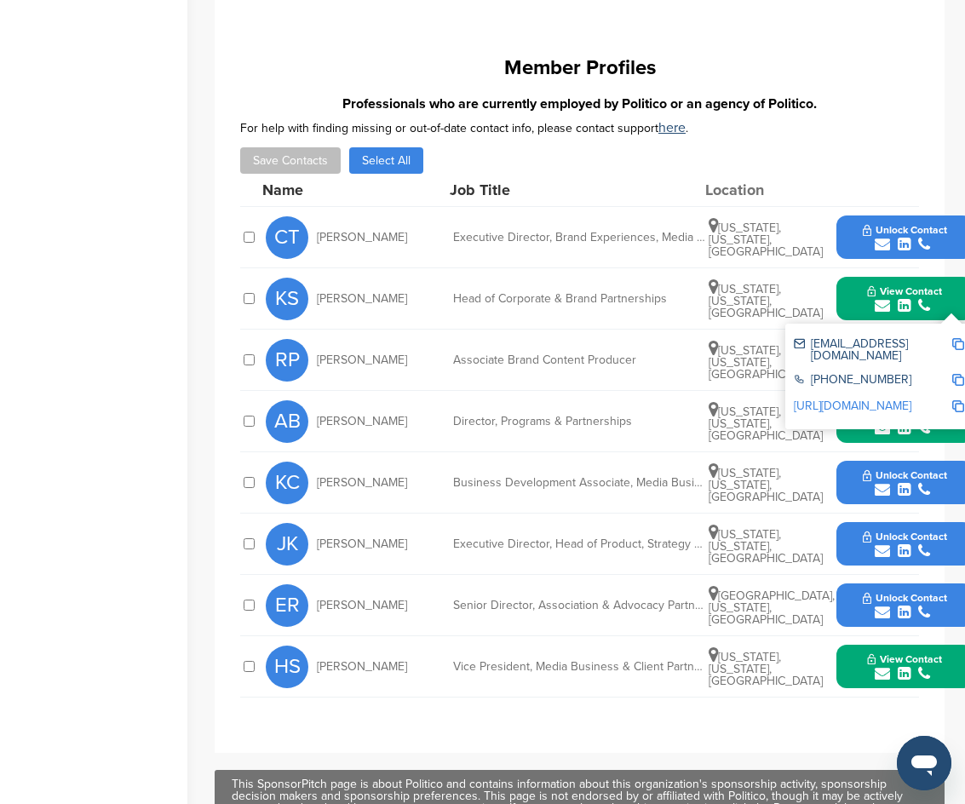
click at [956, 344] on img at bounding box center [959, 344] width 12 height 12
click at [850, 300] on button "View Contact" at bounding box center [905, 299] width 116 height 51
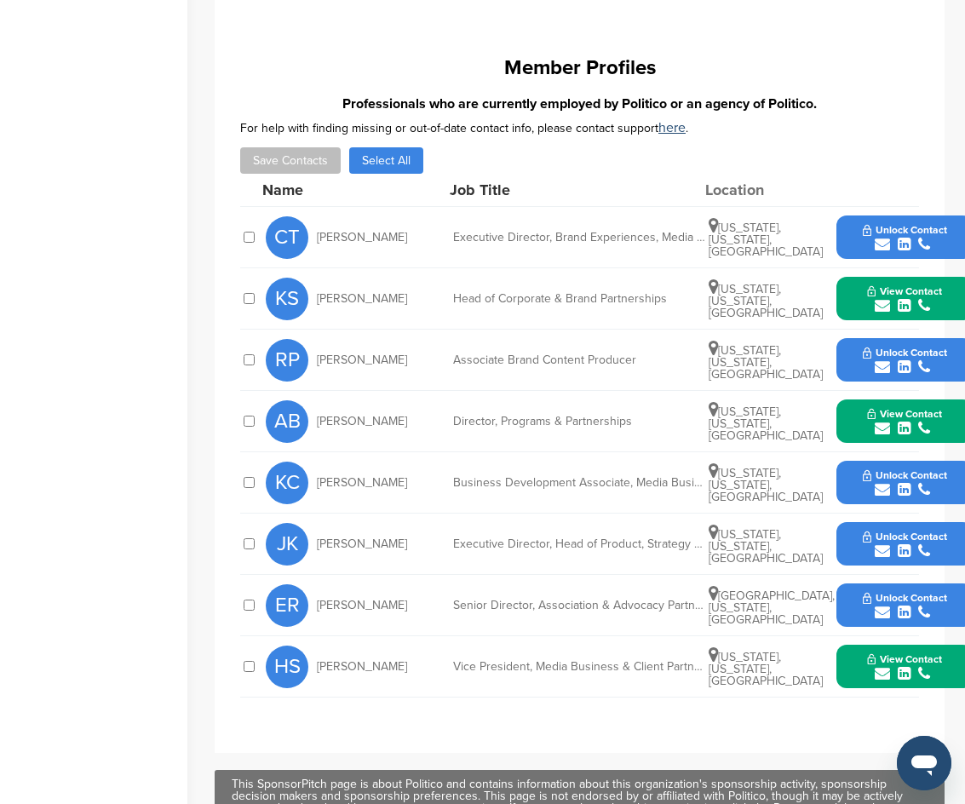
click at [843, 247] on button "Unlock Contact" at bounding box center [905, 237] width 125 height 51
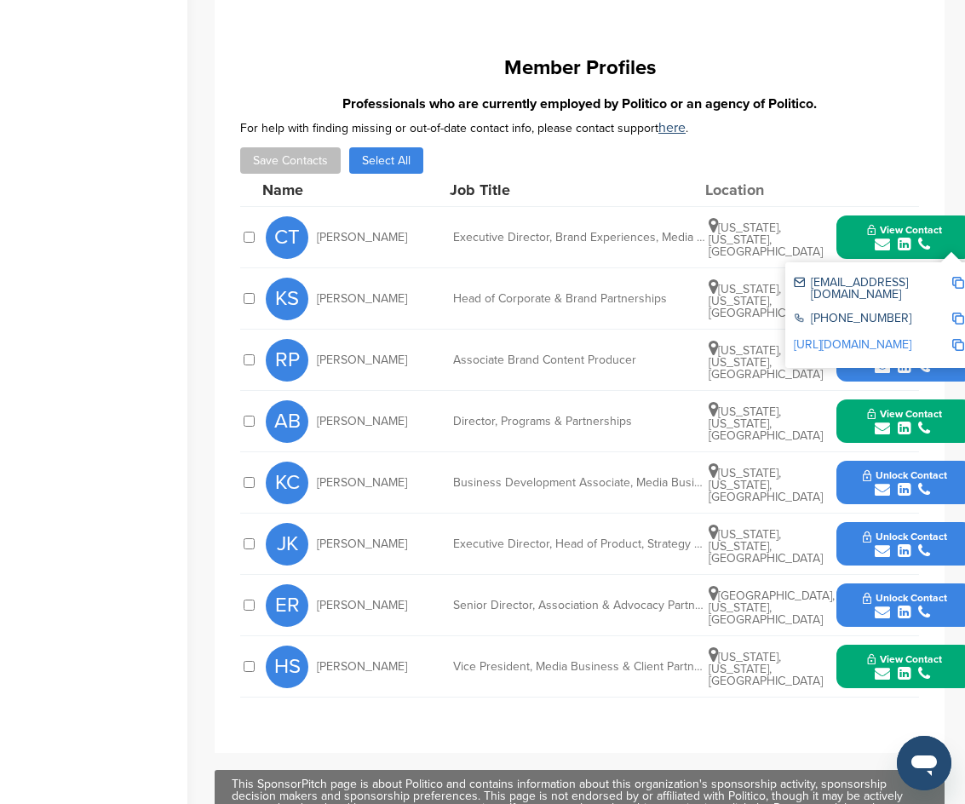
click at [852, 337] on link "http://www.linkedin.com/in/christassa" at bounding box center [853, 344] width 118 height 14
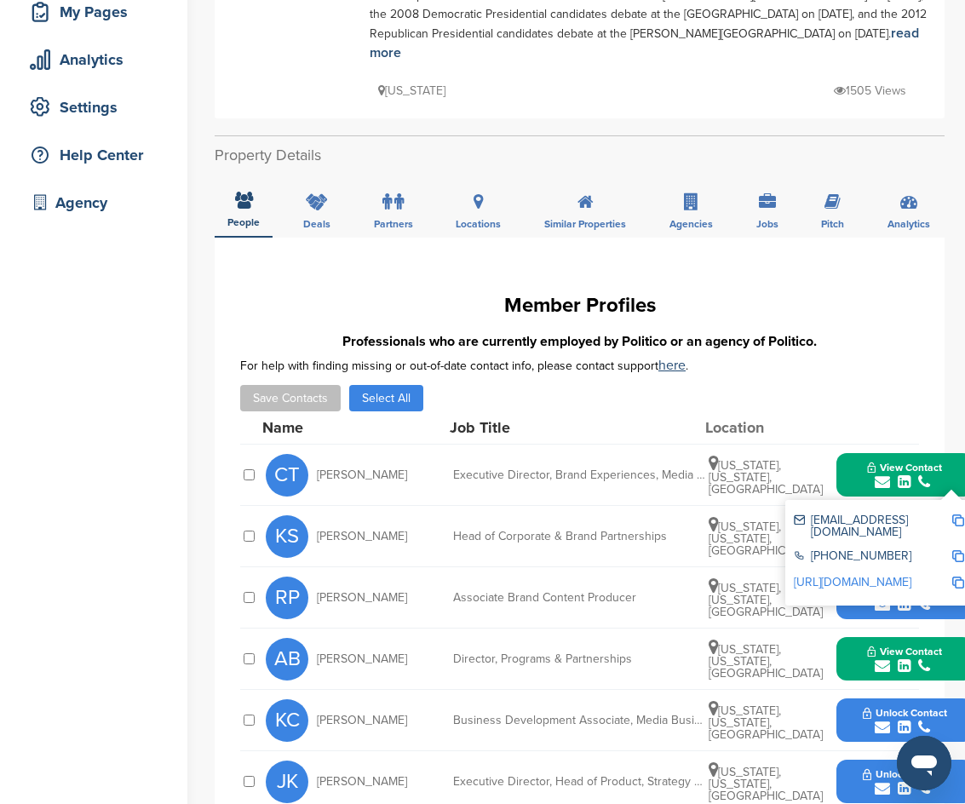
scroll to position [0, 0]
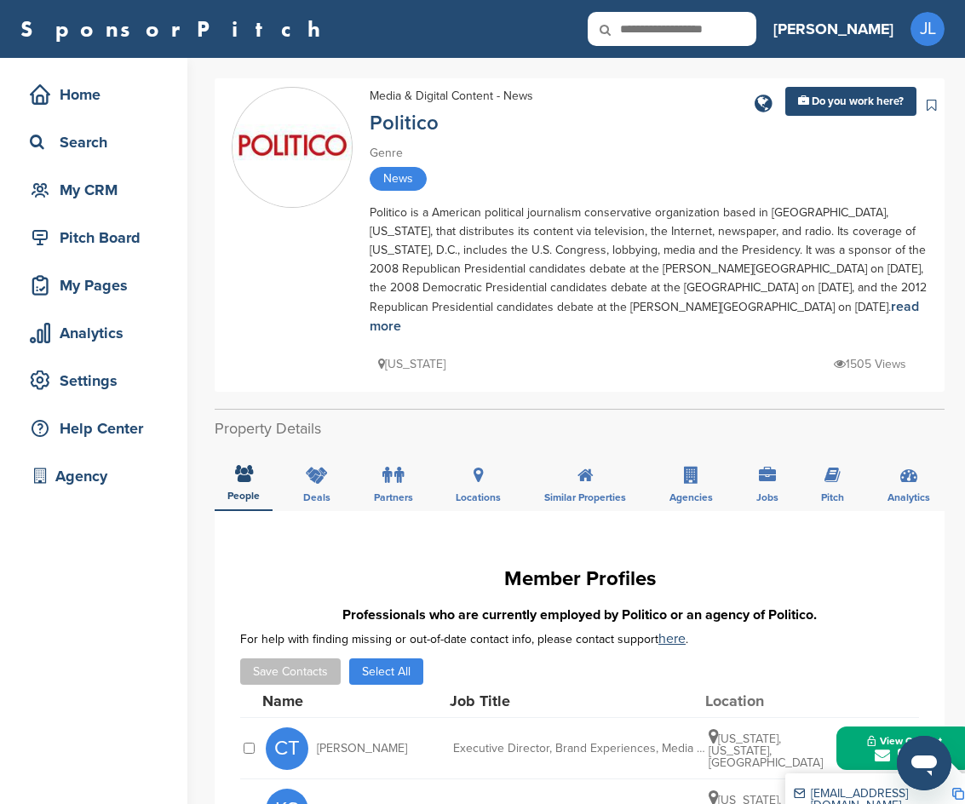
click at [646, 32] on icon at bounding box center [617, 30] width 58 height 36
click at [646, 31] on icon at bounding box center [617, 30] width 58 height 36
click at [740, 29] on input "text" at bounding box center [672, 29] width 169 height 34
type input "*******"
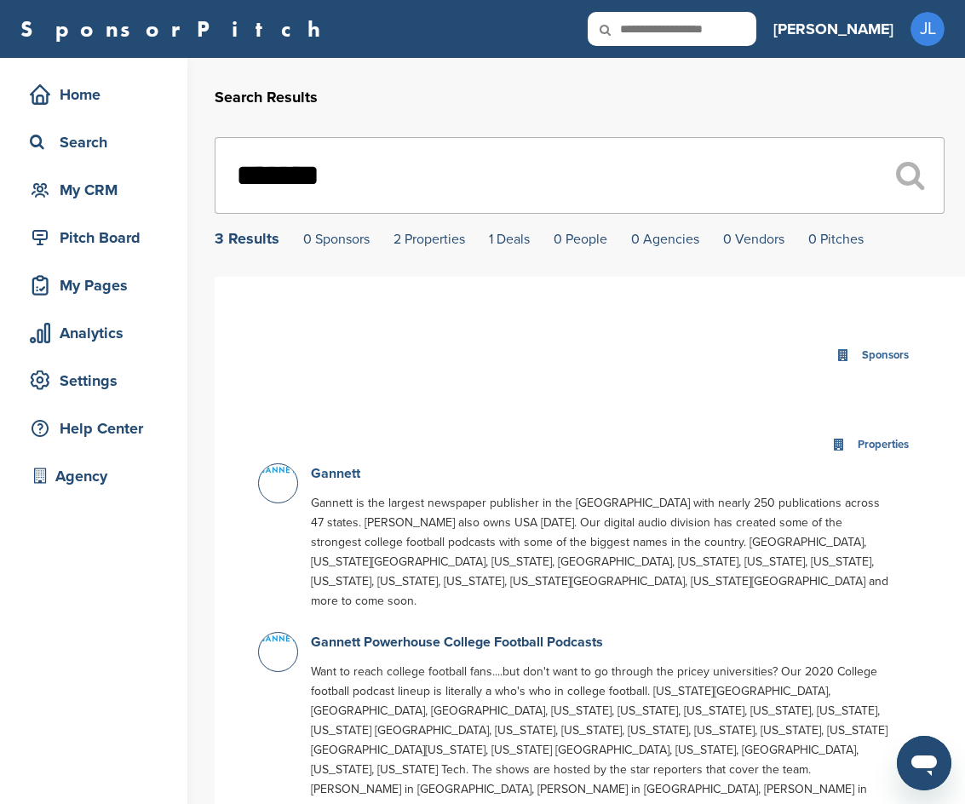
drag, startPoint x: 347, startPoint y: 473, endPoint x: 350, endPoint y: 483, distance: 10.8
click at [347, 473] on link "Gannett" at bounding box center [335, 473] width 49 height 17
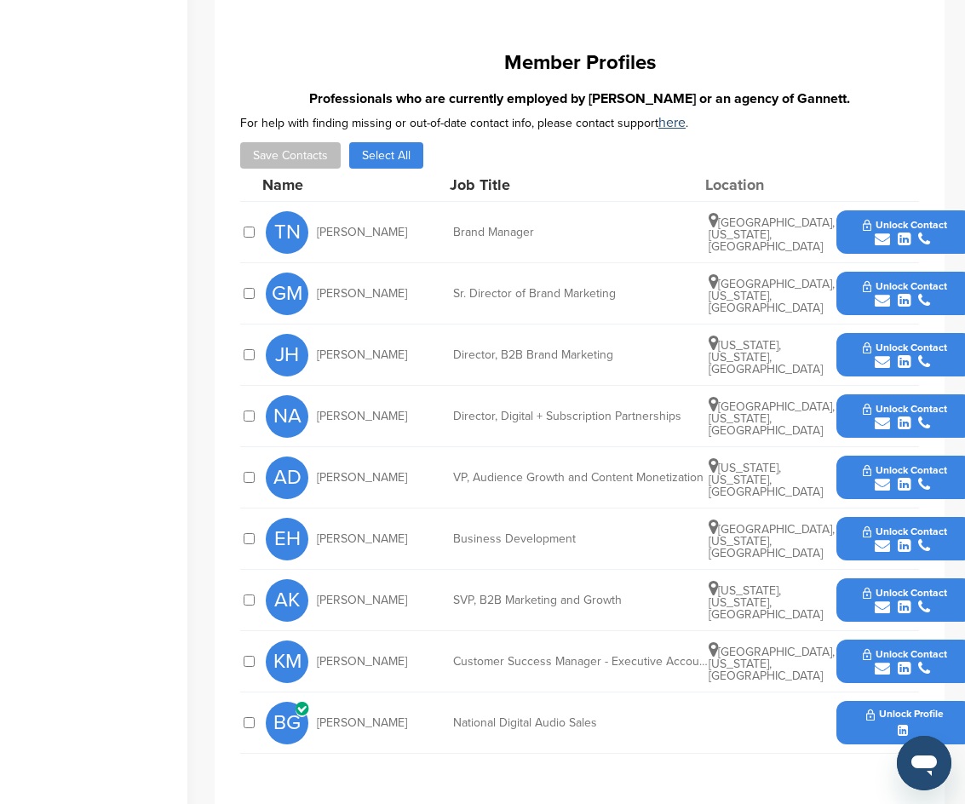
scroll to position [511, 0]
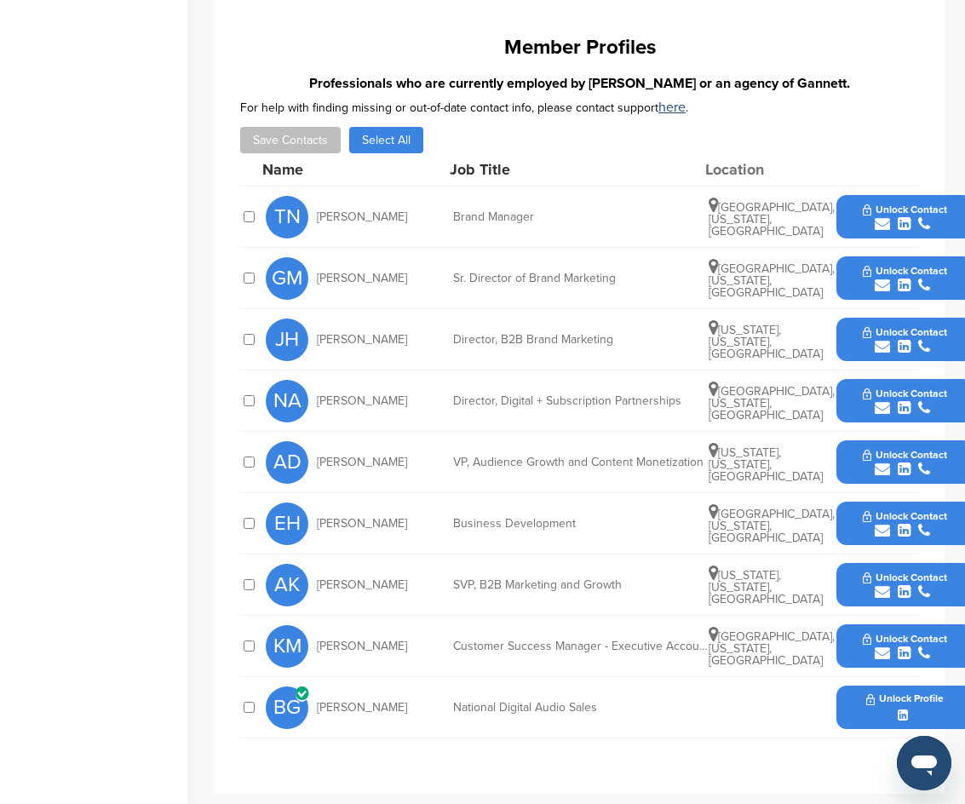
click at [855, 316] on button "Unlock Contact" at bounding box center [905, 339] width 125 height 51
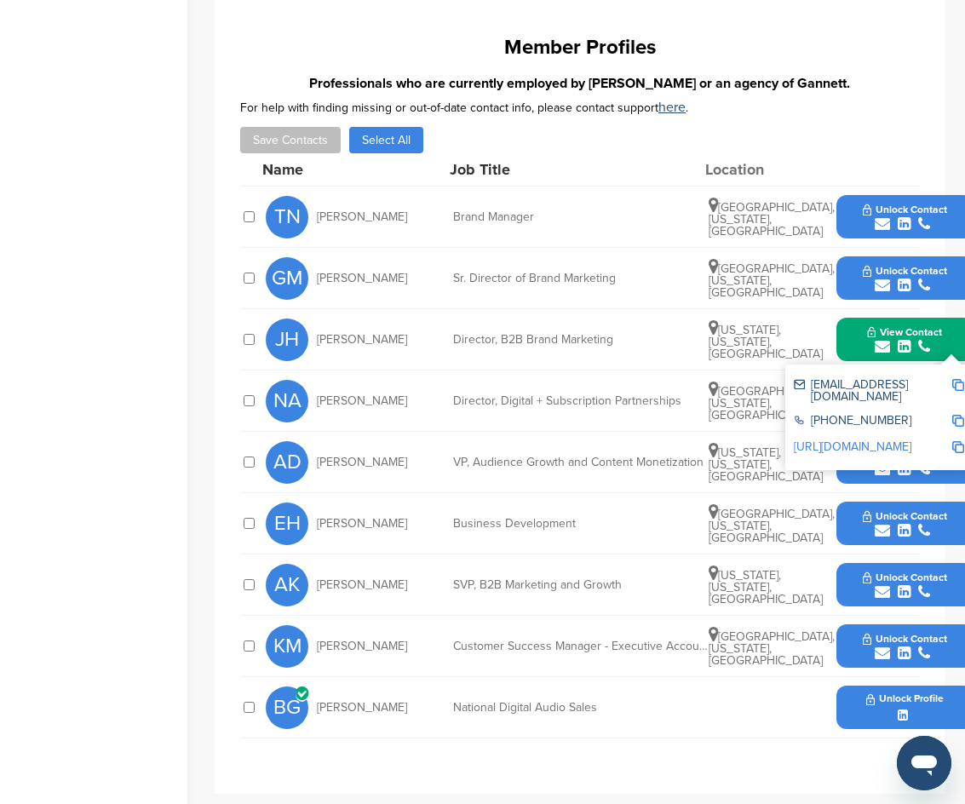
click at [849, 440] on link "[URL][DOMAIN_NAME]" at bounding box center [853, 447] width 118 height 14
click at [957, 379] on img at bounding box center [959, 385] width 12 height 12
click at [703, 717] on div "**********" at bounding box center [580, 387] width 730 height 815
click at [844, 318] on div "View Contact [EMAIL_ADDRESS][DOMAIN_NAME] [PHONE_NUMBER] [URL][DOMAIN_NAME]" at bounding box center [905, 339] width 136 height 43
click at [848, 318] on button "View Contact" at bounding box center [905, 339] width 116 height 51
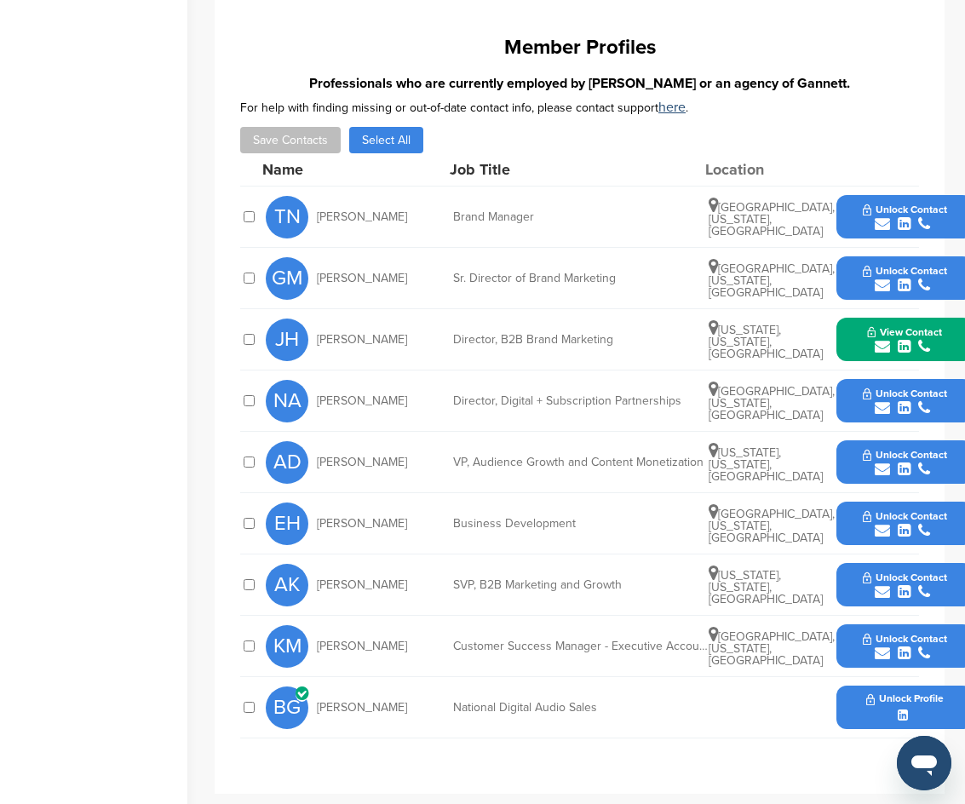
click at [849, 560] on button "Unlock Contact" at bounding box center [905, 585] width 125 height 51
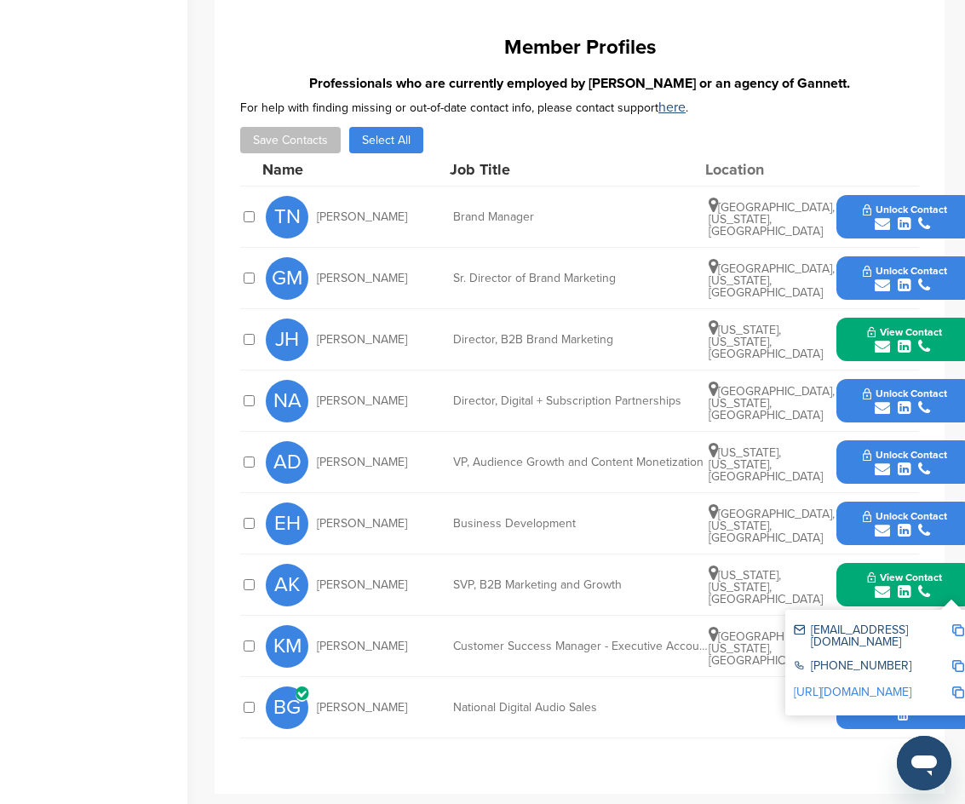
click at [960, 625] on img at bounding box center [959, 631] width 12 height 12
click at [851, 560] on button "View Contact" at bounding box center [905, 585] width 116 height 51
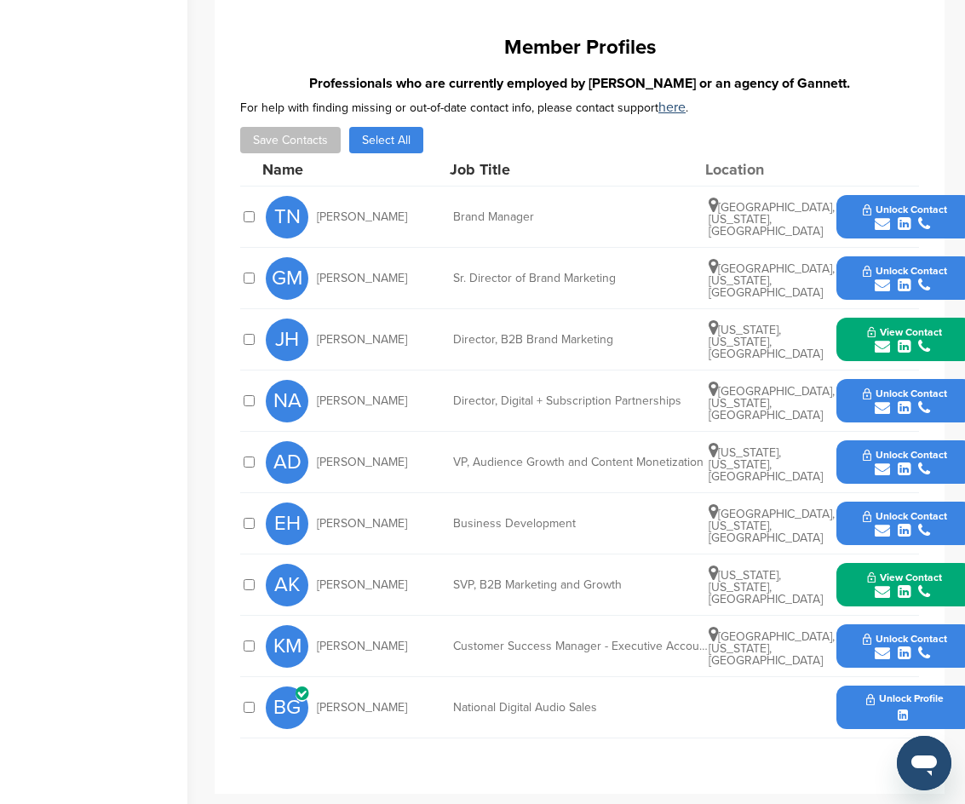
click at [298, 687] on icon at bounding box center [302, 694] width 13 height 15
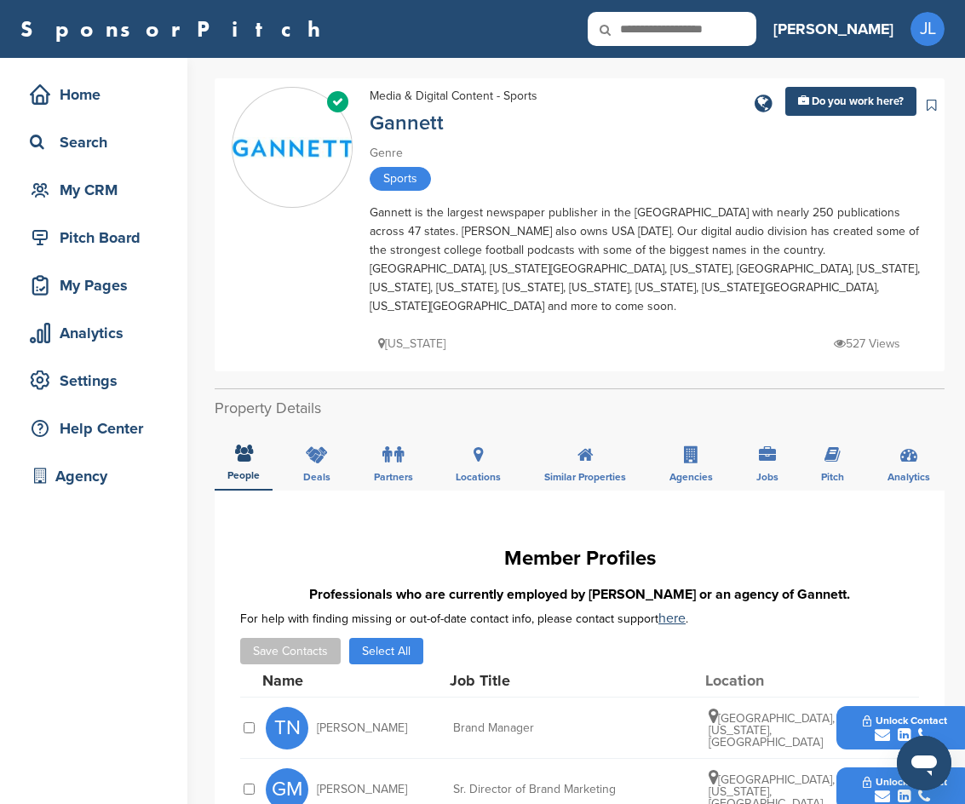
click at [646, 23] on icon at bounding box center [617, 30] width 58 height 36
click at [646, 31] on icon at bounding box center [617, 30] width 58 height 36
click at [732, 24] on input "text" at bounding box center [672, 29] width 169 height 34
type input "*********"
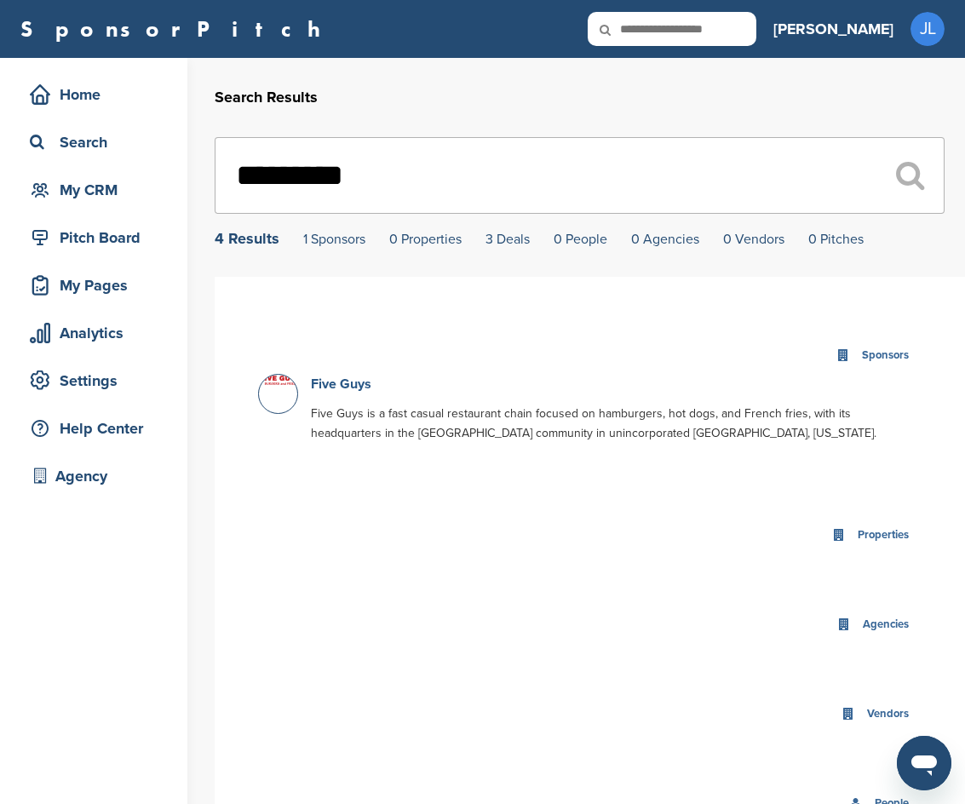
click at [336, 383] on link "Five Guys" at bounding box center [341, 384] width 60 height 17
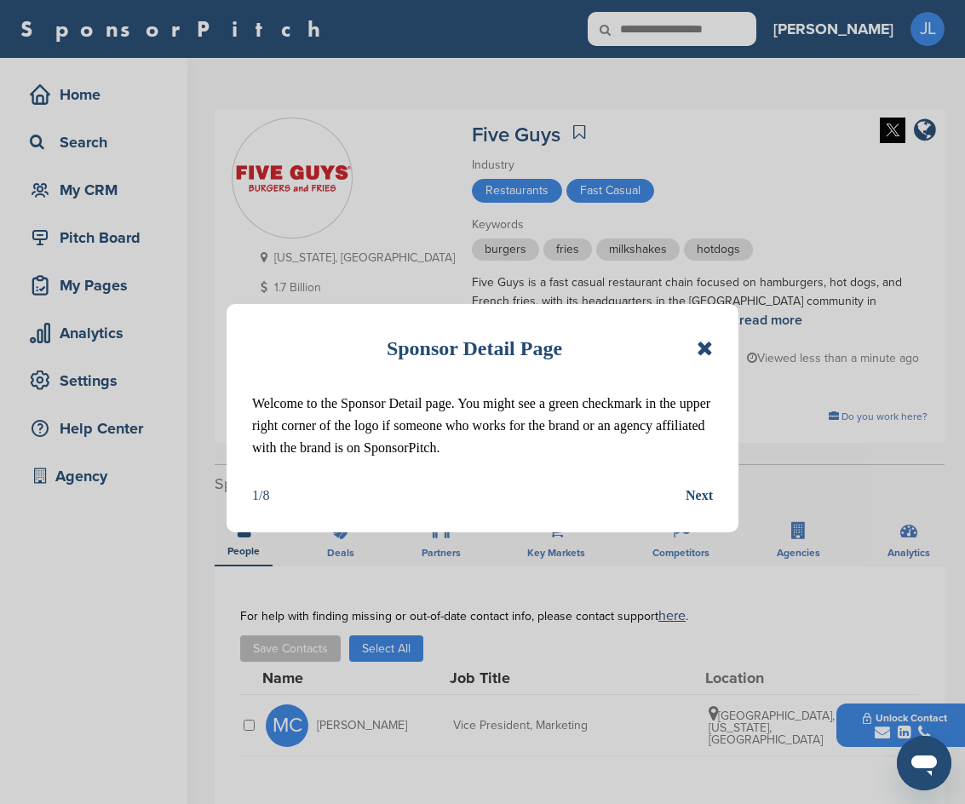
click at [696, 349] on div "Sponsor Detail Page" at bounding box center [482, 348] width 461 height 37
click at [704, 348] on icon at bounding box center [705, 348] width 16 height 20
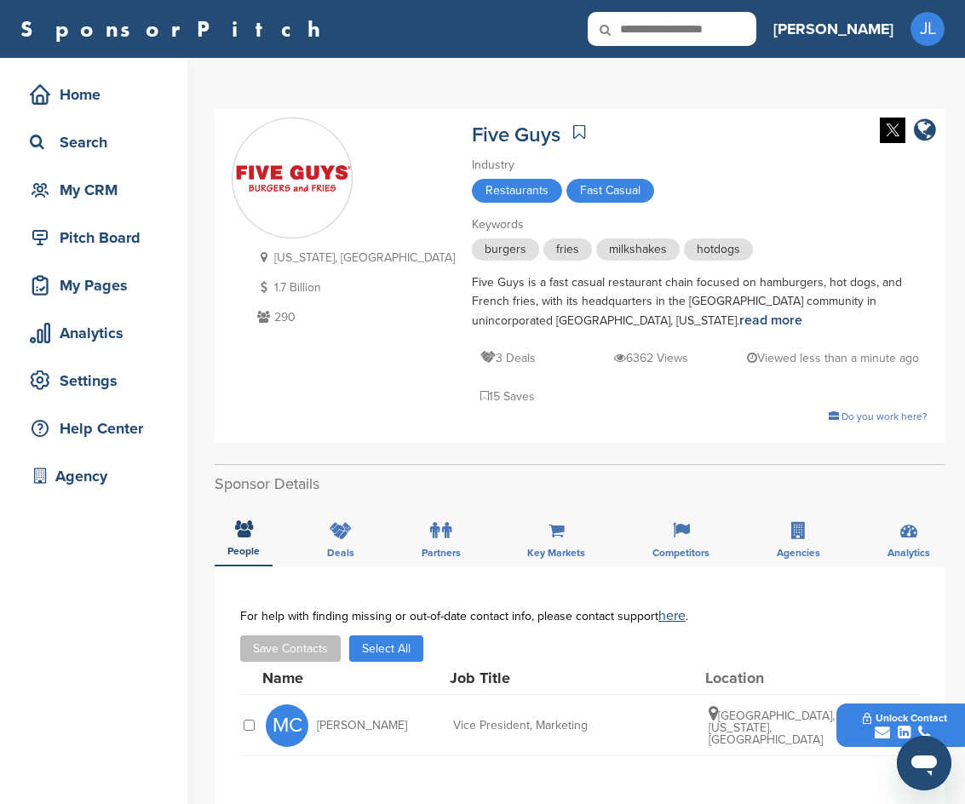
click at [855, 700] on button "Unlock Contact" at bounding box center [905, 725] width 125 height 51
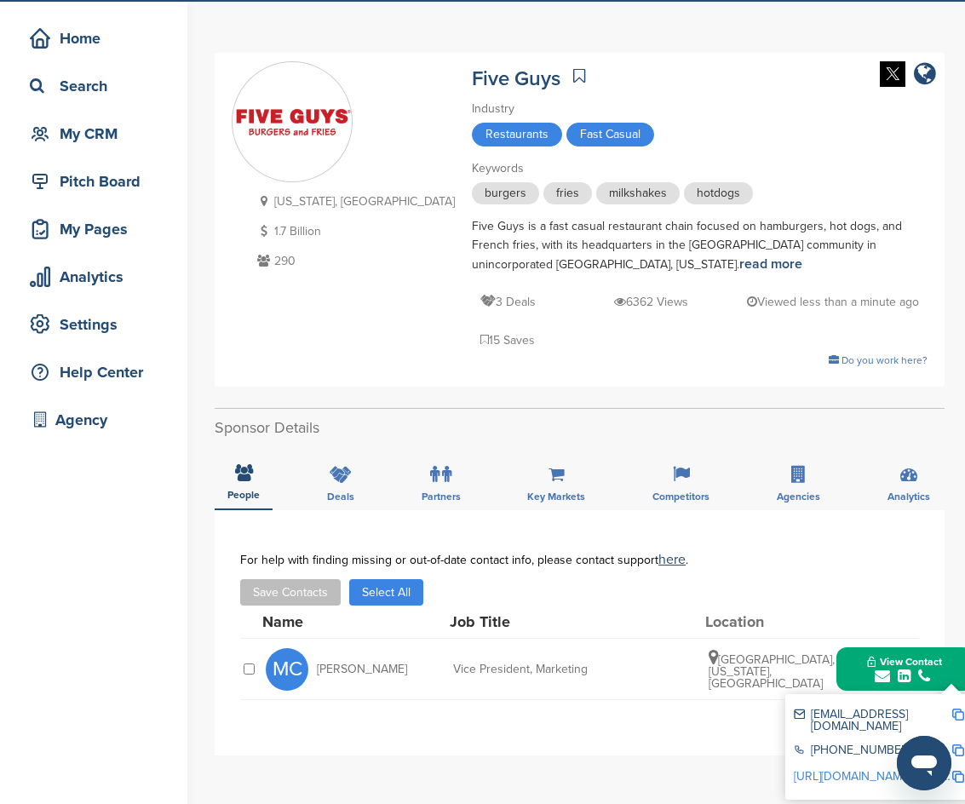
scroll to position [85, 0]
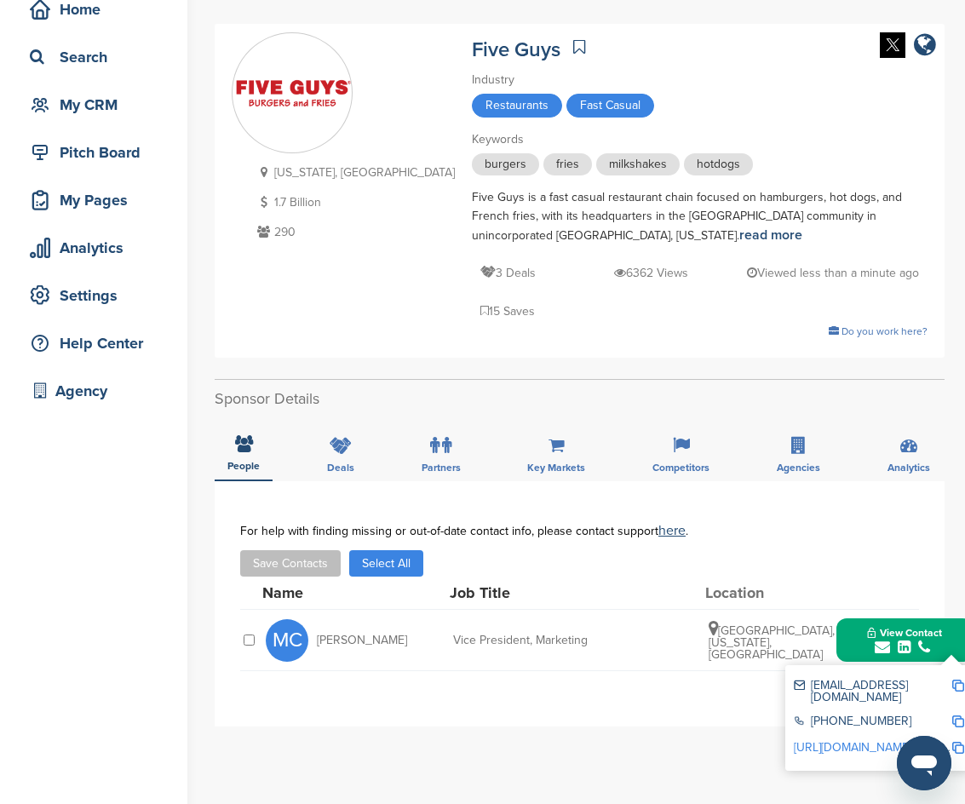
click at [957, 680] on img at bounding box center [959, 686] width 12 height 12
click at [720, 659] on div "**********" at bounding box center [580, 603] width 730 height 245
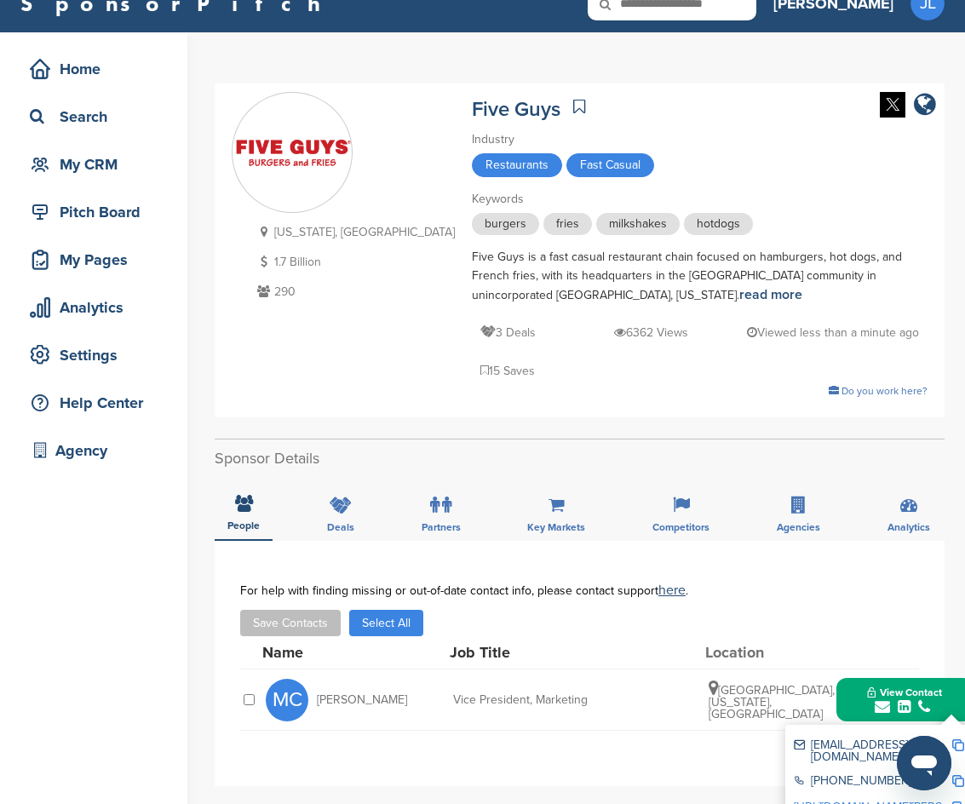
scroll to position [0, 0]
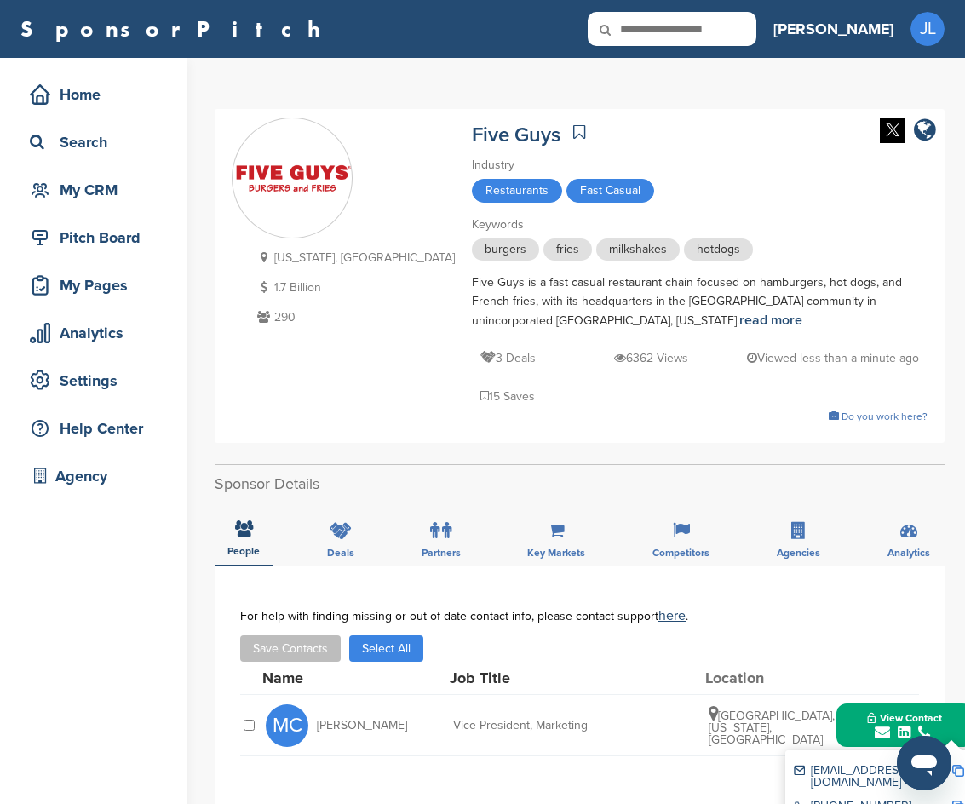
click at [752, 30] on input "text" at bounding box center [672, 29] width 169 height 34
type input "**********"
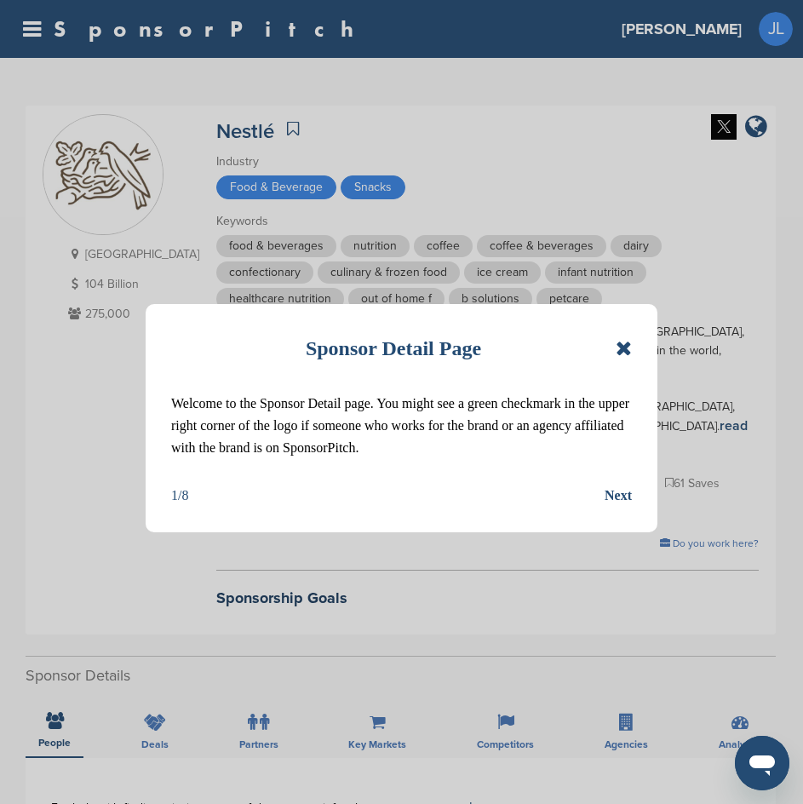
click at [636, 344] on div "Sponsor Detail Page Welcome to the Sponsor Detail page. You might see a green c…" at bounding box center [402, 418] width 512 height 228
click at [619, 354] on icon at bounding box center [624, 348] width 16 height 20
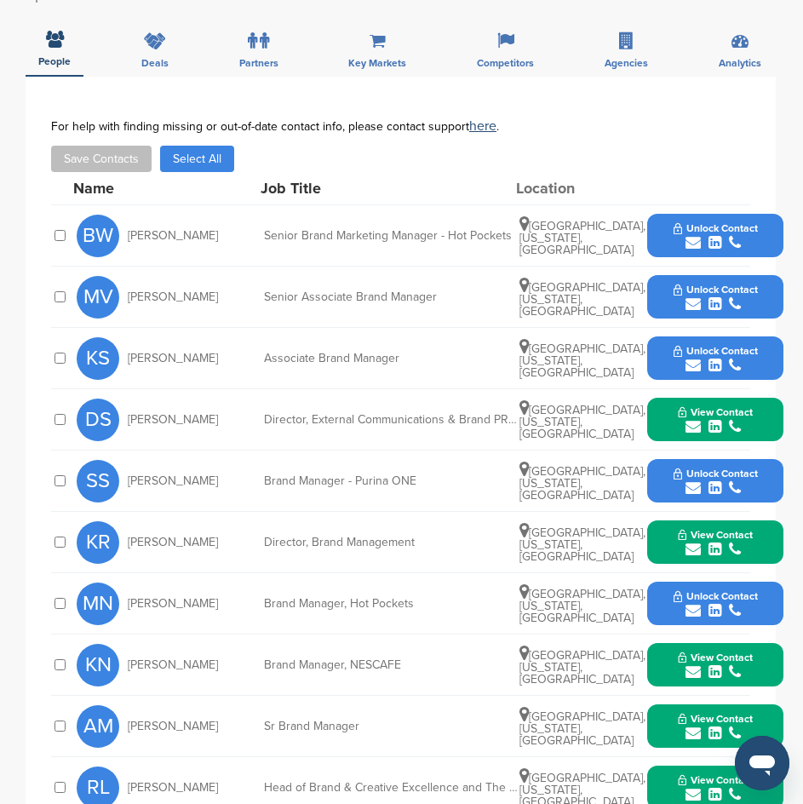
scroll to position [767, 0]
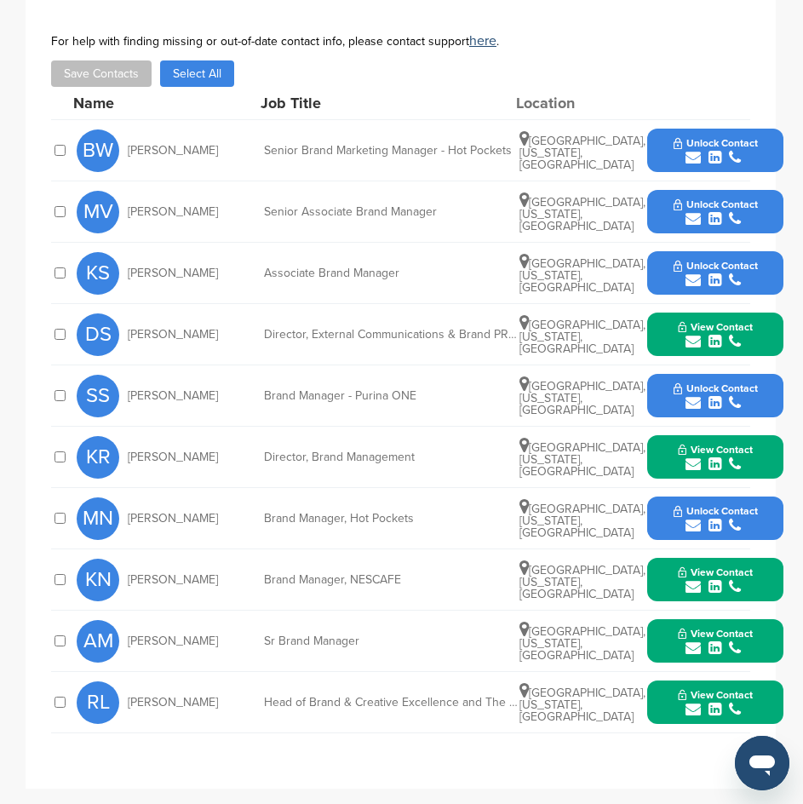
click at [662, 318] on button "View Contact" at bounding box center [716, 334] width 116 height 51
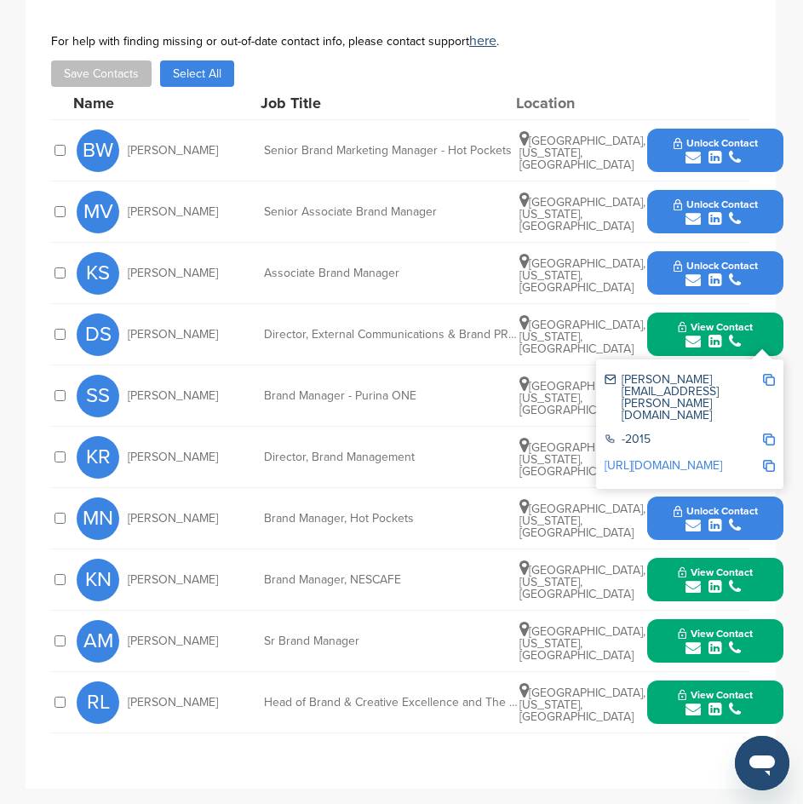
drag, startPoint x: 768, startPoint y: 358, endPoint x: 752, endPoint y: 358, distance: 15.3
click at [767, 374] on img at bounding box center [769, 380] width 12 height 12
click at [356, 725] on div "**********" at bounding box center [401, 390] width 700 height 712
click at [655, 314] on div "View Contact [PERSON_NAME][EMAIL_ADDRESS][PERSON_NAME][DOMAIN_NAME] -2015 [URL]…" at bounding box center [716, 334] width 136 height 43
click at [659, 325] on button "View Contact" at bounding box center [716, 334] width 116 height 51
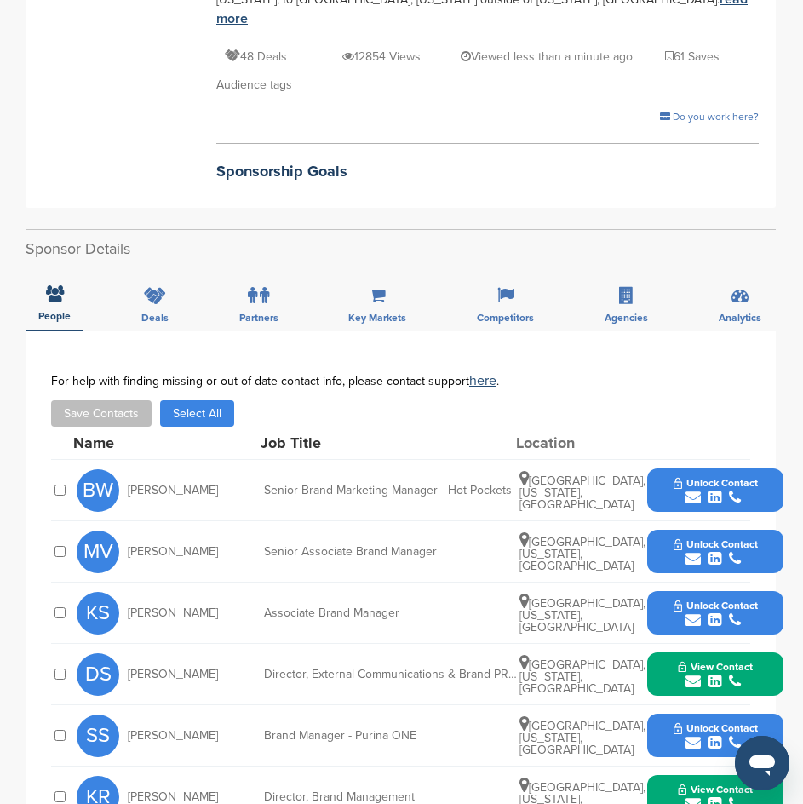
scroll to position [426, 0]
